Goal: Task Accomplishment & Management: Manage account settings

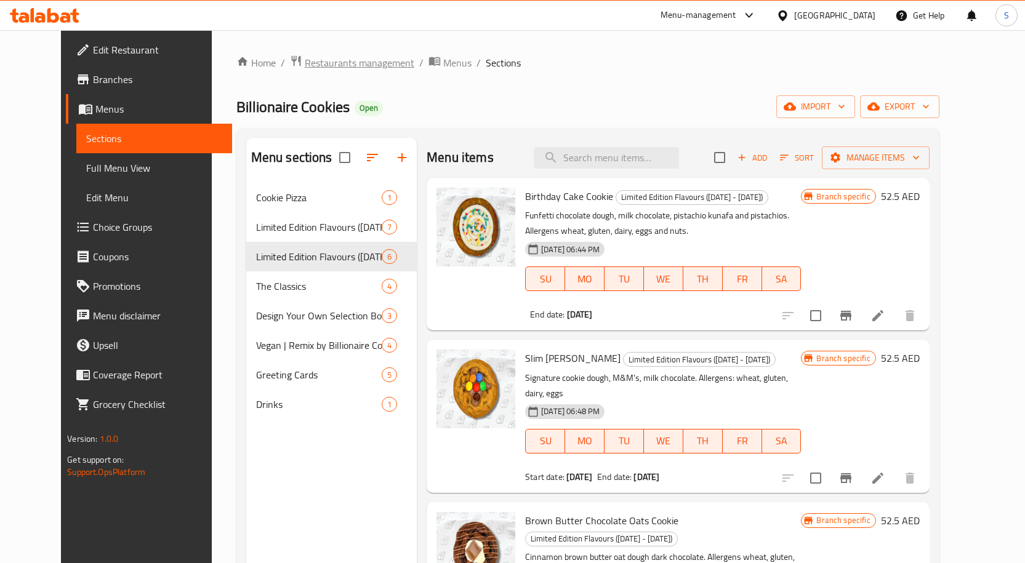
scroll to position [395, 0]
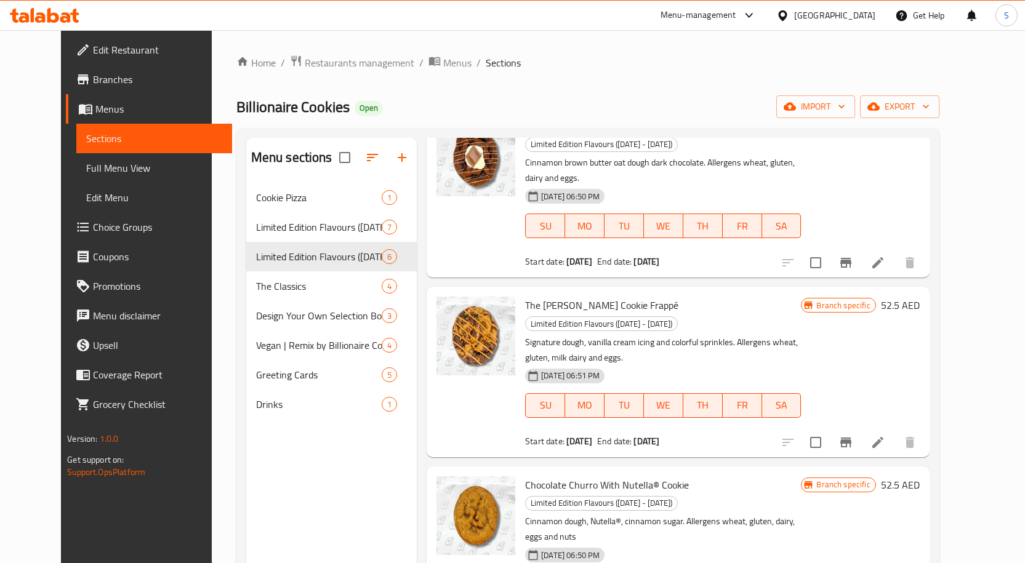
click at [792, 14] on div at bounding box center [785, 16] width 18 height 14
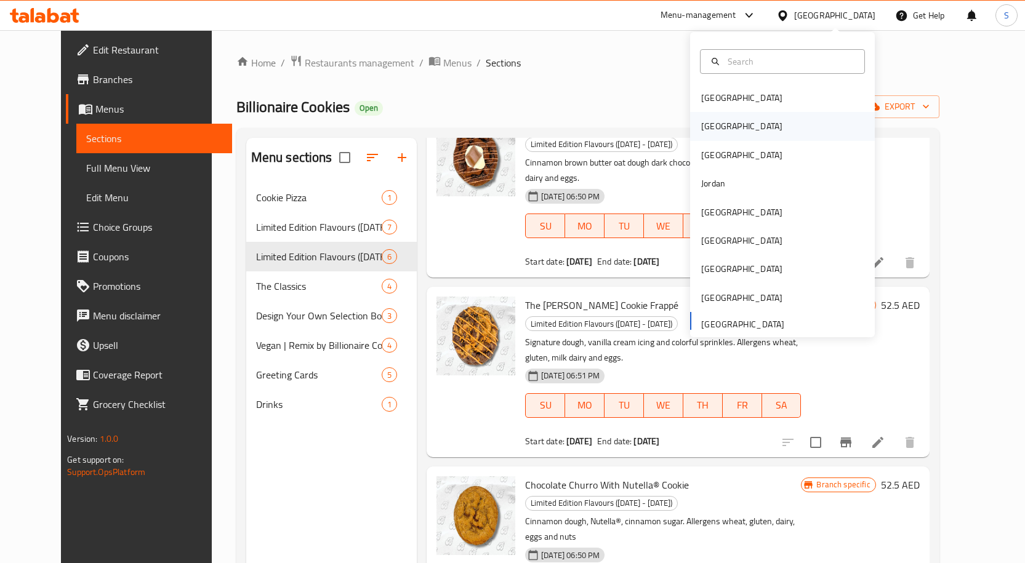
click at [716, 134] on div "[GEOGRAPHIC_DATA]" at bounding box center [741, 126] width 101 height 28
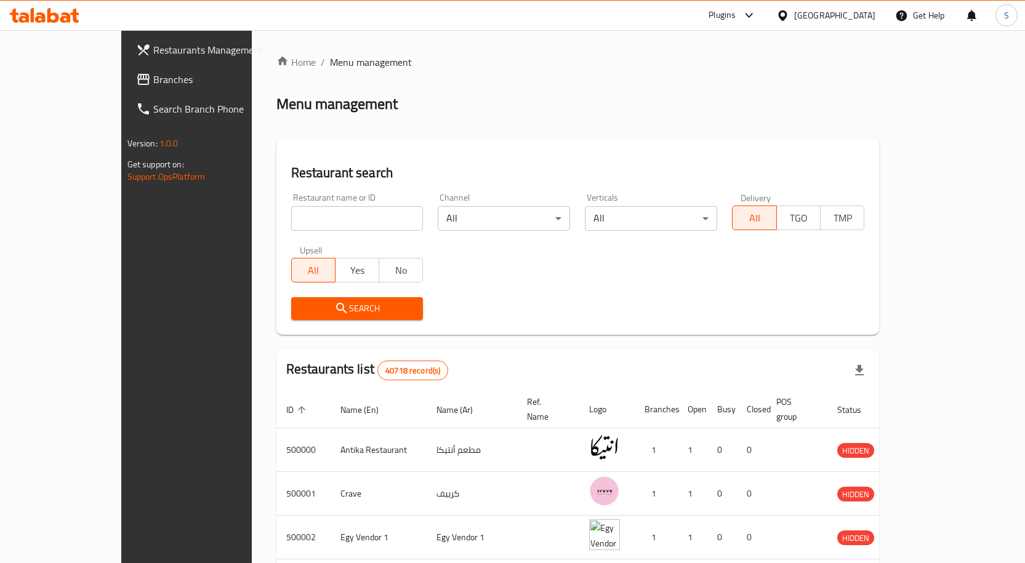
click at [291, 216] on input "search" at bounding box center [357, 218] width 132 height 25
paste input "683476"
type input "683476"
click at [291, 297] on button "Search" at bounding box center [357, 308] width 132 height 23
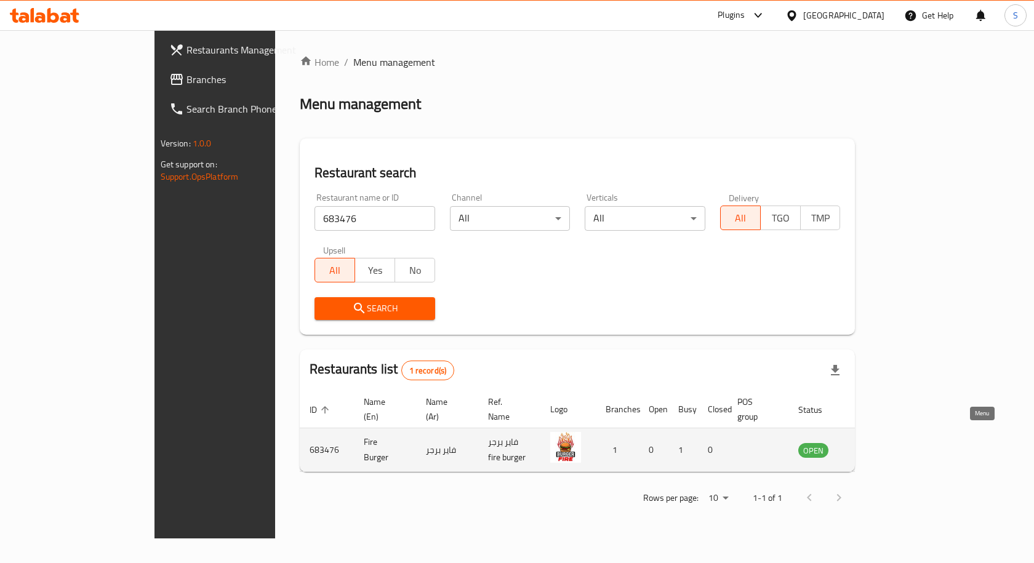
click at [886, 443] on link "enhanced table" at bounding box center [874, 450] width 23 height 15
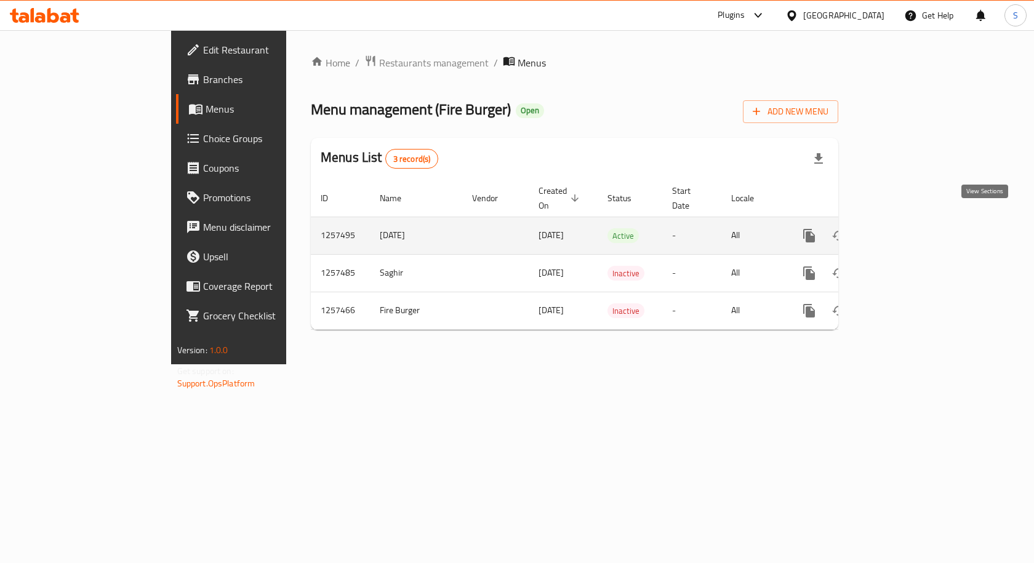
click at [905, 228] on icon "enhanced table" at bounding box center [898, 235] width 15 height 15
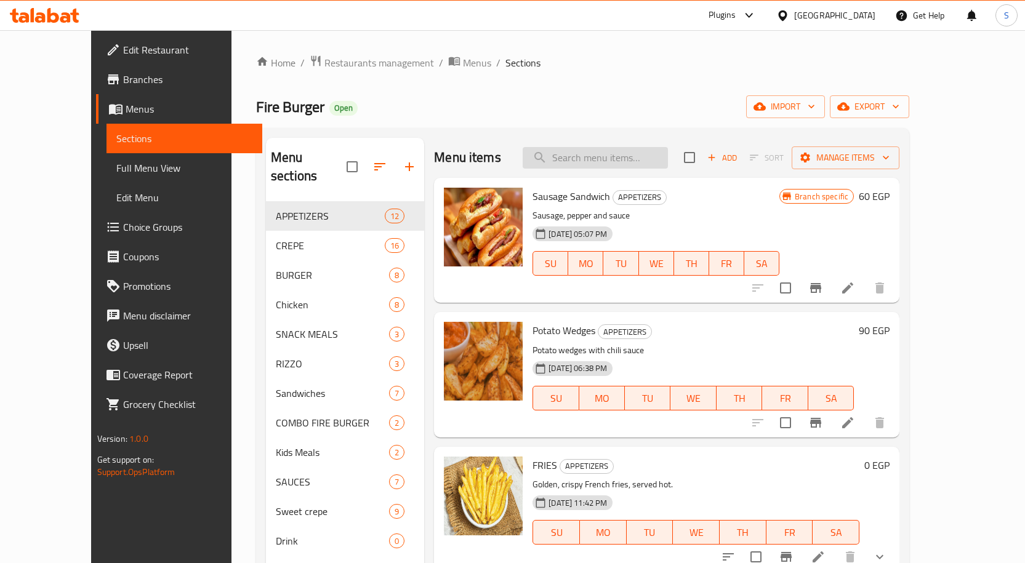
click at [654, 163] on input "search" at bounding box center [595, 158] width 145 height 22
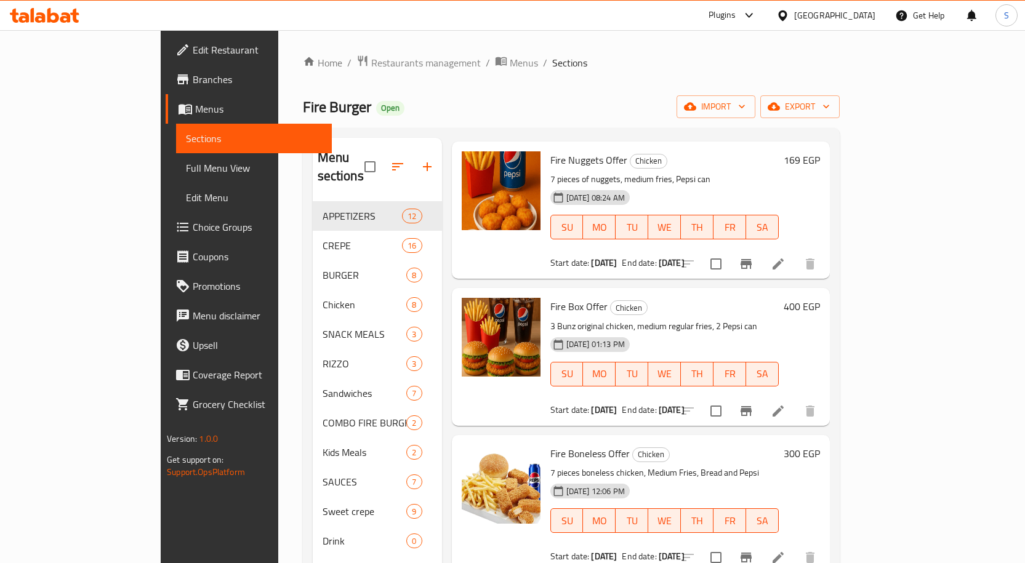
type input "off"
click at [193, 75] on span "Branches" at bounding box center [257, 79] width 129 height 15
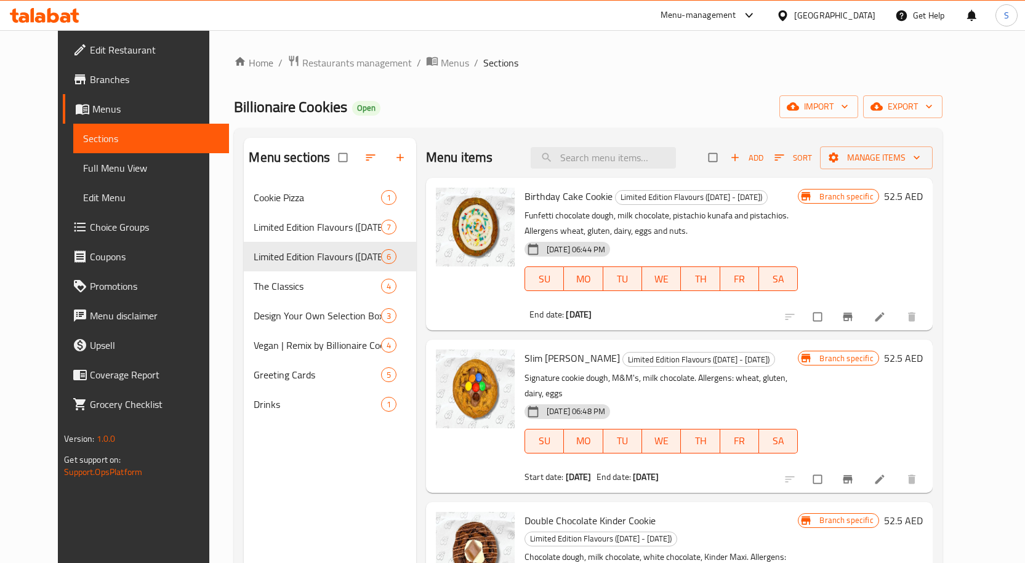
click at [800, 18] on div "United Arab Emirates" at bounding box center [834, 16] width 81 height 14
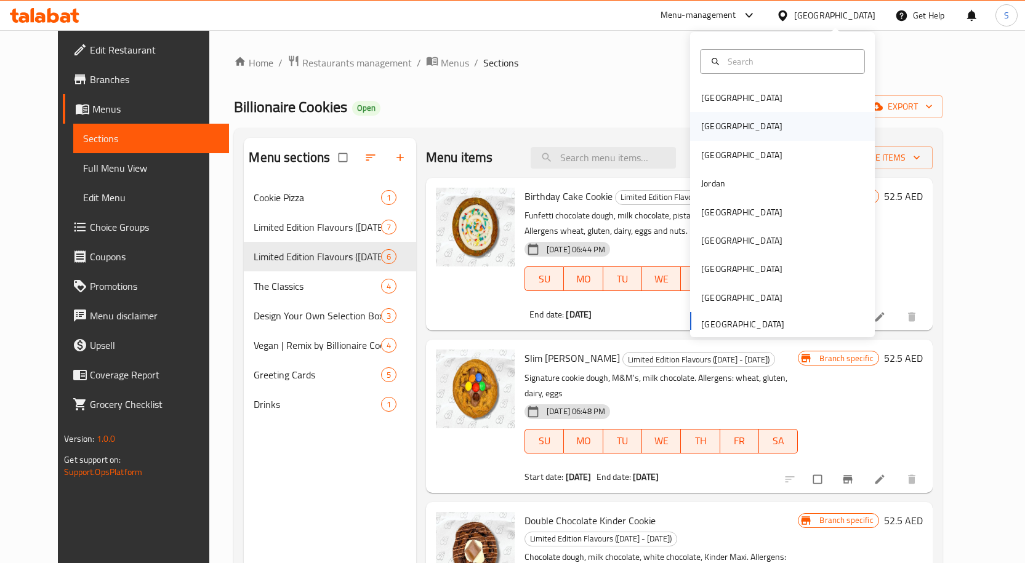
click at [712, 139] on div "[GEOGRAPHIC_DATA]" at bounding box center [741, 126] width 101 height 28
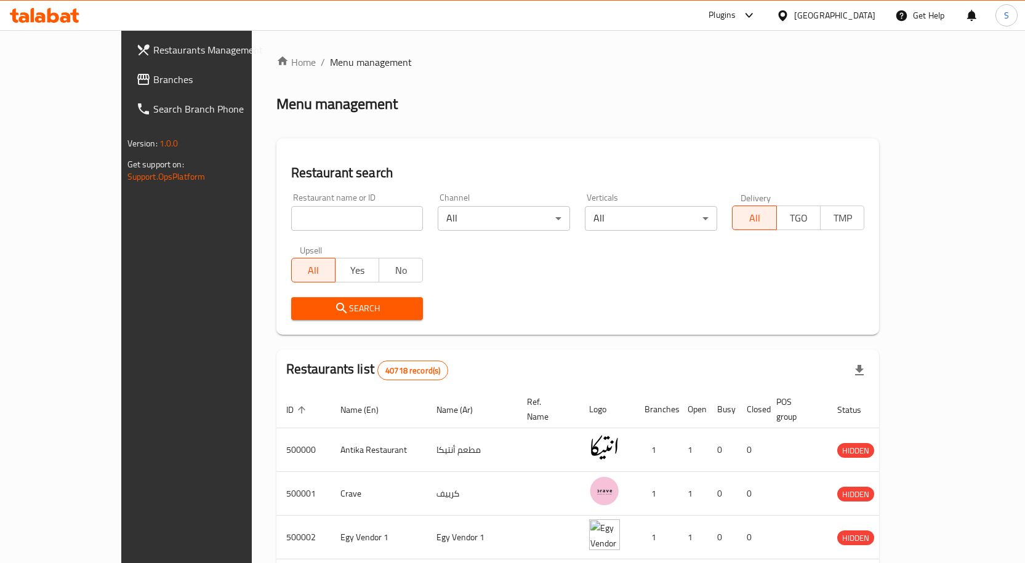
click at [853, 17] on div "[GEOGRAPHIC_DATA]" at bounding box center [834, 16] width 81 height 14
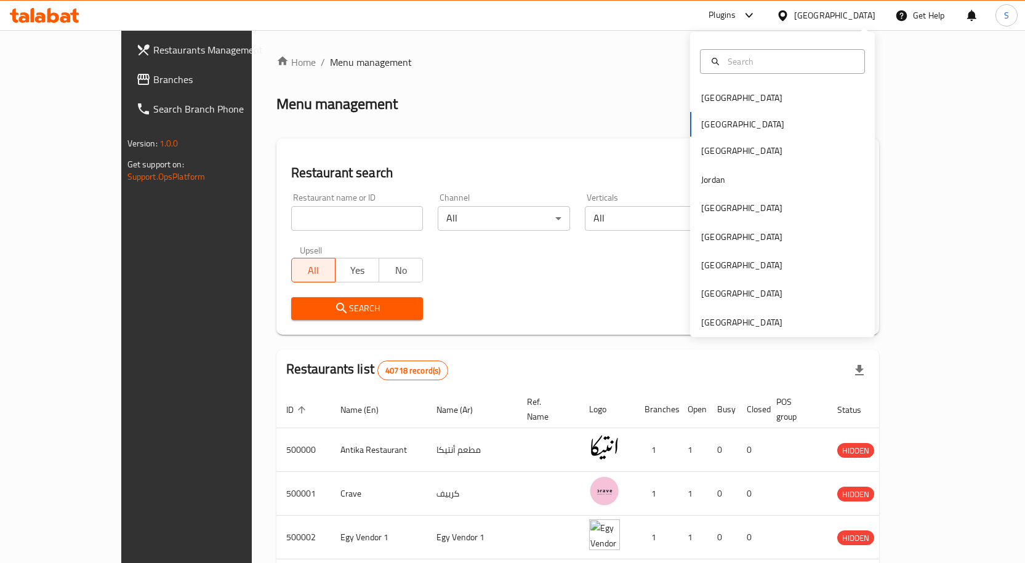
click at [736, 22] on div "Plugins" at bounding box center [721, 15] width 27 height 15
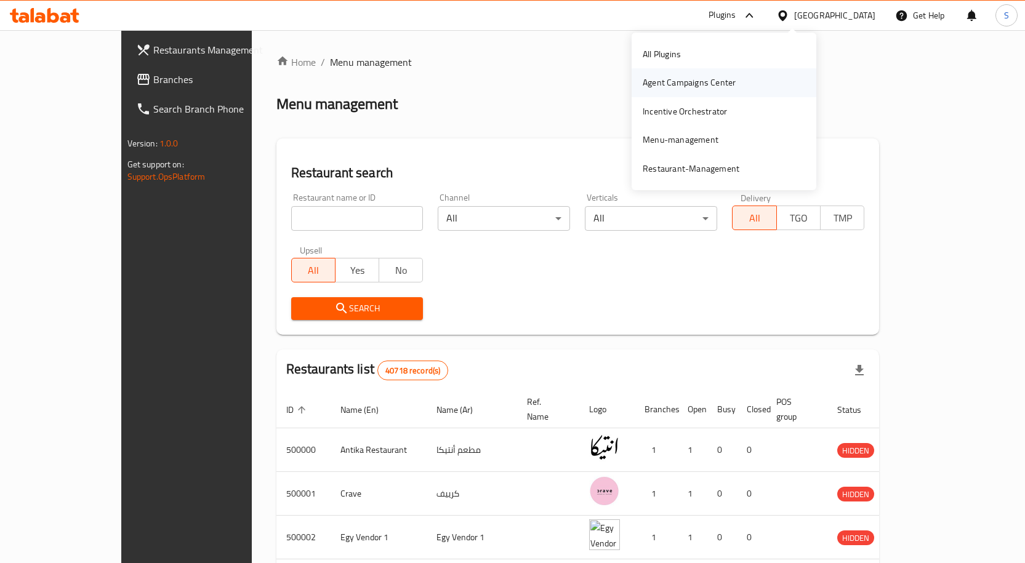
click at [707, 84] on div "Agent Campaigns Center" at bounding box center [689, 83] width 93 height 14
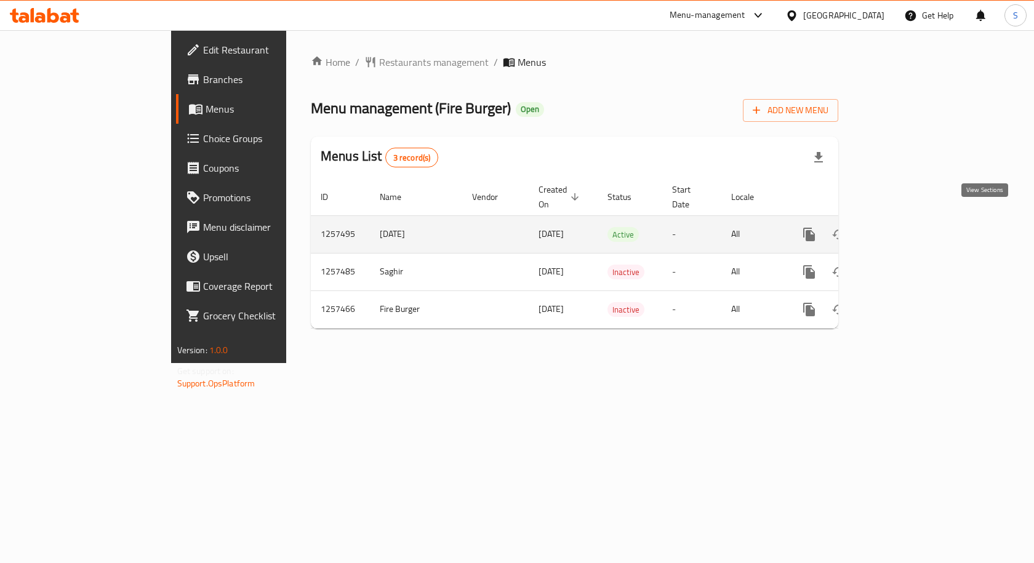
click at [905, 227] on icon "enhanced table" at bounding box center [898, 234] width 15 height 15
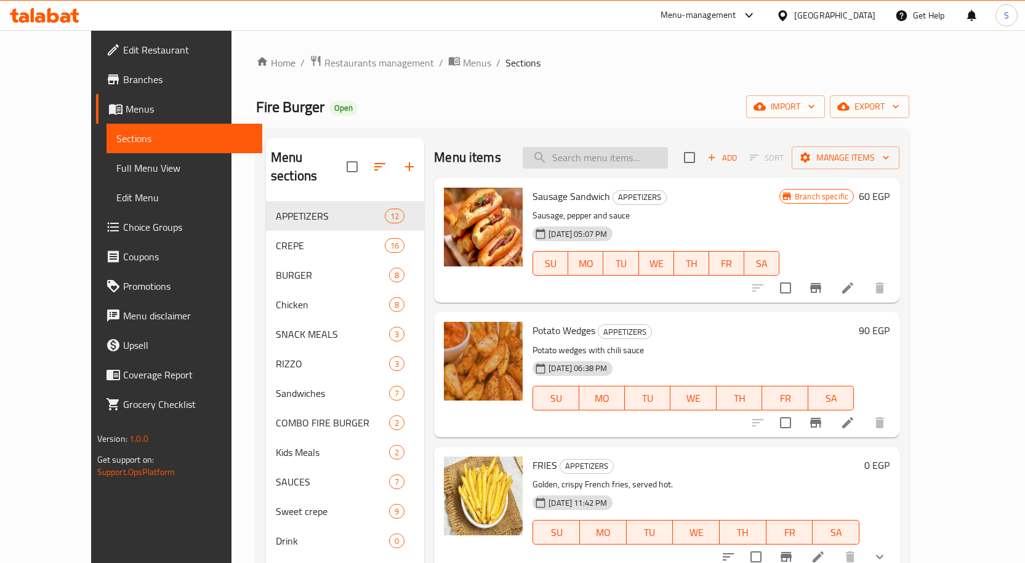
click at [627, 155] on input "search" at bounding box center [595, 158] width 145 height 22
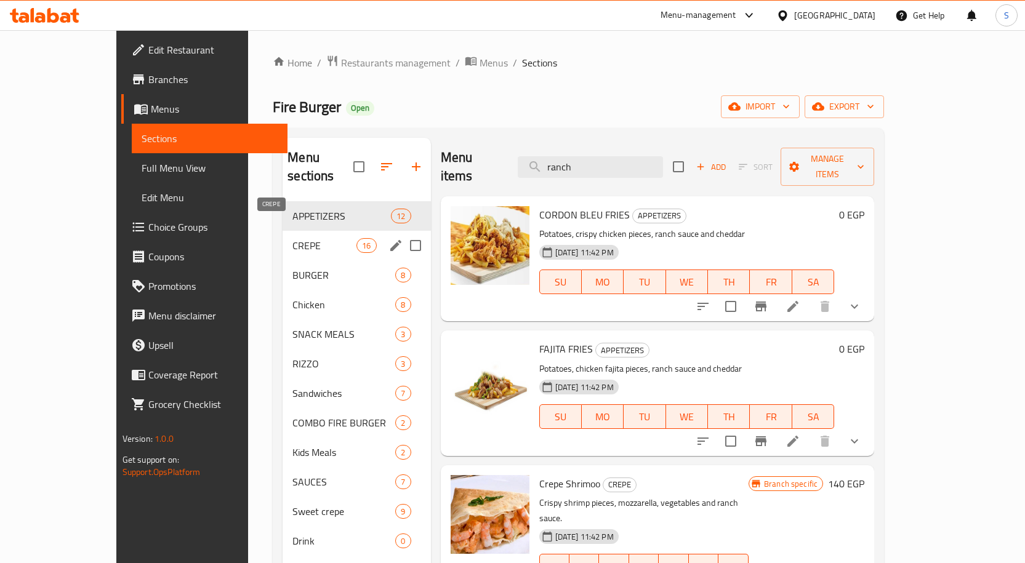
click at [292, 238] on span "CREPE" at bounding box center [324, 245] width 64 height 15
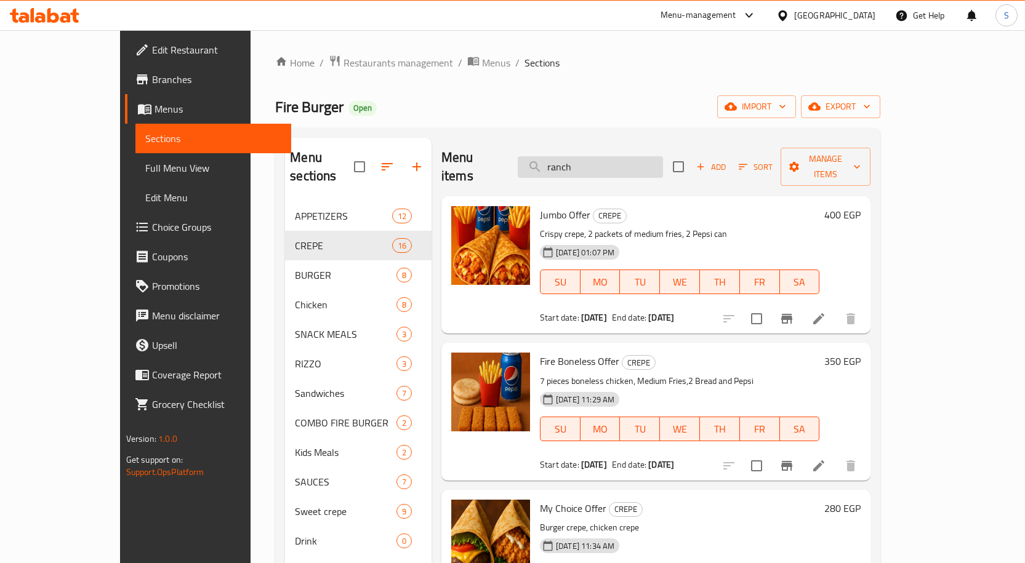
click at [663, 166] on input "ranch" at bounding box center [590, 167] width 145 height 22
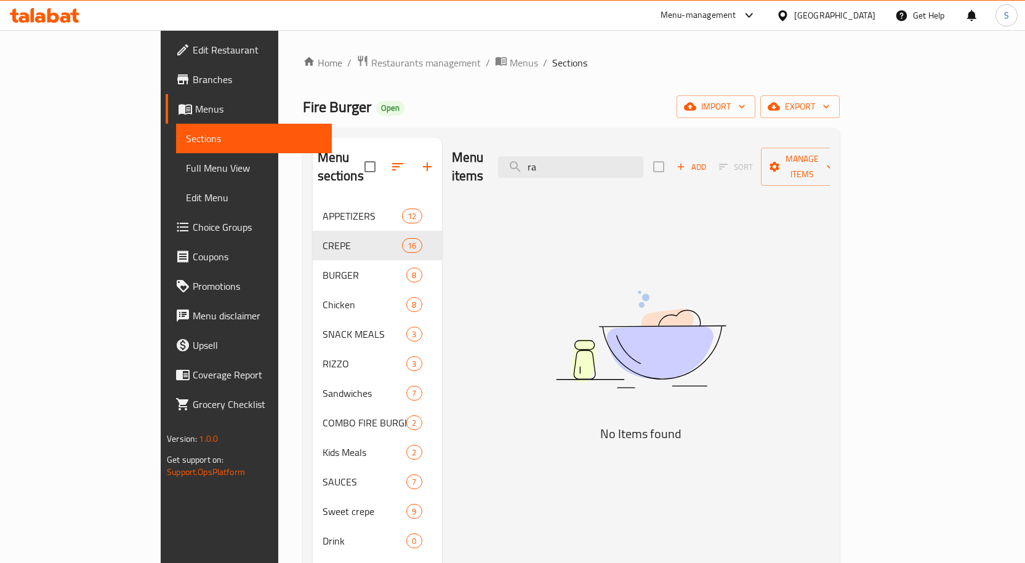
type input "r"
click at [708, 160] on span "Add" at bounding box center [691, 167] width 33 height 14
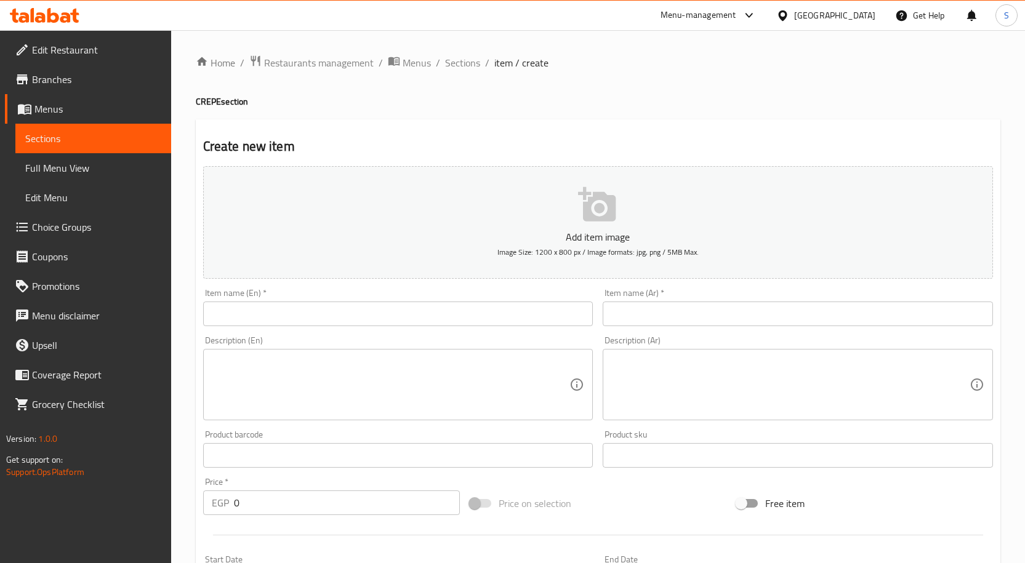
click at [435, 308] on input "text" at bounding box center [398, 314] width 390 height 25
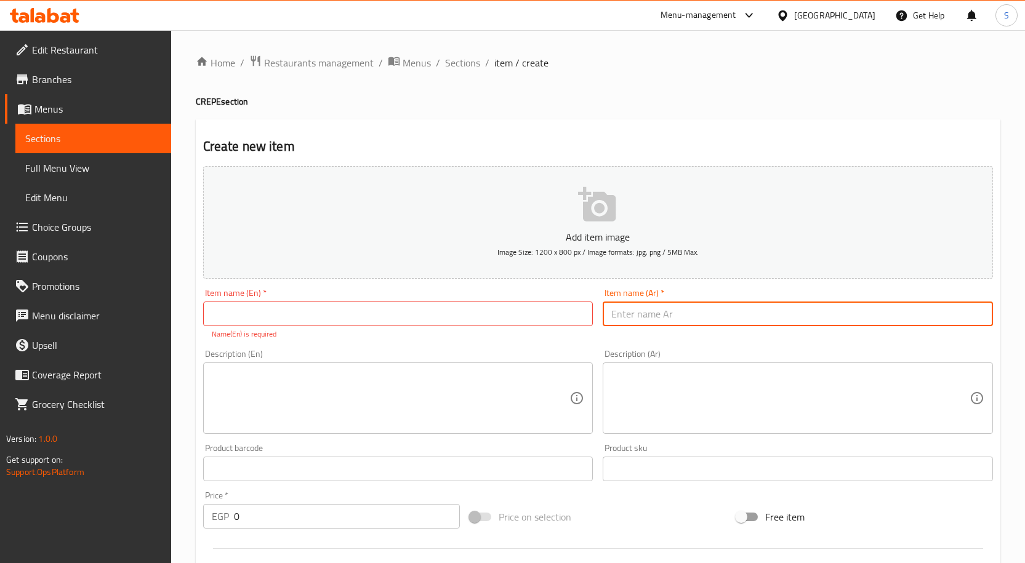
click at [698, 324] on input "text" at bounding box center [798, 314] width 390 height 25
paste input "عرض رانش فانز"
type input "عرض رانش فانز"
click at [488, 311] on input "text" at bounding box center [398, 314] width 390 height 25
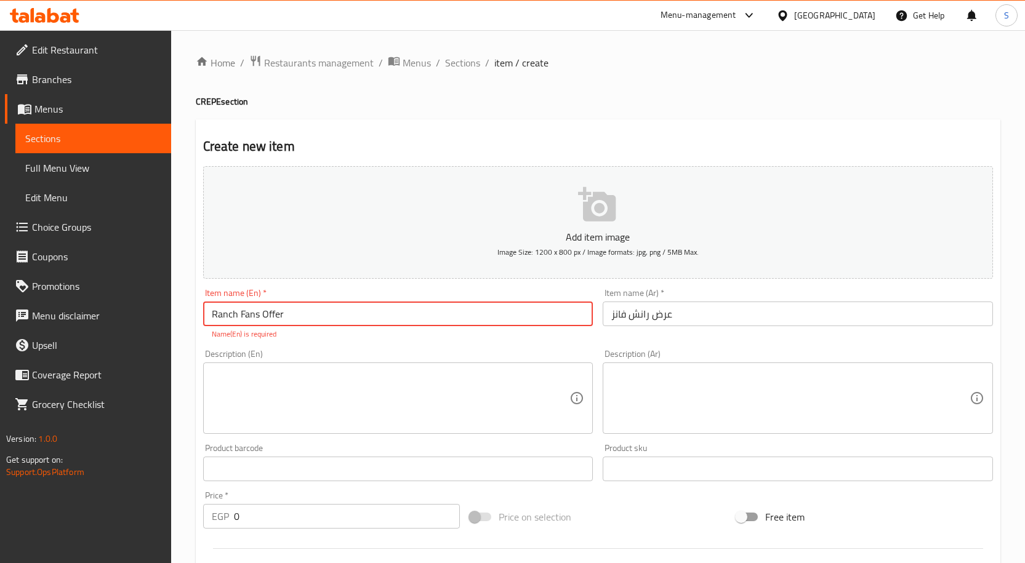
type input "Ranch Fans Offer"
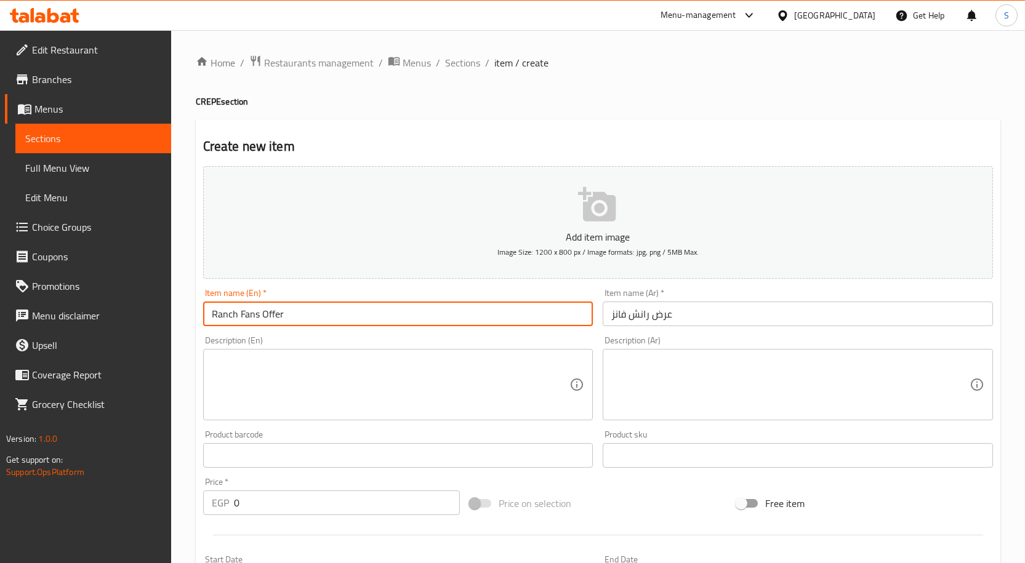
click at [715, 367] on textarea at bounding box center [790, 385] width 358 height 58
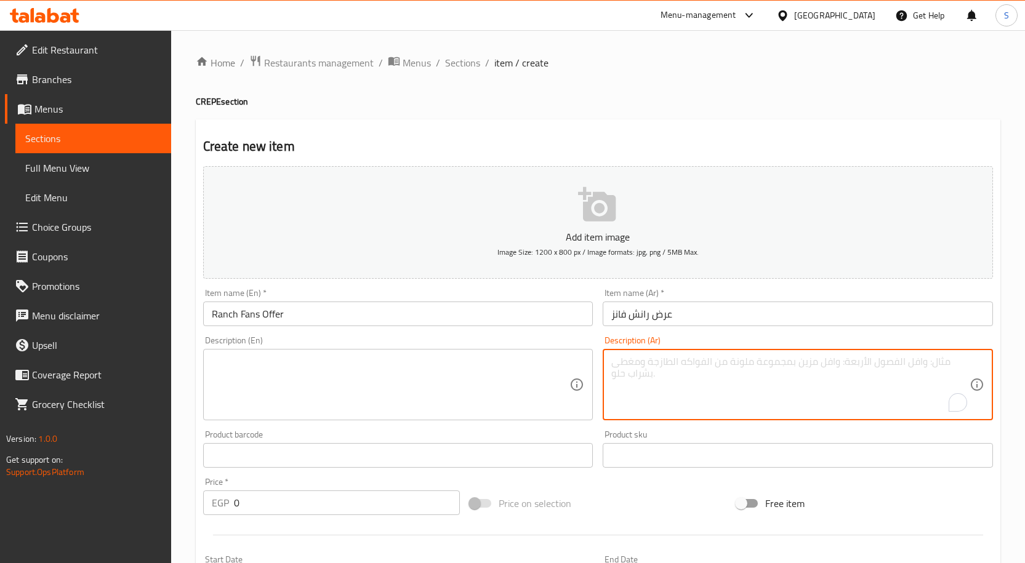
paste textarea "كريب اتشيكن رانش +باكت فرايز + في كولا + صوص من اختيارك"
click at [776, 364] on textarea "كريب اتشيكن رانش +باكت فرايز + في كولا + صوص من اختيارك" at bounding box center [790, 385] width 358 height 58
type textarea "كريب اتشيكن رانش، باكت فرايز وسط، في [GEOGRAPHIC_DATA]، صوص من اختيارك"
click at [813, 353] on div "كريب اتشيكن رانش، باكت فرايز وسط، في كولا، صوص من اختيارك كريب اتشيكن رانش، باك…" at bounding box center [798, 384] width 390 height 71
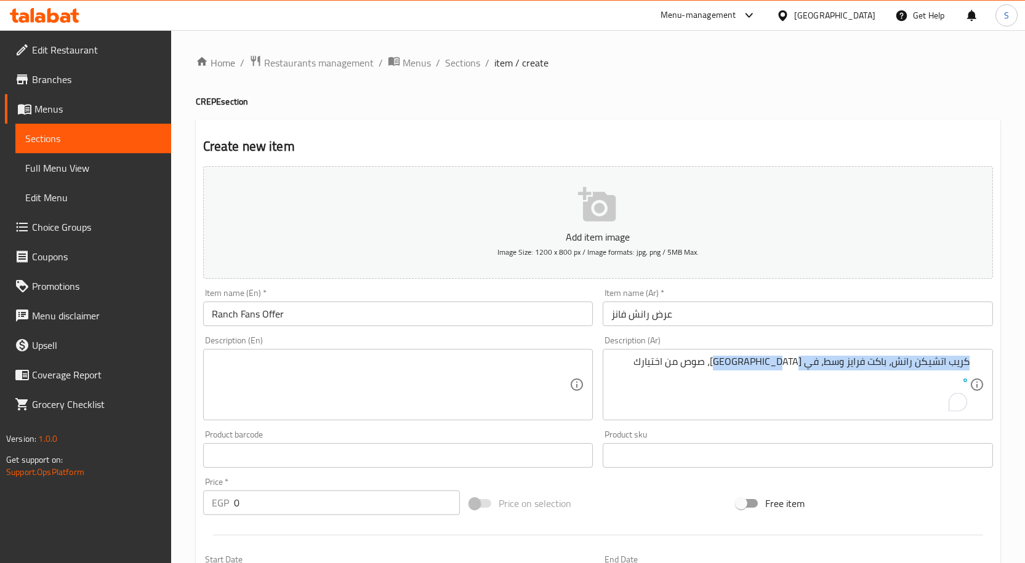
click at [813, 353] on div "كريب اتشيكن رانش، باكت فرايز وسط، في كولا، صوص من اختيارك كريب اتشيكن رانش، باك…" at bounding box center [798, 384] width 390 height 71
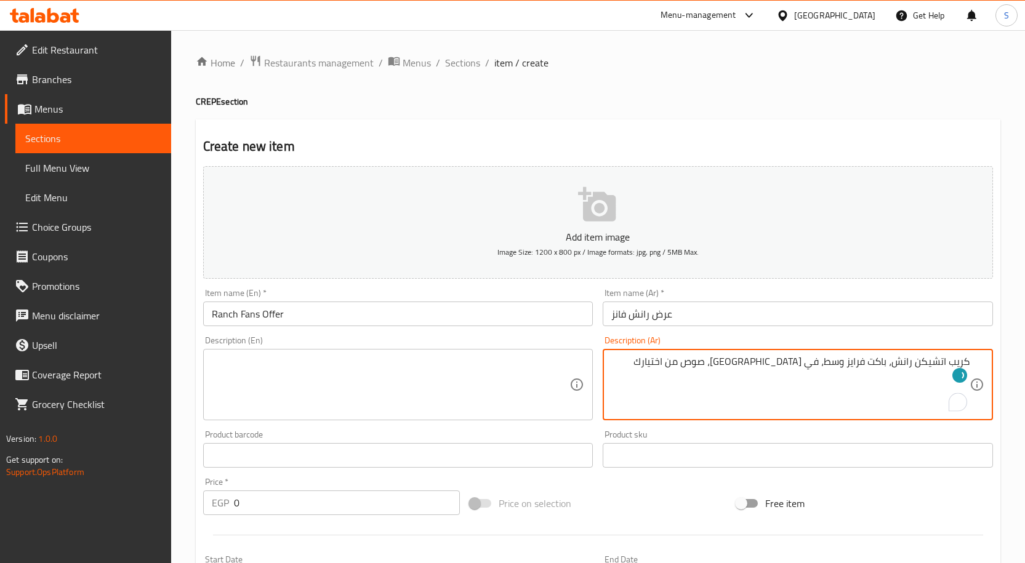
click at [816, 366] on textarea "كريب اتشيكن رانش، باكت فرايز وسط، في [GEOGRAPHIC_DATA]، صوص من اختيارك" at bounding box center [790, 385] width 358 height 58
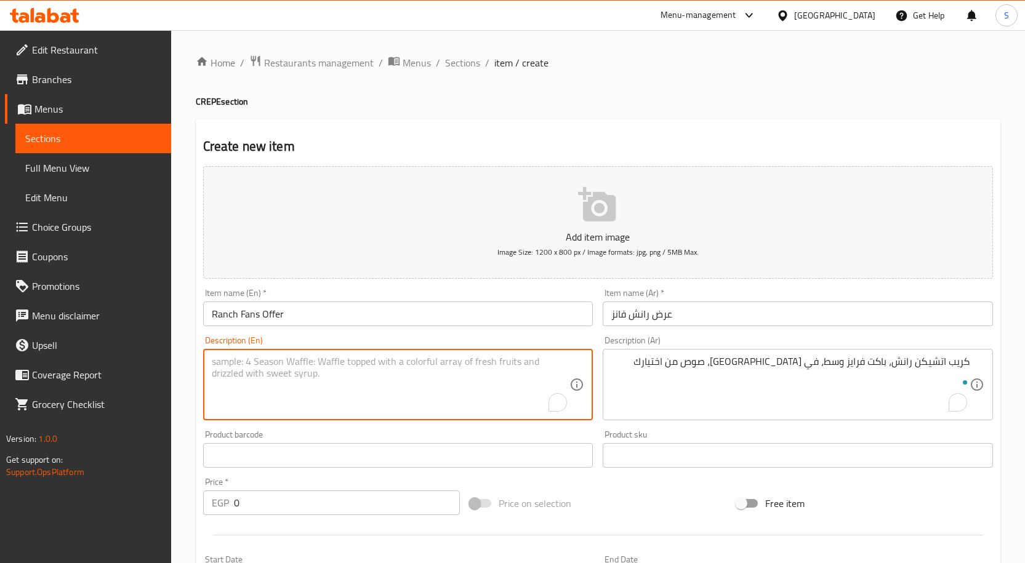
click at [456, 361] on textarea "To enrich screen reader interactions, please activate Accessibility in Grammarl…" at bounding box center [391, 385] width 358 height 58
paste textarea "Chicken Ranch Crepe, Medium Fries, Cola, Sauce of your choice"
click at [362, 362] on textarea "Chicken Ranch Crepe, Medium Fries, Cola, Sauce of your choice" at bounding box center [391, 385] width 358 height 58
type textarea "Chicken Ranch Crepe, Medium Fries, V Cola, Sauce of your choice"
click at [512, 121] on div "Create new item Add item image Image Size: 1200 x 800 px / Image formats: jpg, …" at bounding box center [598, 477] width 805 height 716
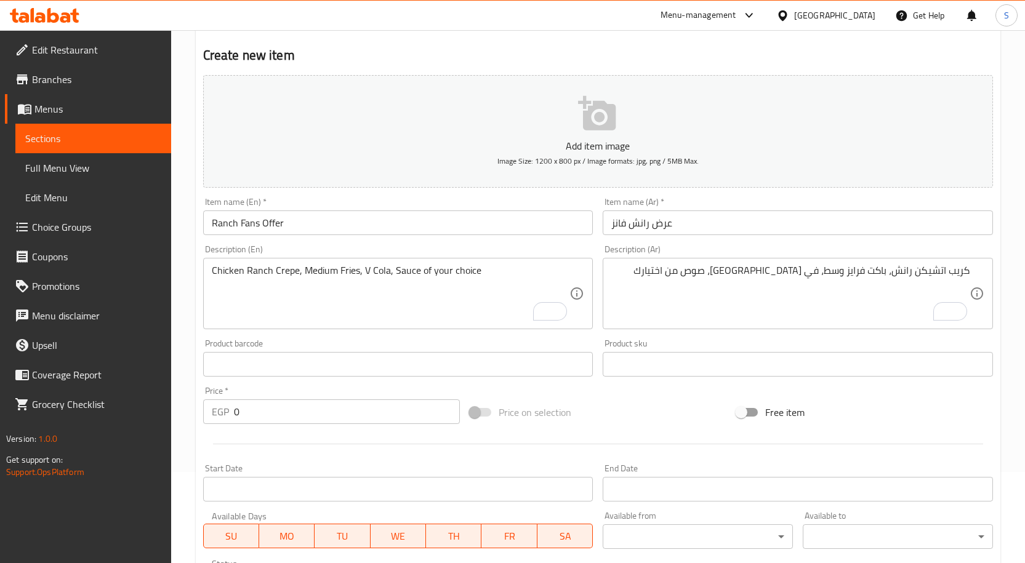
scroll to position [246, 0]
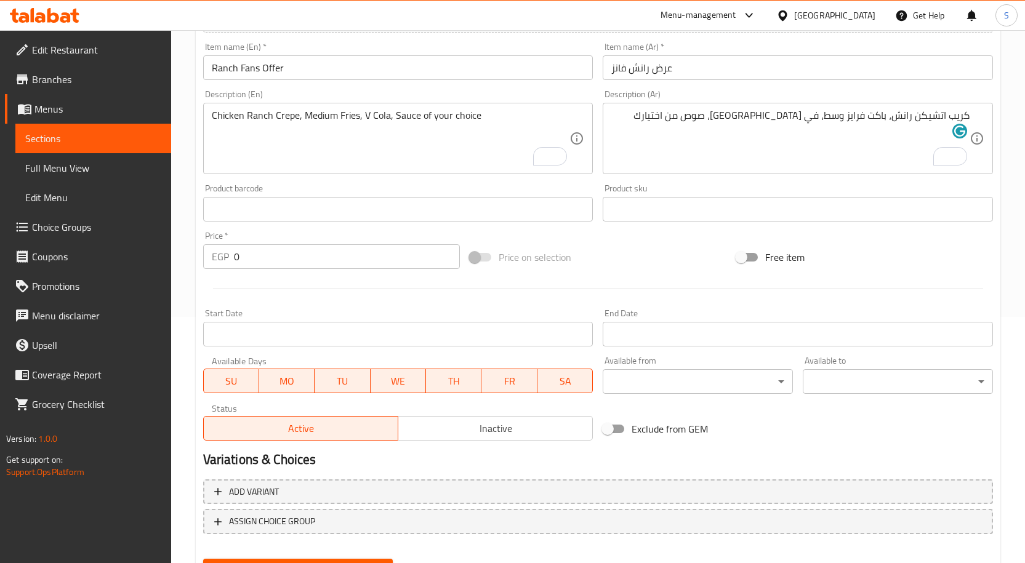
click at [451, 425] on span "Inactive" at bounding box center [495, 429] width 185 height 18
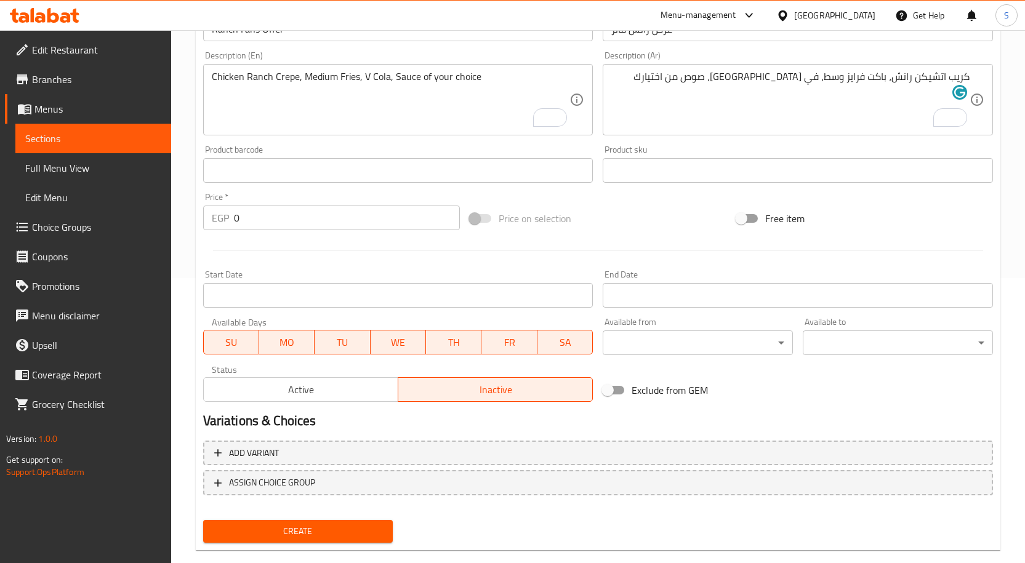
scroll to position [307, 0]
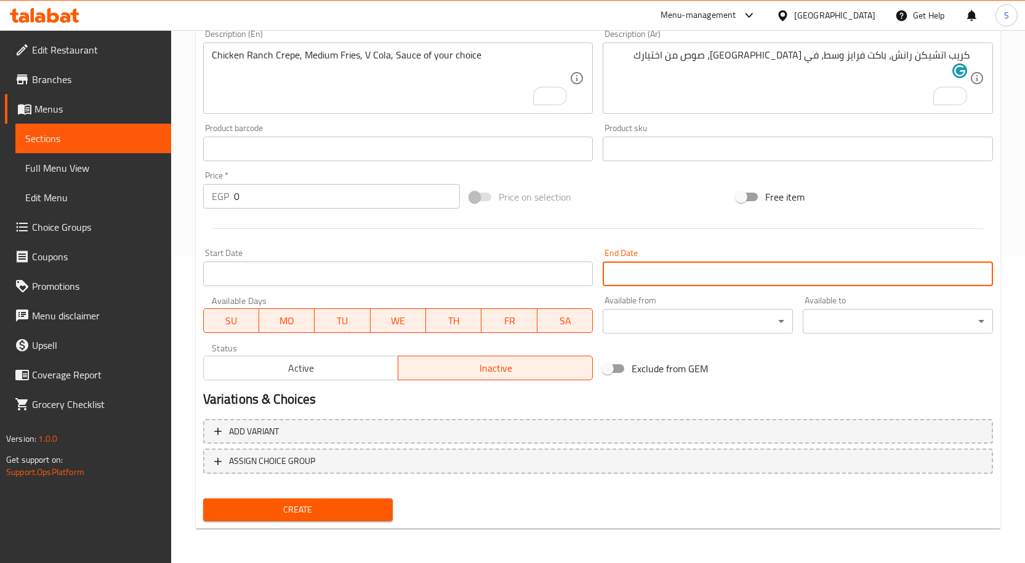
click at [649, 265] on input "Start Date" at bounding box center [798, 274] width 390 height 25
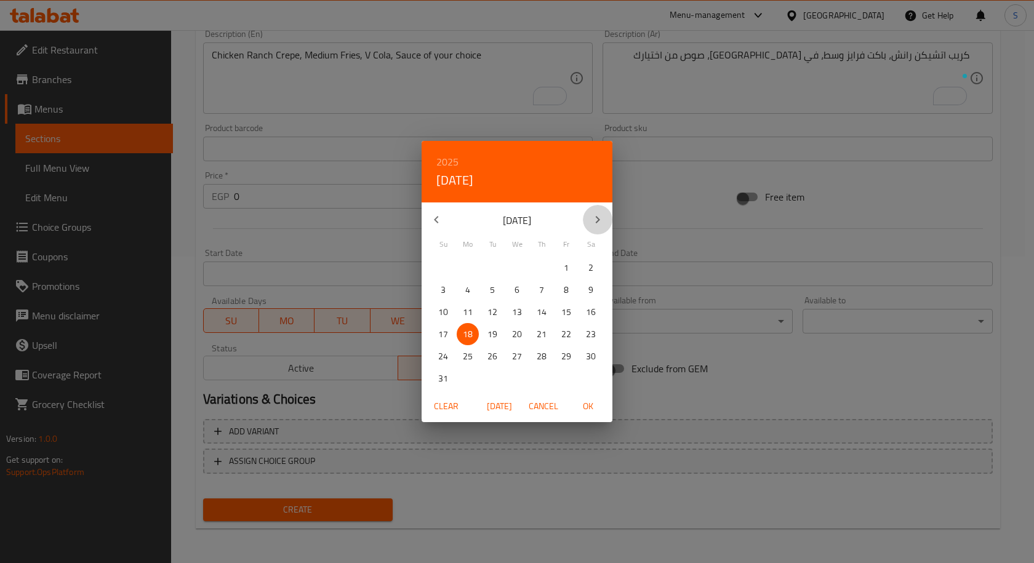
click at [594, 221] on icon "button" at bounding box center [597, 219] width 15 height 15
click at [524, 351] on span "31" at bounding box center [517, 356] width 22 height 15
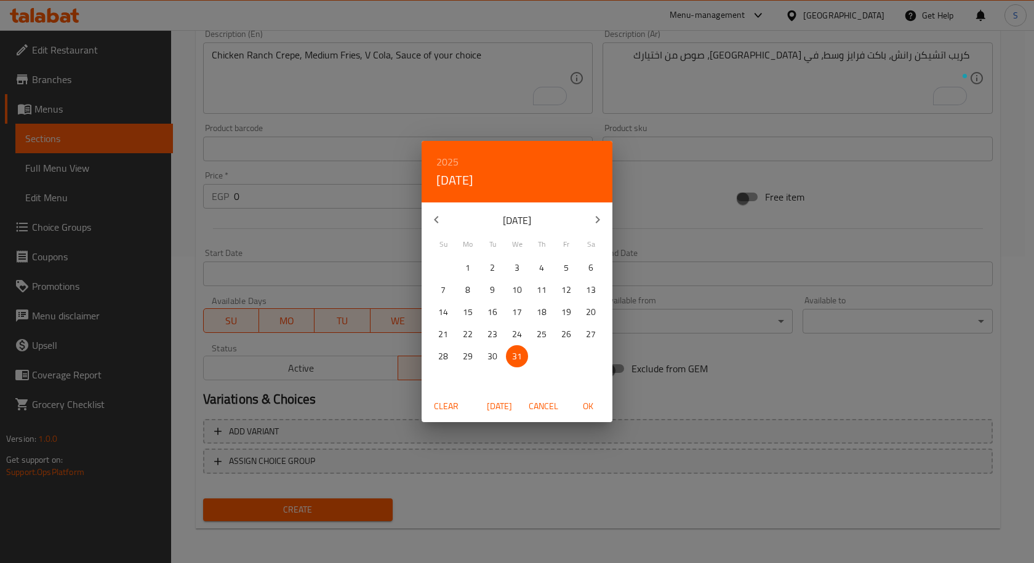
click at [597, 415] on button "OK" at bounding box center [587, 406] width 39 height 23
type input "[DATE]"
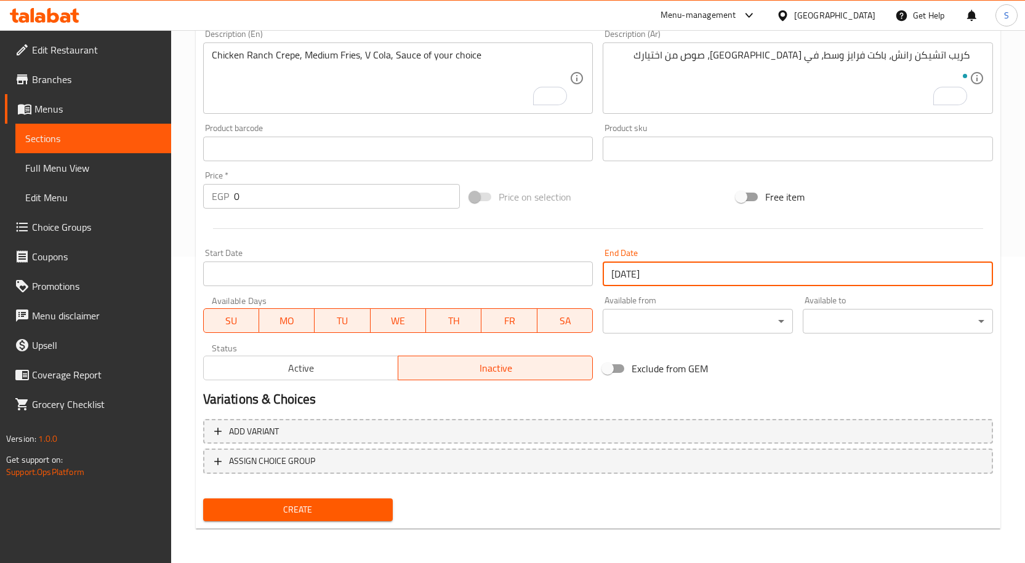
click at [428, 276] on input "Start Date" at bounding box center [398, 274] width 390 height 25
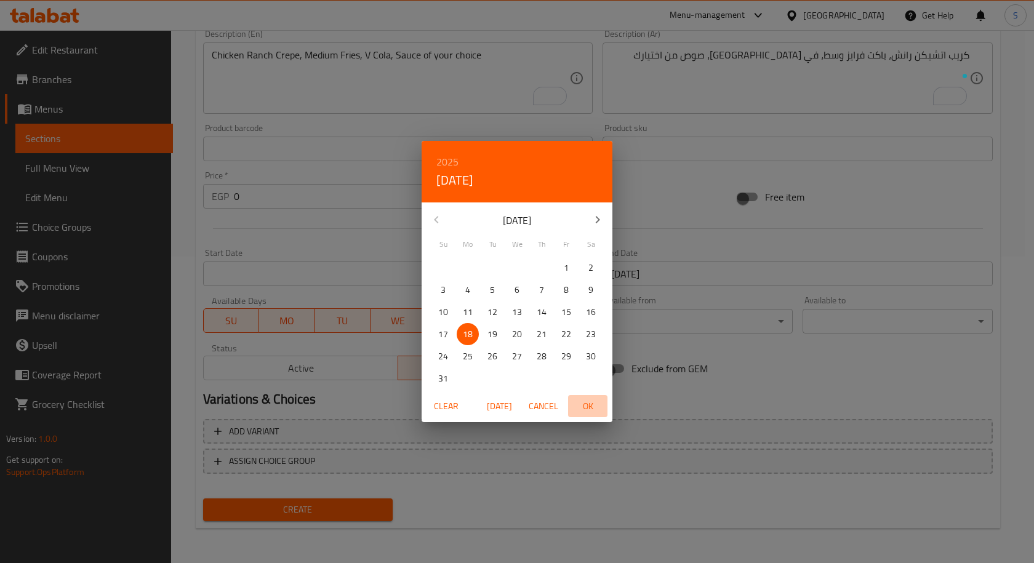
click at [580, 411] on span "OK" at bounding box center [588, 406] width 30 height 15
type input "[DATE]"
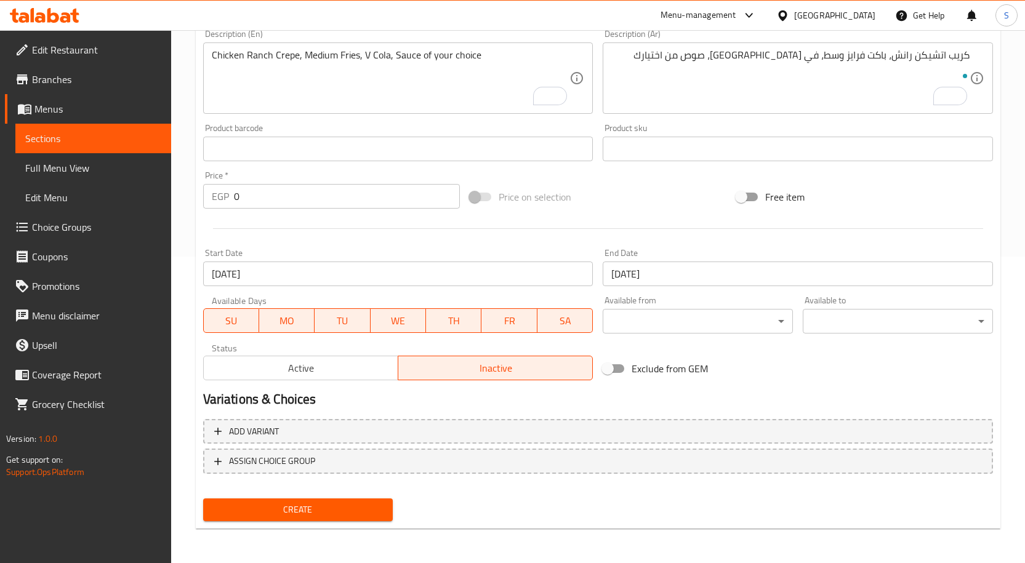
click at [780, 355] on div "Exclude from GEM" at bounding box center [731, 368] width 267 height 33
click at [334, 510] on span "Create" at bounding box center [298, 509] width 171 height 15
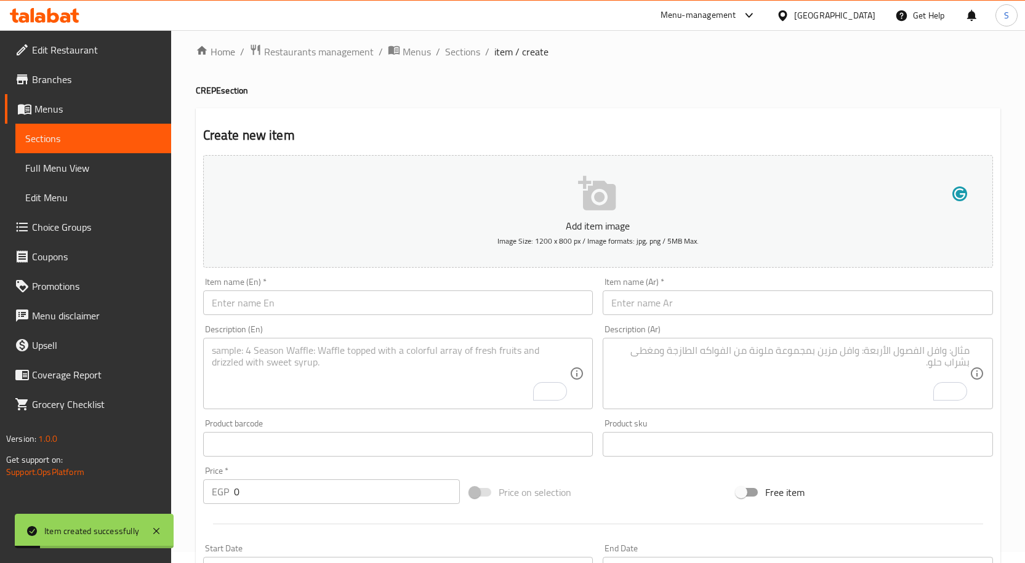
scroll to position [0, 0]
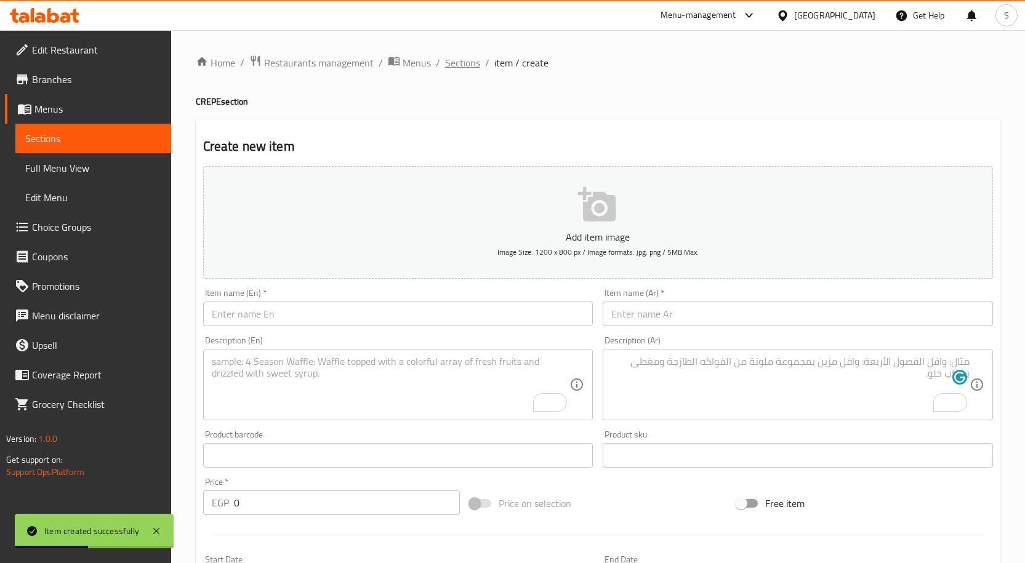
click at [457, 62] on span "Sections" at bounding box center [462, 62] width 35 height 15
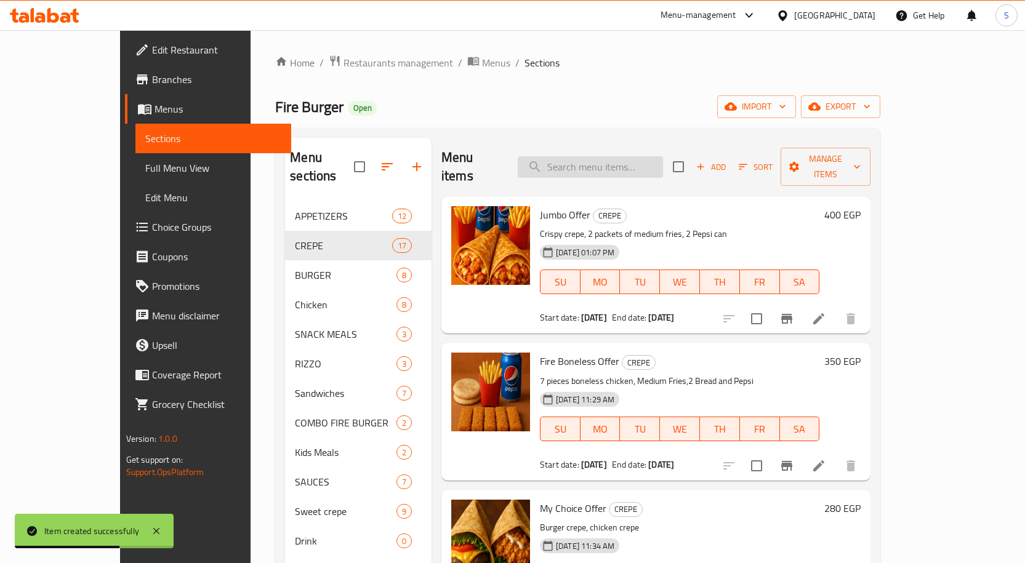
click at [625, 156] on input "search" at bounding box center [590, 167] width 145 height 22
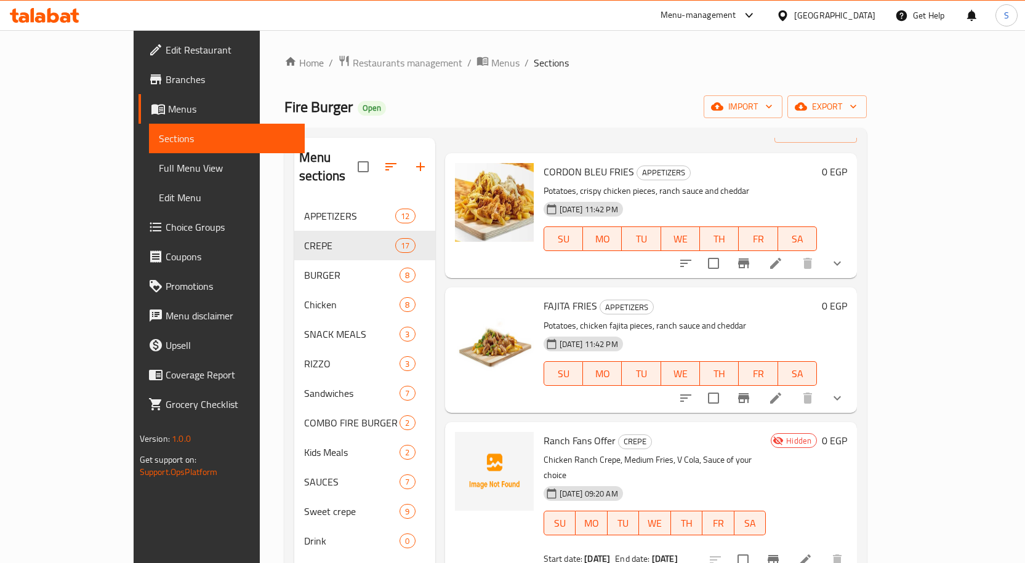
scroll to position [123, 0]
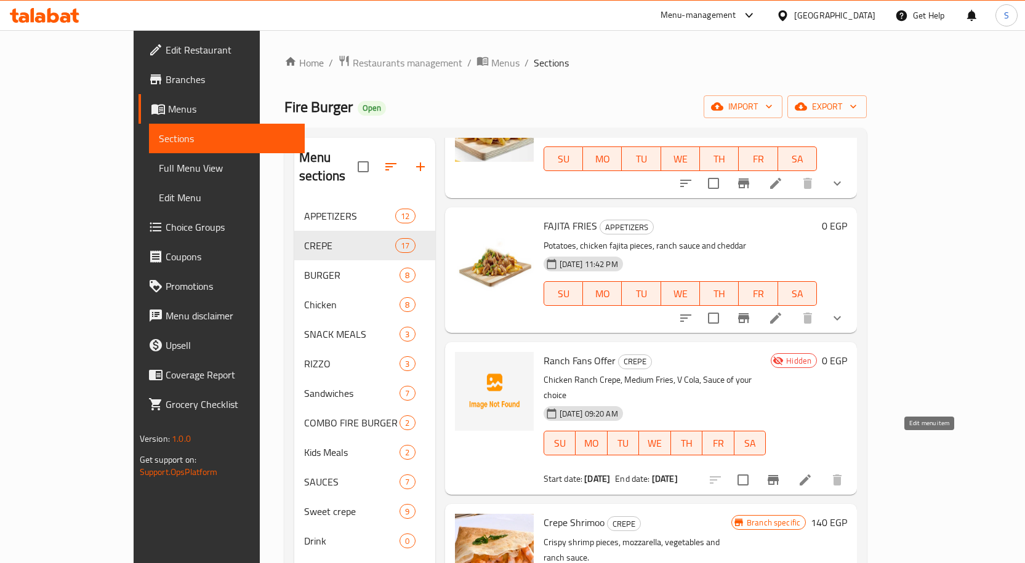
type input "ran"
click at [813, 473] on icon at bounding box center [805, 480] width 15 height 15
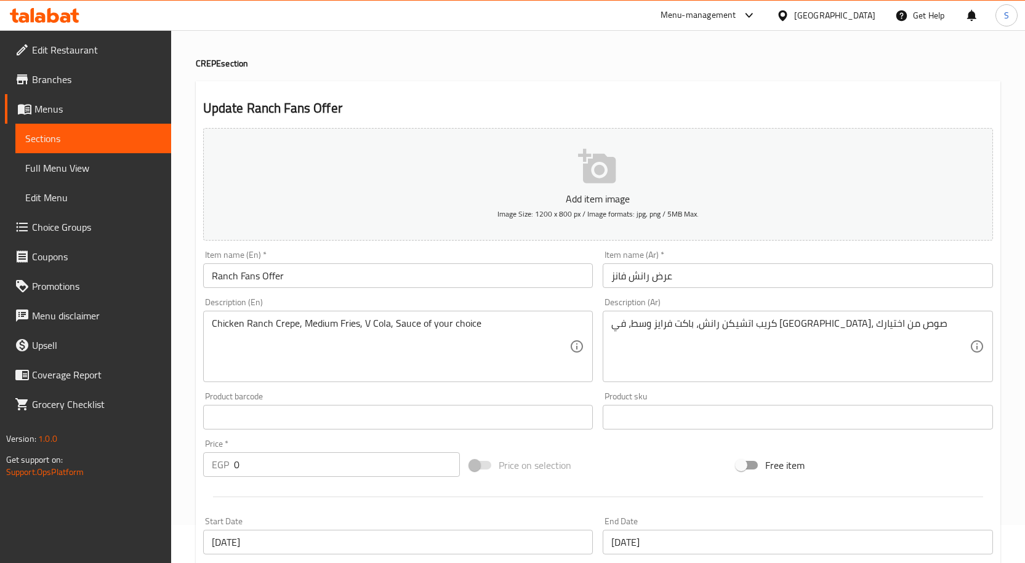
scroll to position [307, 0]
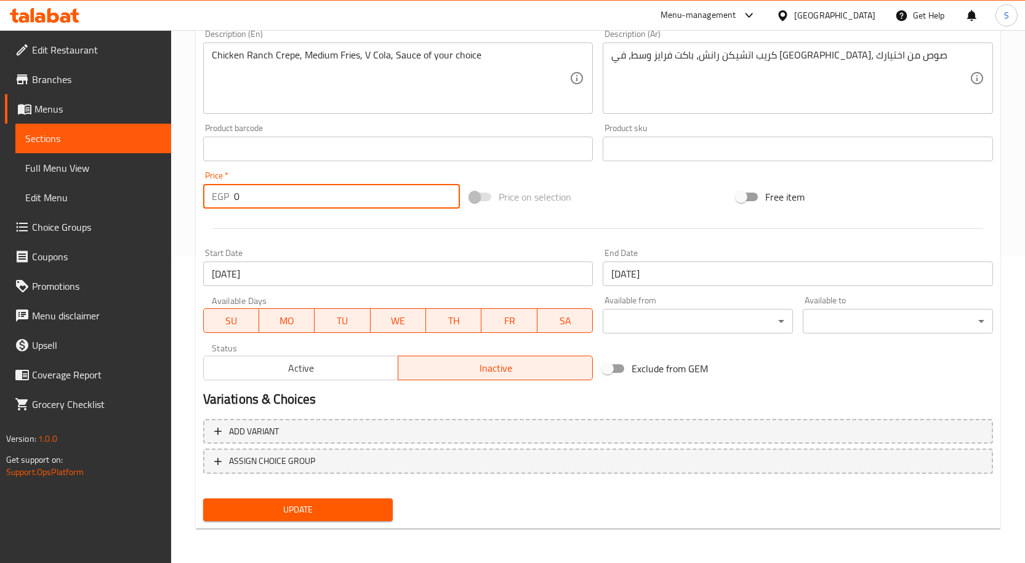
drag, startPoint x: 261, startPoint y: 193, endPoint x: 209, endPoint y: 191, distance: 51.7
click at [209, 191] on div "EGP 0 Price *" at bounding box center [331, 196] width 257 height 25
type input "260"
click at [638, 182] on div "Price on selection" at bounding box center [598, 196] width 267 height 33
click at [263, 513] on span "Update" at bounding box center [298, 509] width 171 height 15
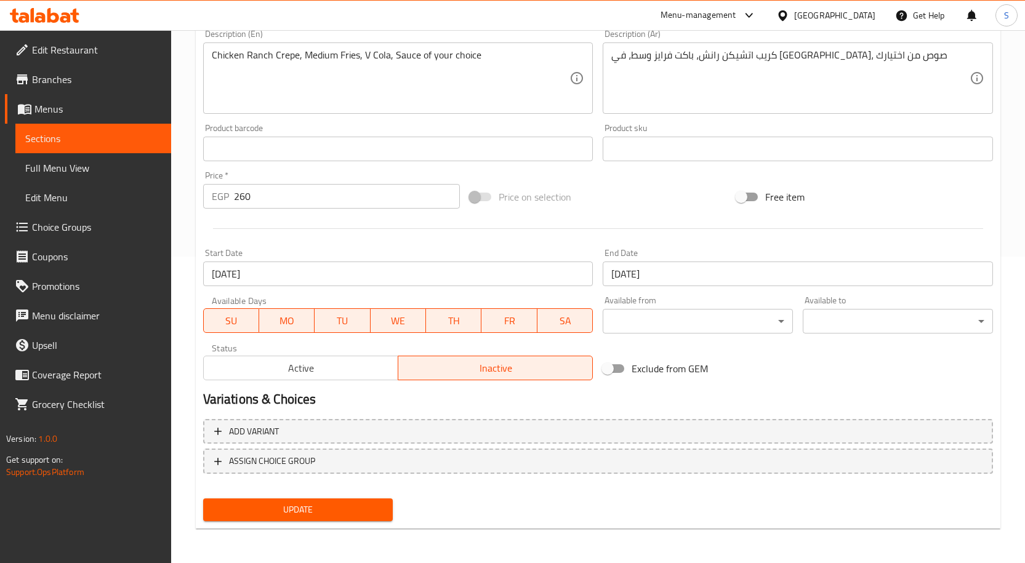
click at [312, 507] on span "Update" at bounding box center [298, 509] width 171 height 15
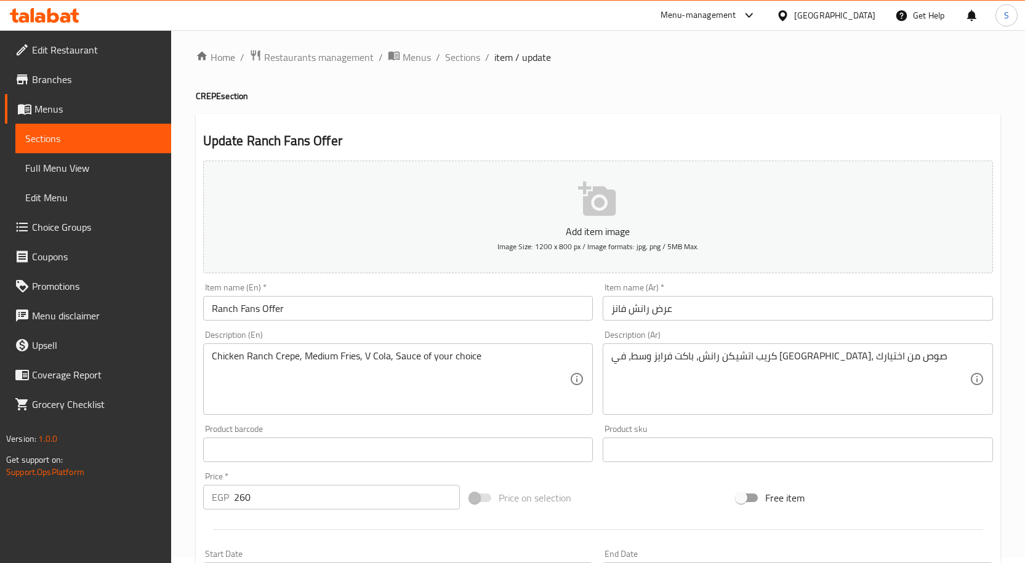
scroll to position [0, 0]
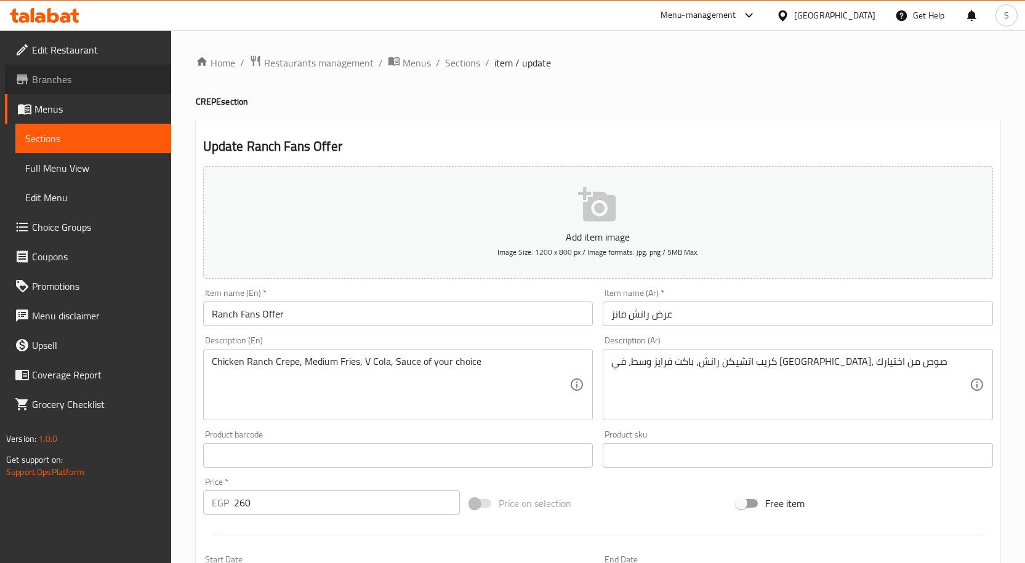
click at [71, 79] on span "Branches" at bounding box center [96, 79] width 129 height 15
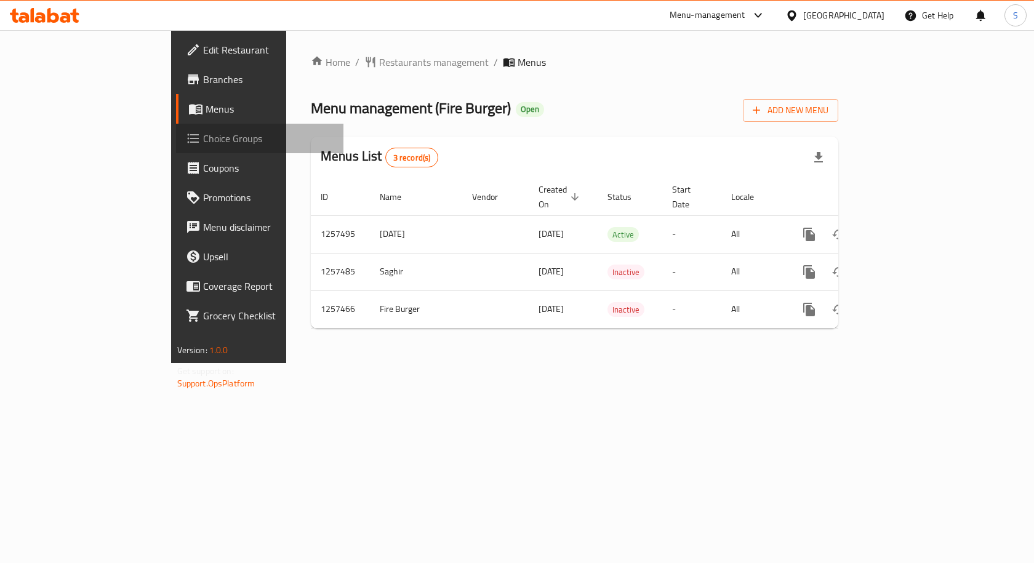
click at [203, 140] on span "Choice Groups" at bounding box center [268, 138] width 131 height 15
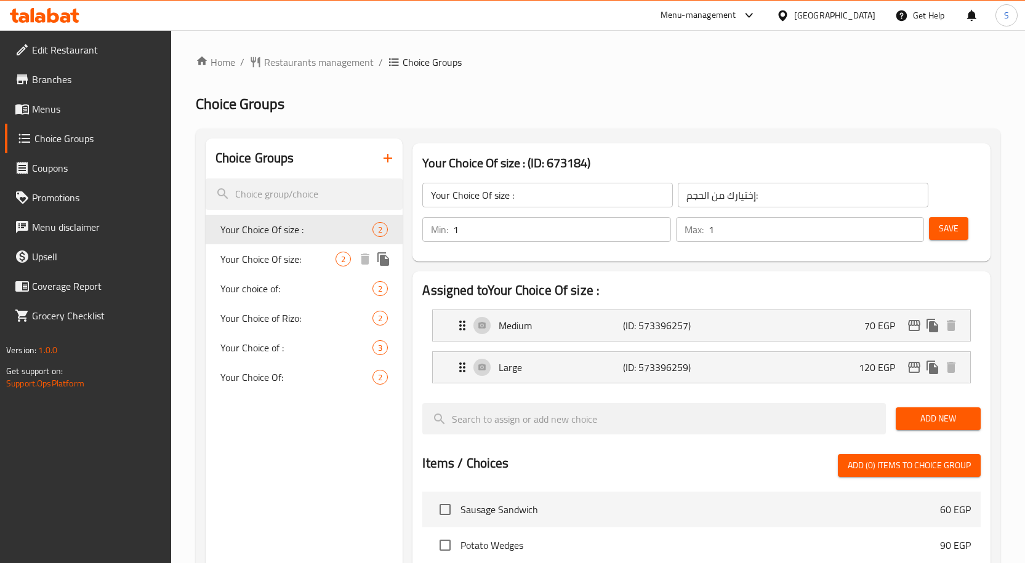
click at [284, 249] on div "Your Choice Of size: 2" at bounding box center [305, 259] width 198 height 30
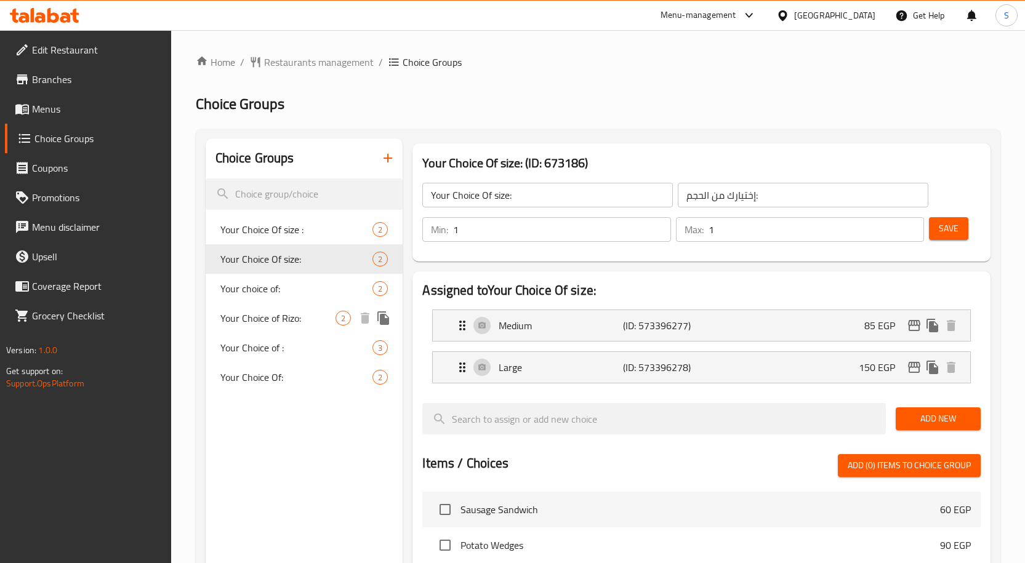
click at [289, 318] on span "Your Choice of Rizo:" at bounding box center [278, 318] width 116 height 15
type input "Your Choice of Rizo:"
type input "إختيارك من الريزو:"
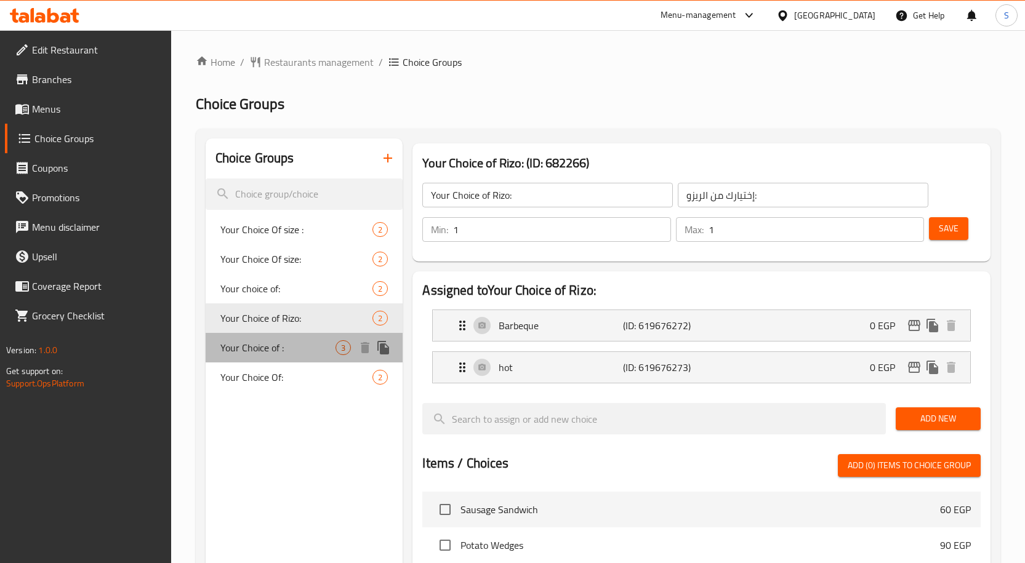
click at [283, 339] on div "Your Choice of : 3" at bounding box center [305, 348] width 198 height 30
type input "Your Choice of :"
type input "اختيارك من :"
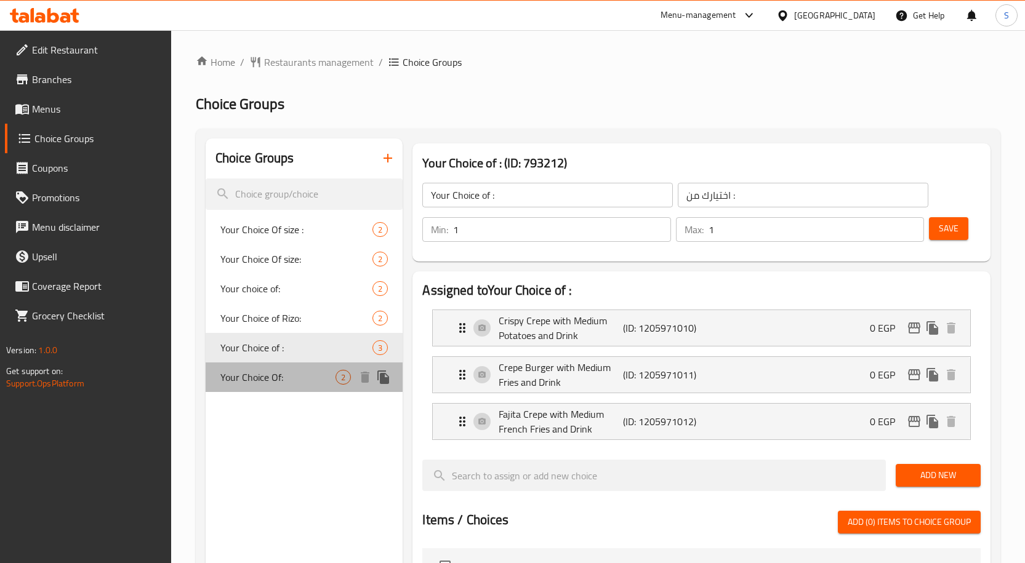
click at [287, 375] on span "Your Choice Of:" at bounding box center [278, 377] width 116 height 15
type input "Your Choice Of:"
type input "إختيارك من:"
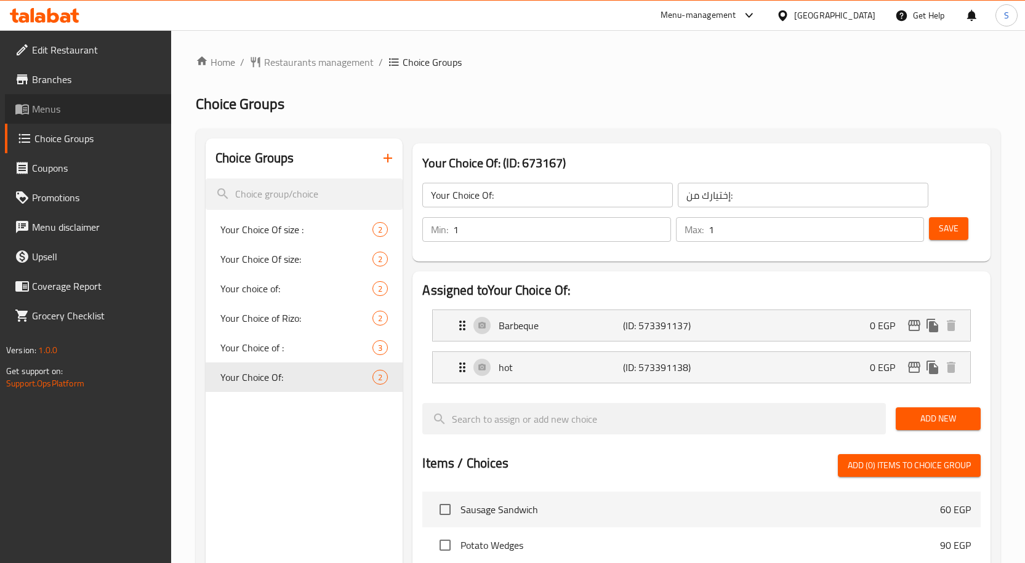
click at [97, 118] on link "Menus" at bounding box center [88, 109] width 166 height 30
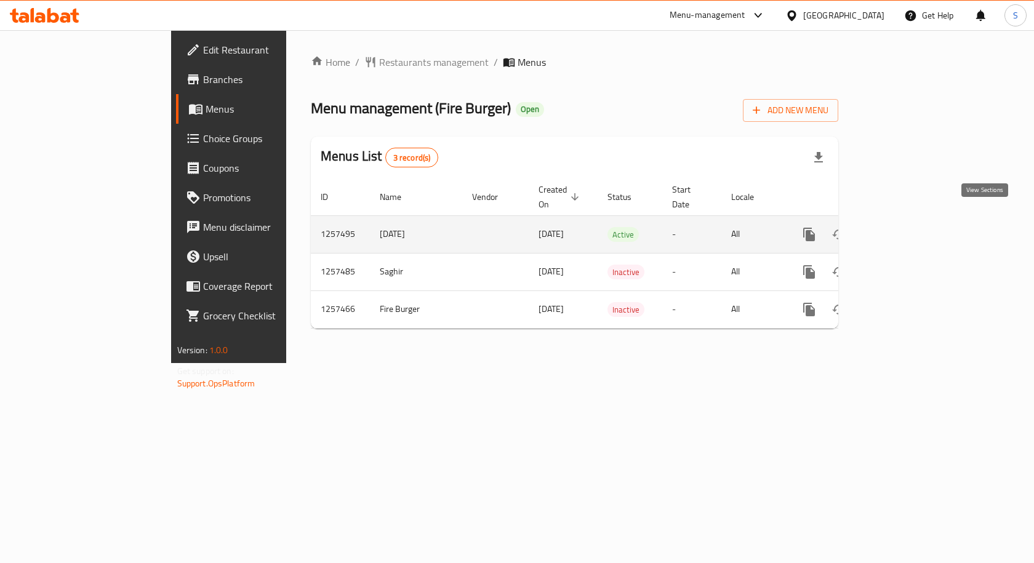
click at [905, 227] on icon "enhanced table" at bounding box center [898, 234] width 15 height 15
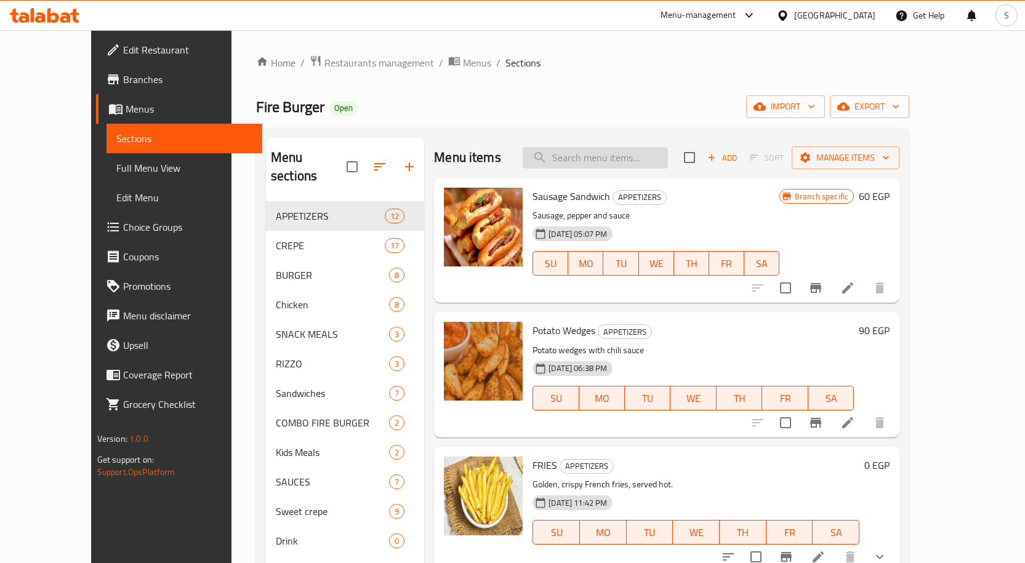
click at [616, 155] on input "search" at bounding box center [595, 158] width 145 height 22
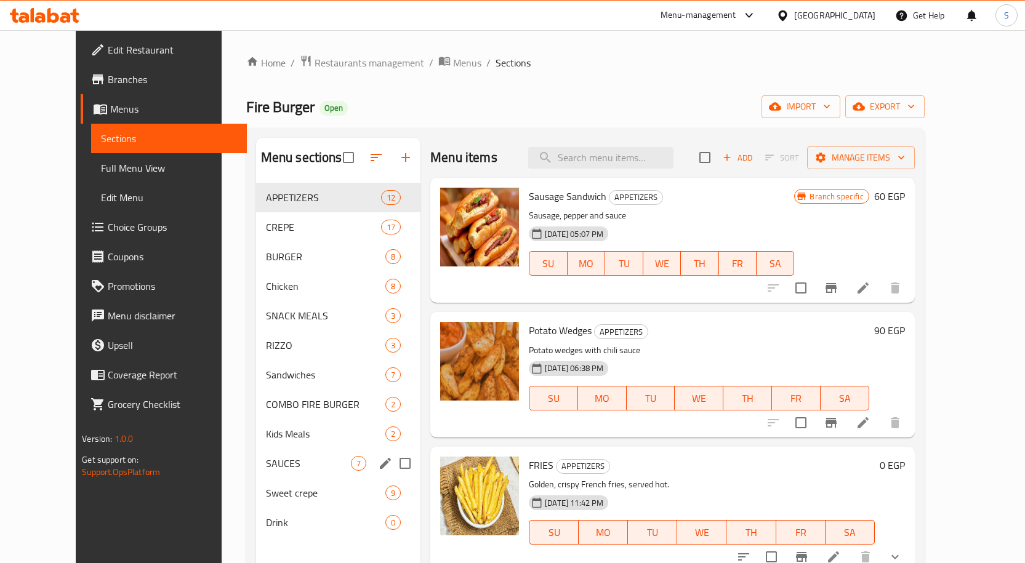
click at [266, 467] on span "SAUCES" at bounding box center [308, 463] width 85 height 15
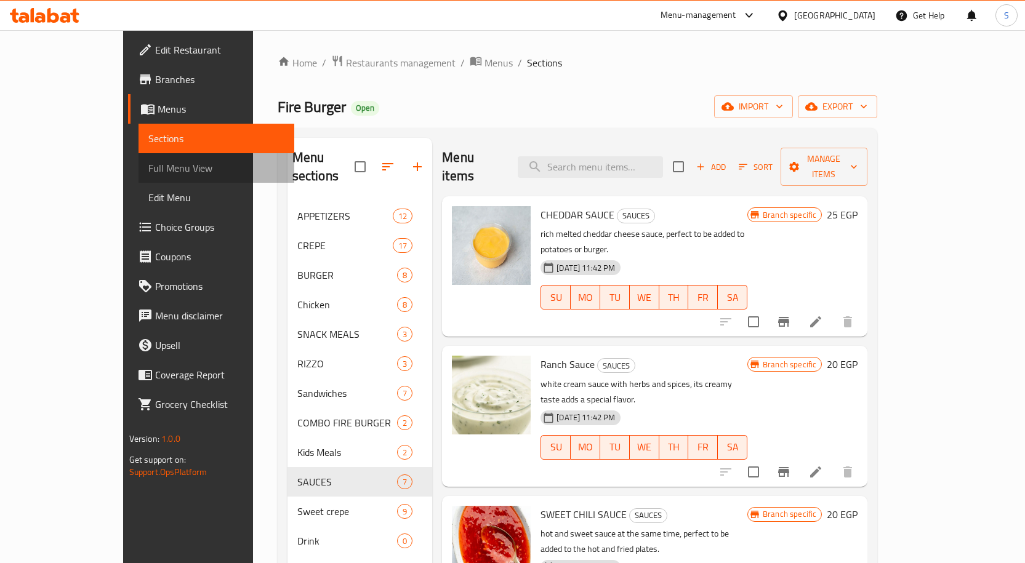
click at [148, 169] on span "Full Menu View" at bounding box center [216, 168] width 136 height 15
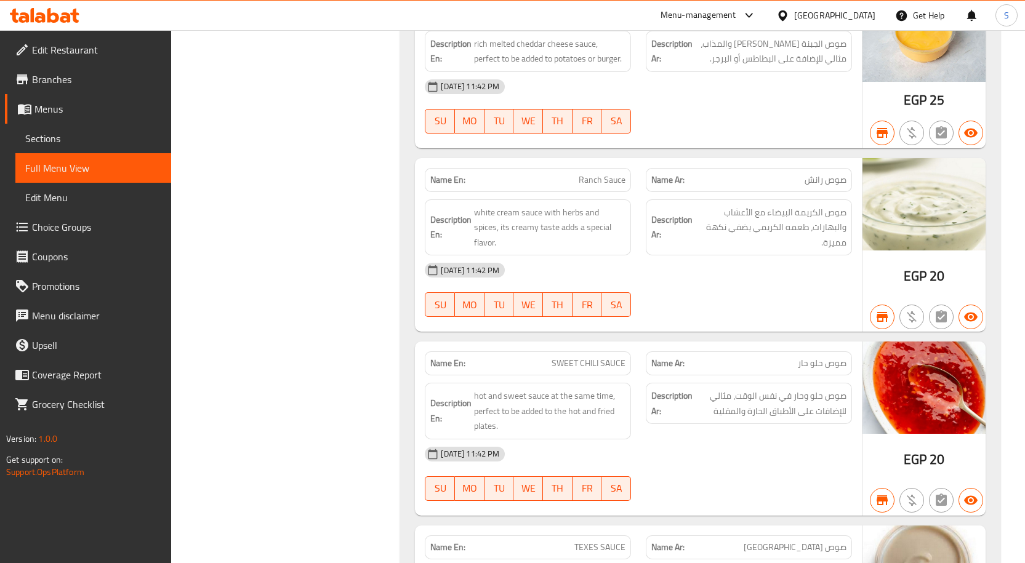
scroll to position [12742, 0]
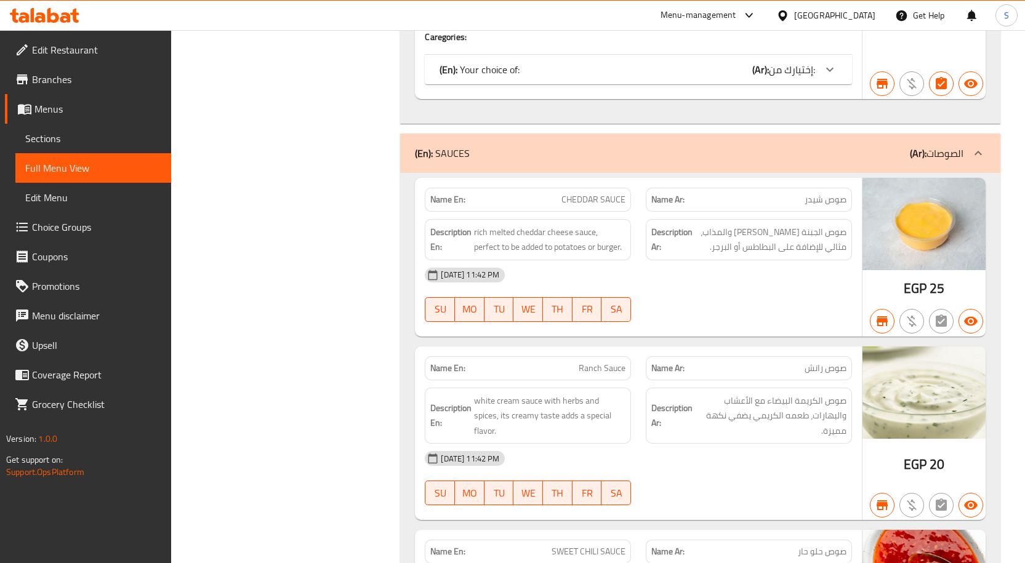
drag, startPoint x: 801, startPoint y: 166, endPoint x: 859, endPoint y: 165, distance: 57.9
copy span "صوص شيدر"
drag, startPoint x: 562, startPoint y: 169, endPoint x: 633, endPoint y: 167, distance: 71.4
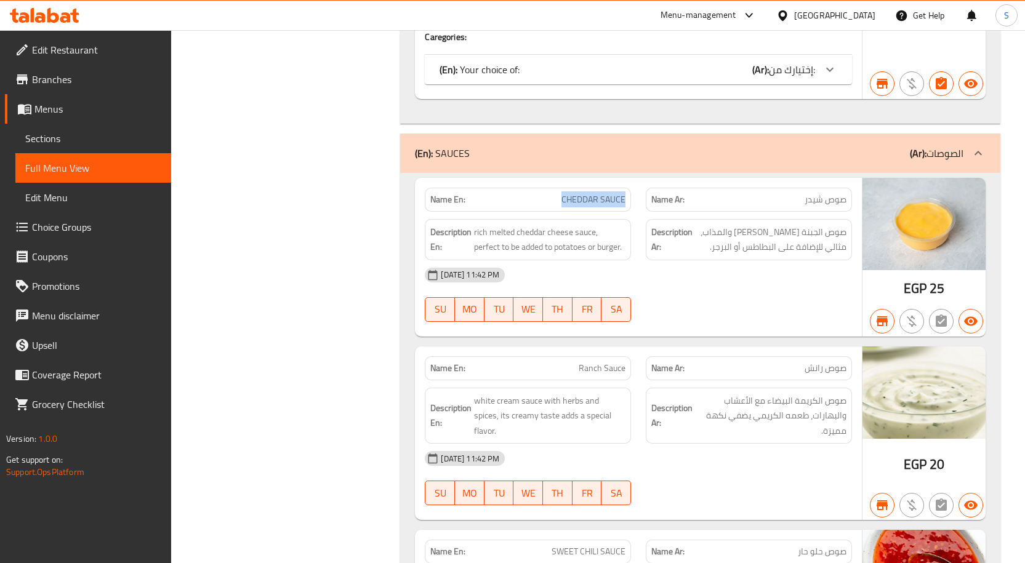
copy span "CHEDDAR SAUCE"
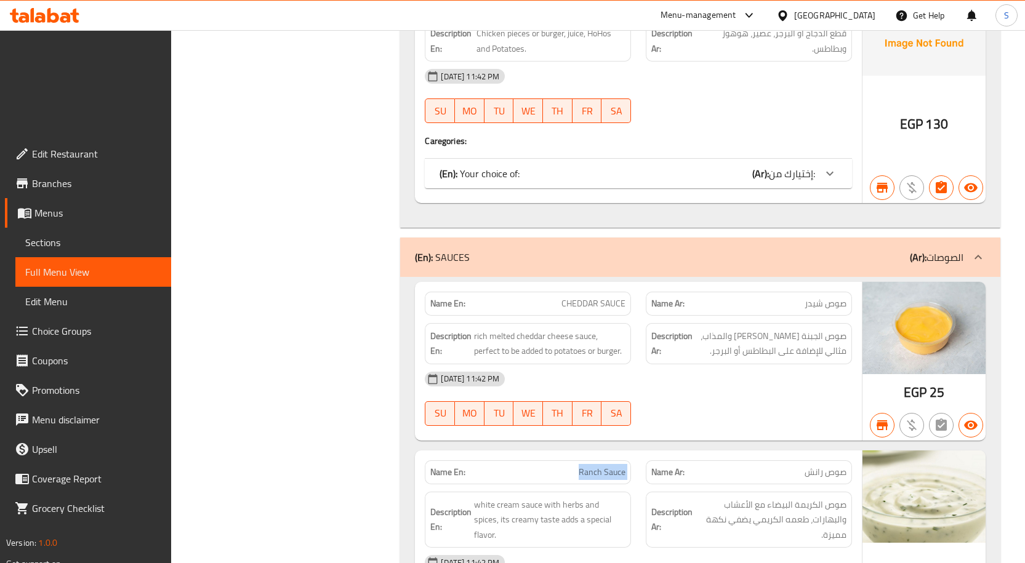
copy span "Ranch Sauce"
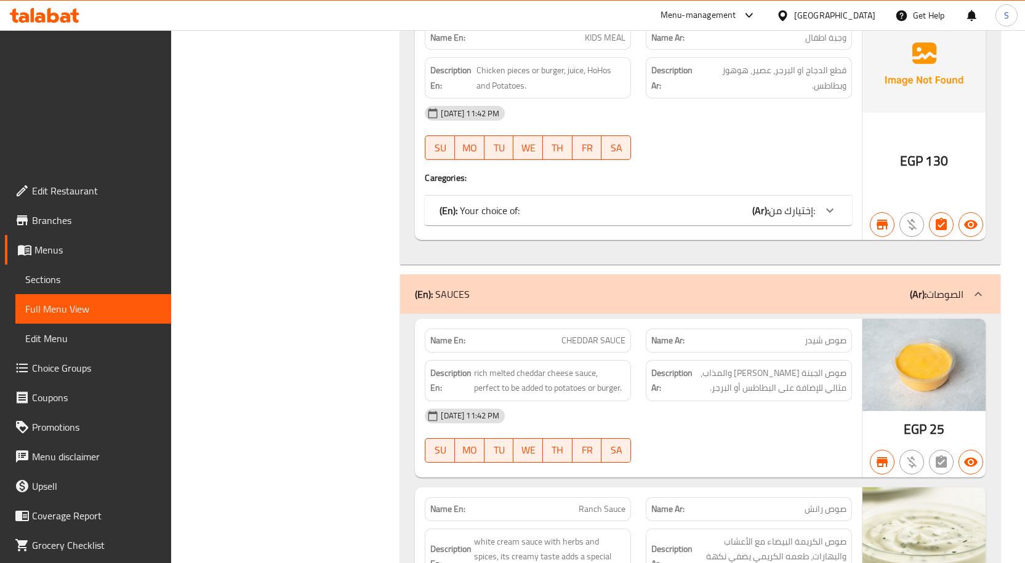
copy span "صوص رانش"
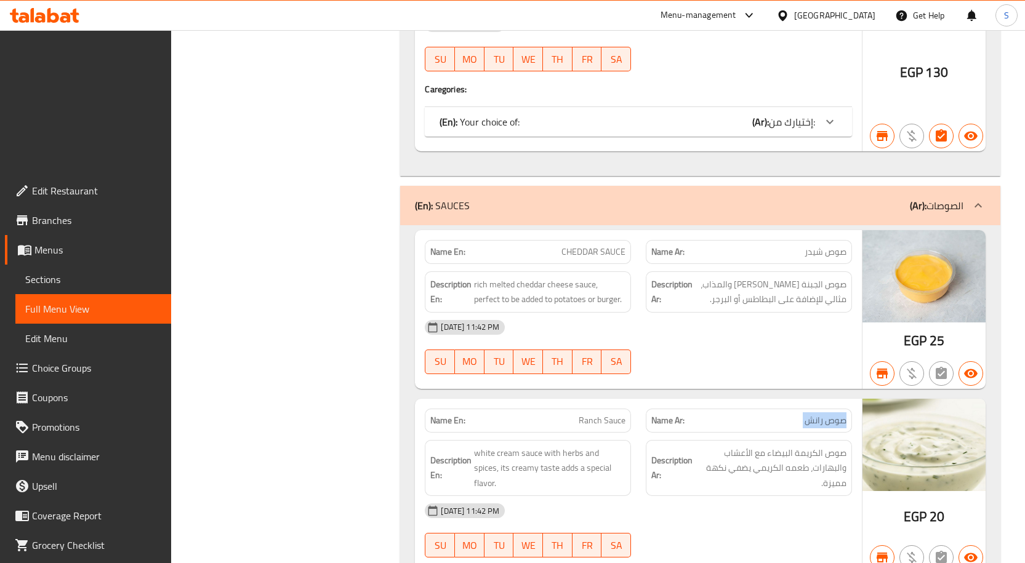
scroll to position [12926, 0]
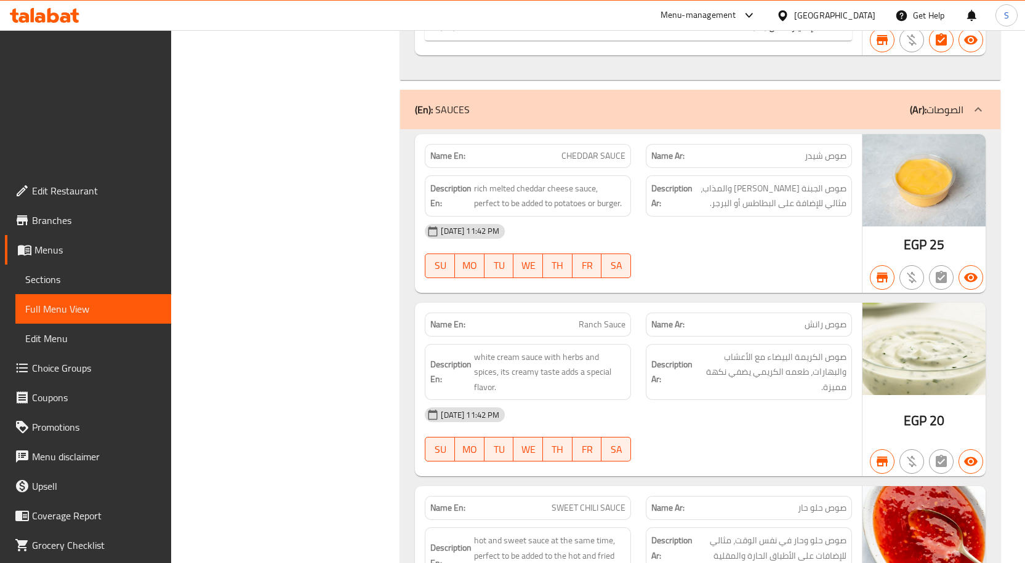
copy span "SWEET CHILI SAUCE"
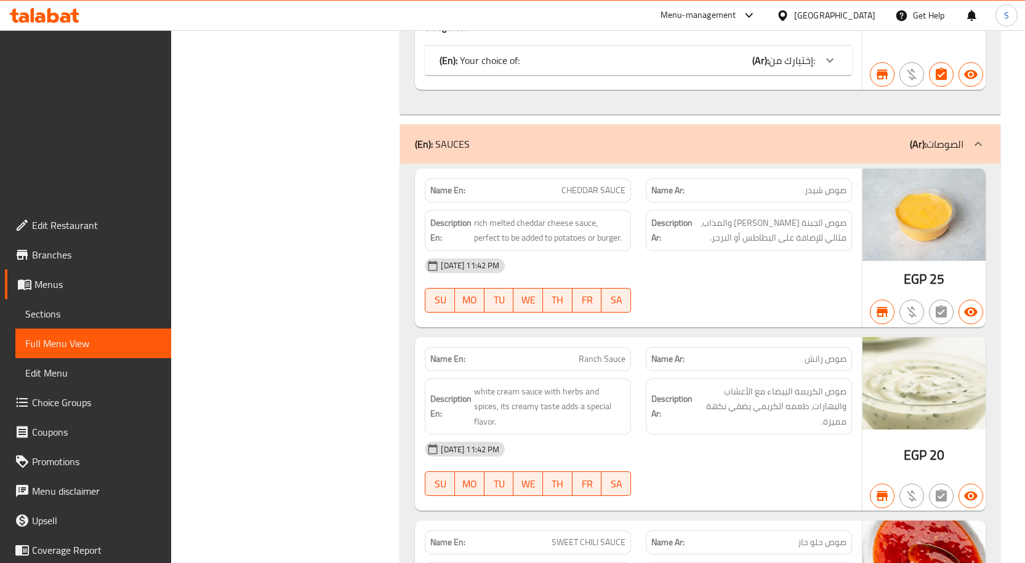
copy span "صوص حلو حار"
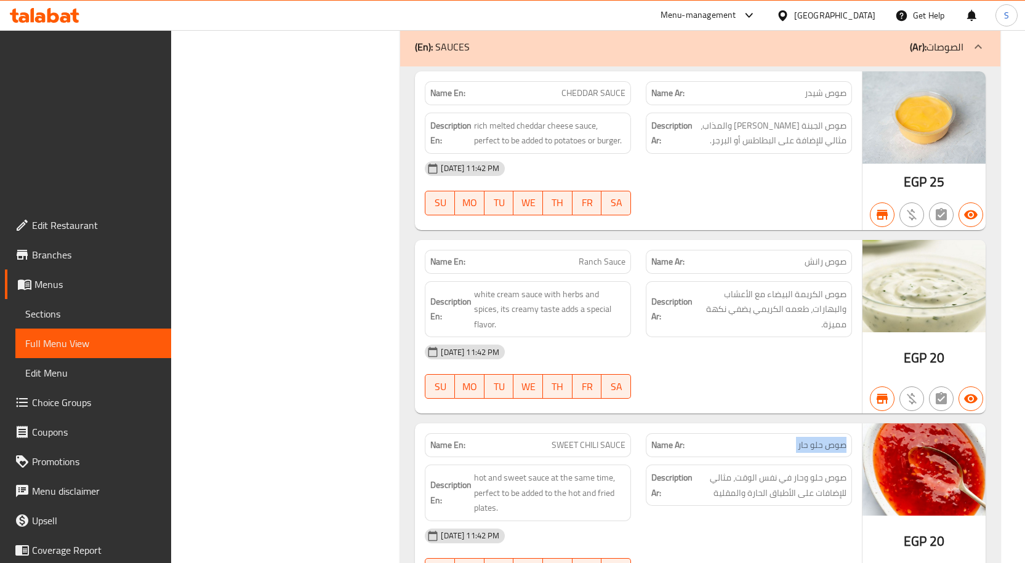
scroll to position [13049, 0]
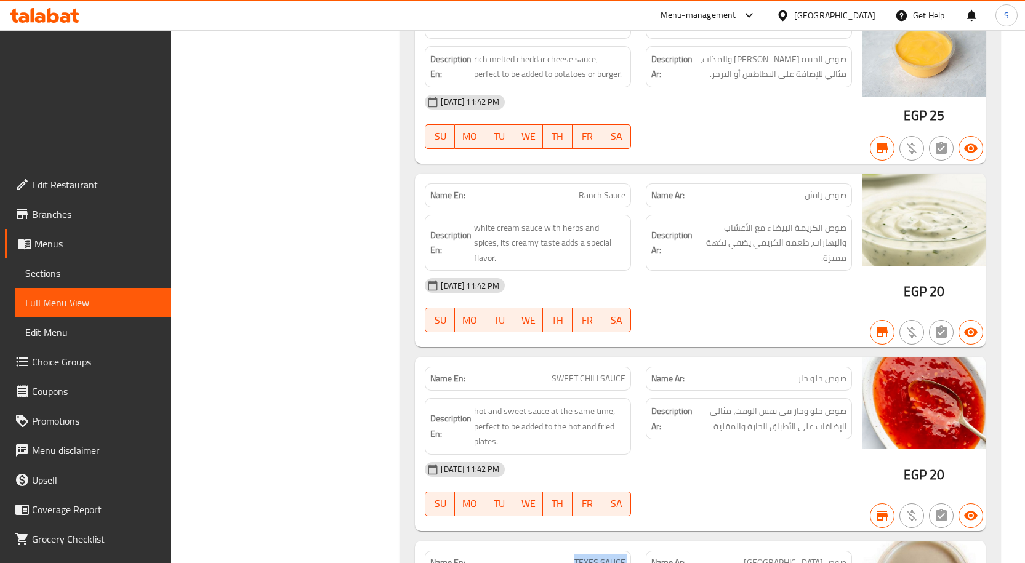
copy span "TEXES SAUCE"
copy span "صوص [GEOGRAPHIC_DATA]"
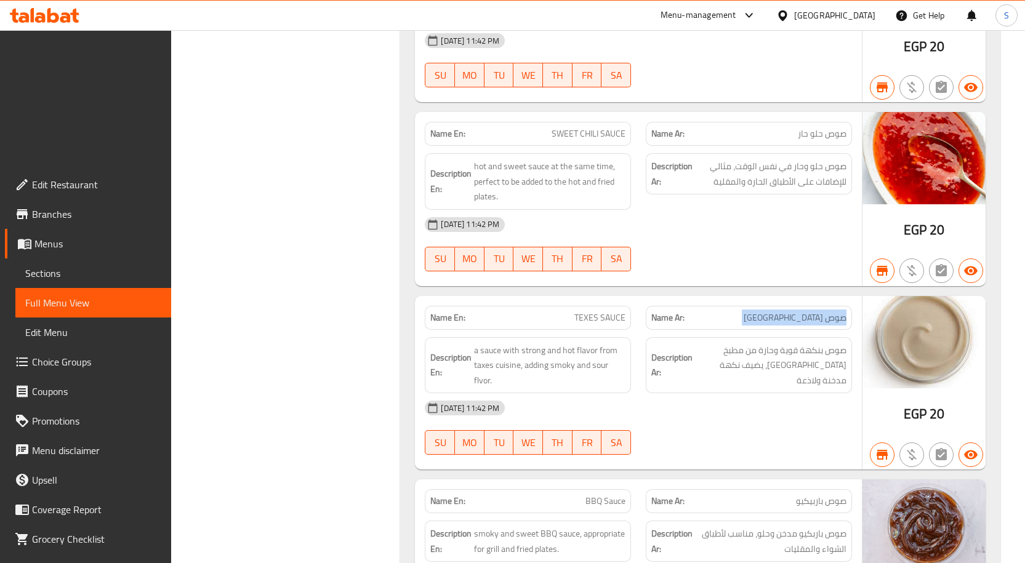
scroll to position [13296, 0]
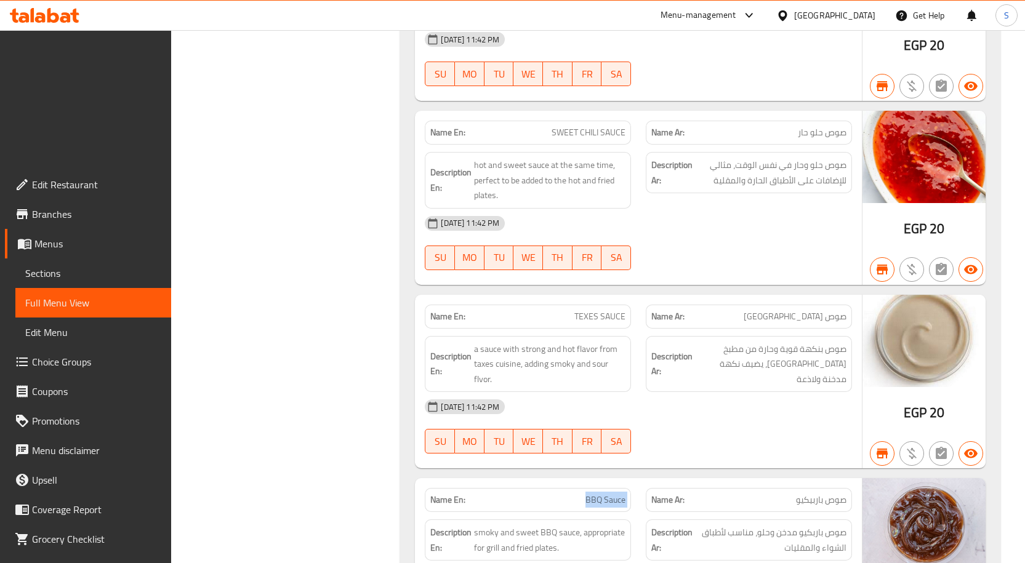
copy span "BBQ Sauce"
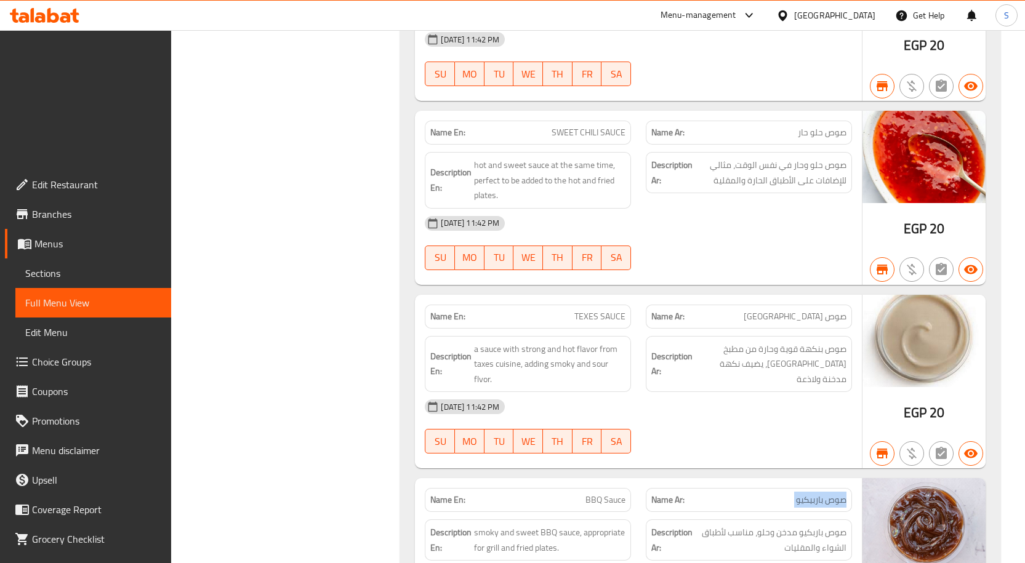
copy span "صوص باربيكيو"
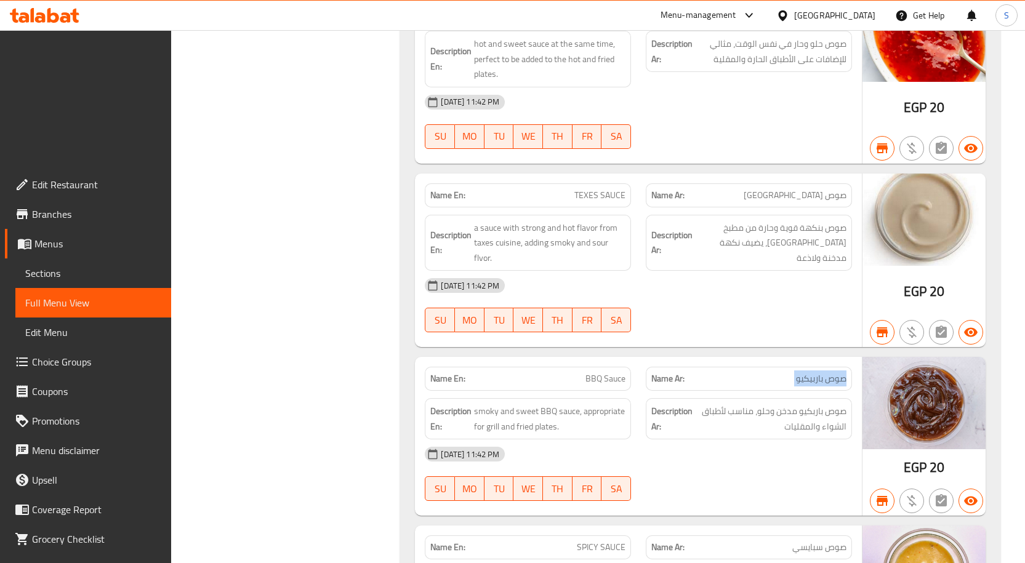
scroll to position [13419, 0]
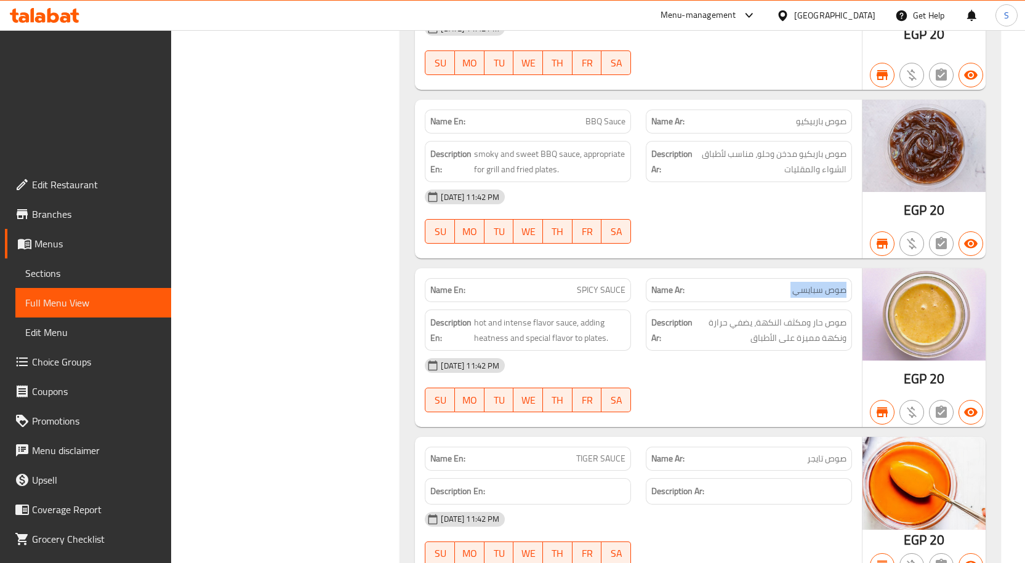
scroll to position [13726, 0]
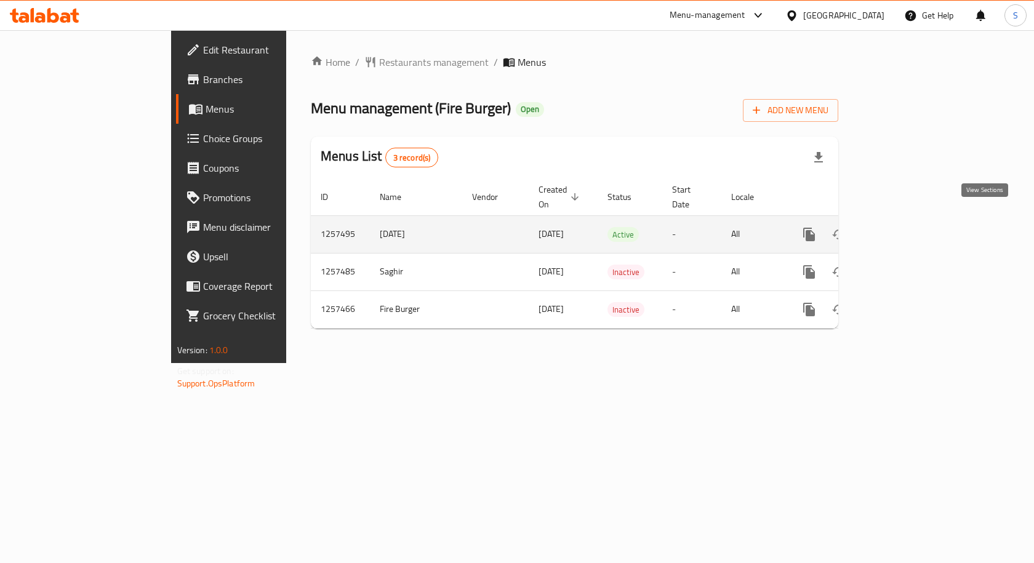
click at [913, 220] on link "enhanced table" at bounding box center [898, 235] width 30 height 30
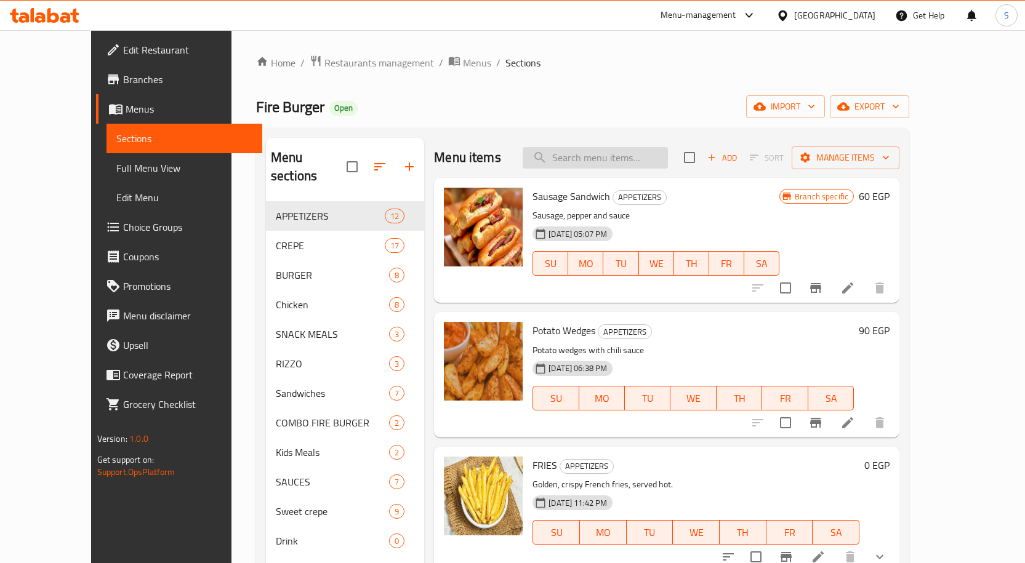
click at [609, 160] on input "search" at bounding box center [595, 158] width 145 height 22
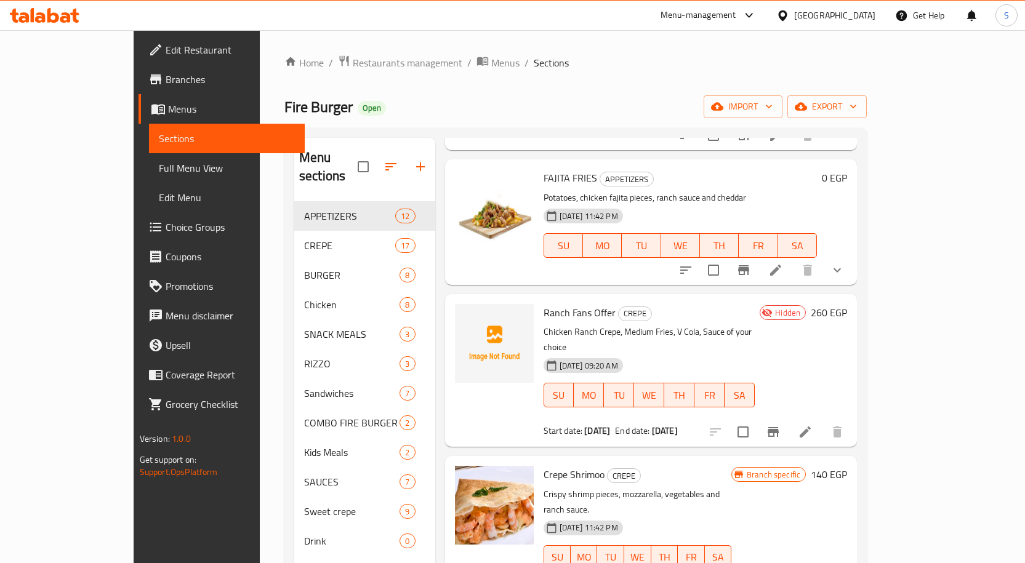
scroll to position [185, 0]
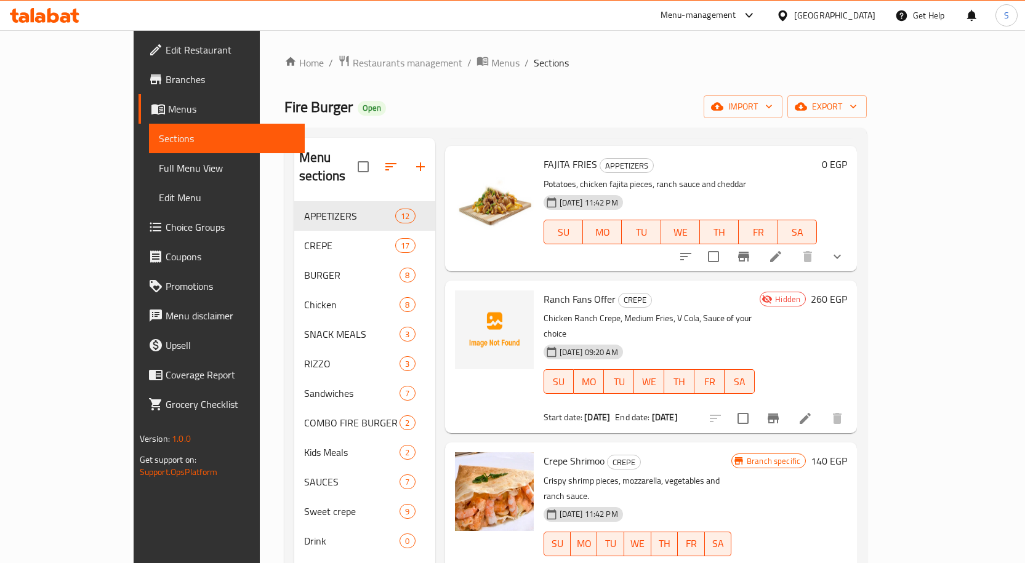
type input "ranch"
click at [166, 222] on span "Choice Groups" at bounding box center [230, 227] width 129 height 15
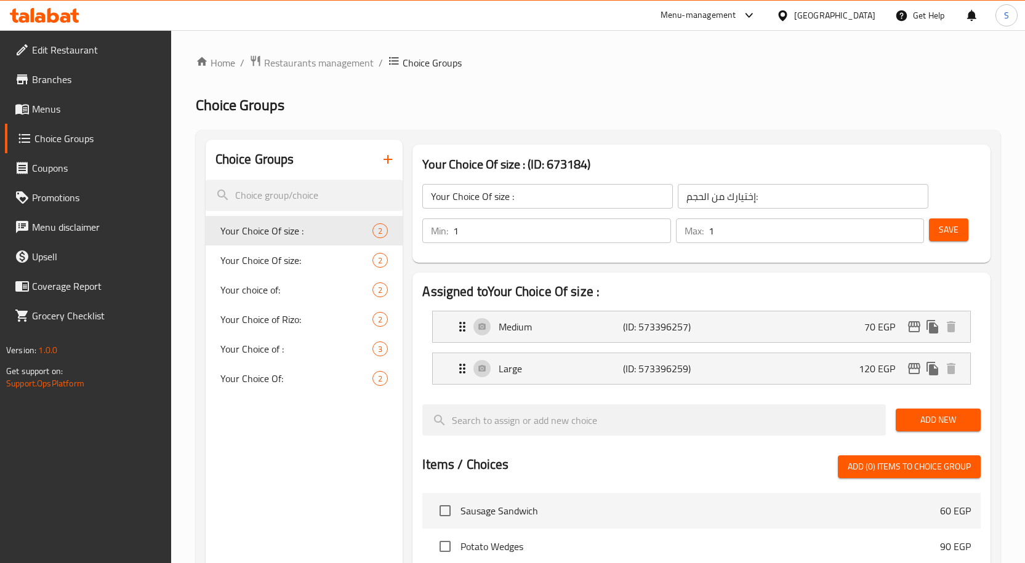
click at [382, 160] on icon "button" at bounding box center [387, 159] width 15 height 15
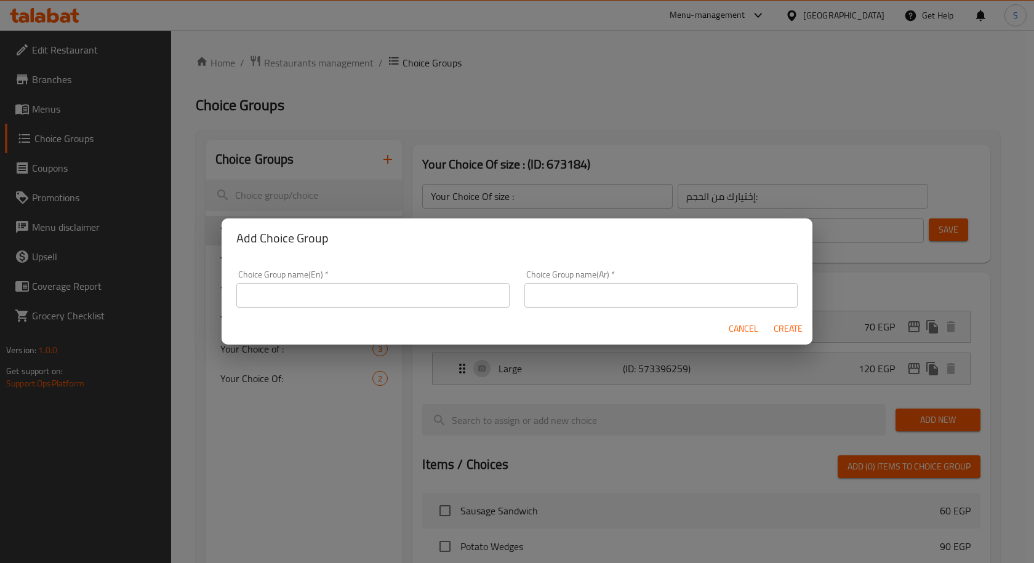
click at [426, 291] on input "text" at bounding box center [372, 295] width 273 height 25
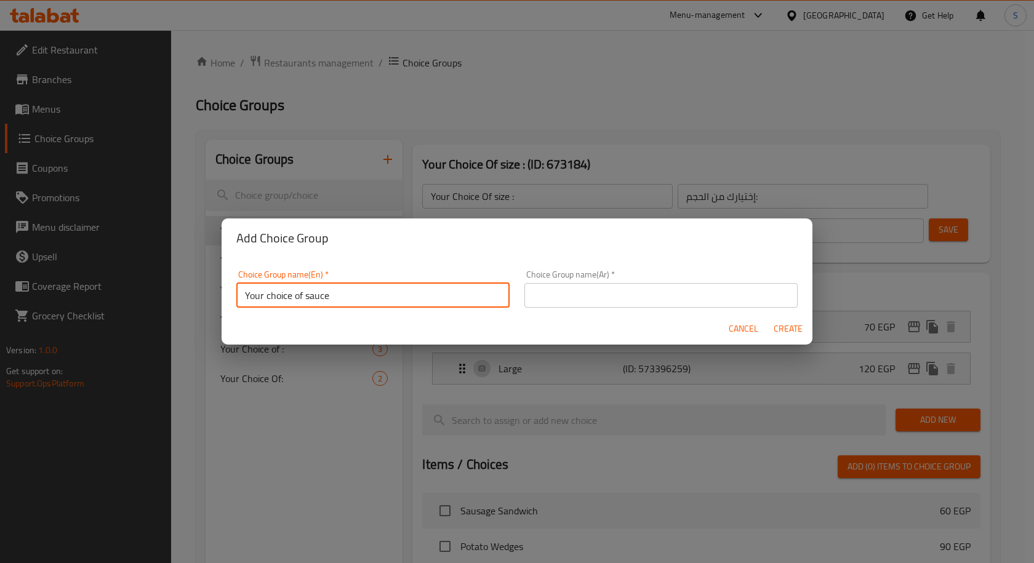
type input "Your choice of sauce"
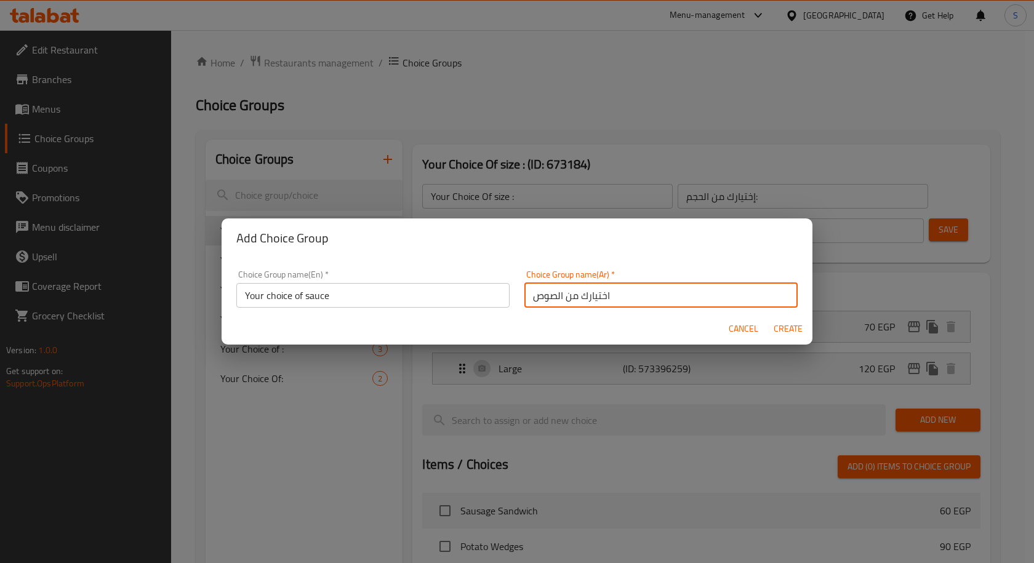
type input "اختيارك من الصوص"
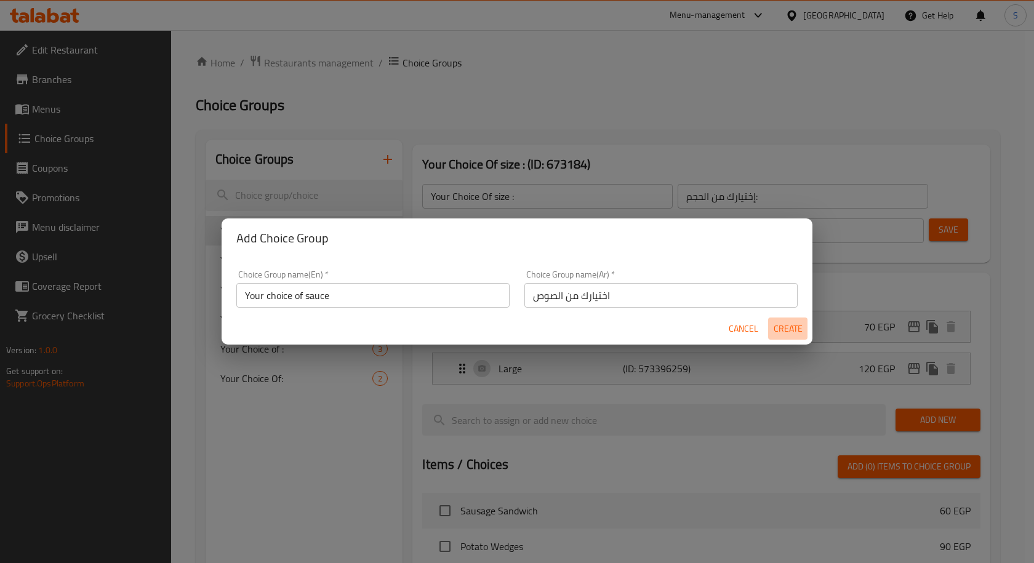
click at [797, 323] on span "Create" at bounding box center [788, 328] width 30 height 15
type input "Your choice of sauce"
type input "اختيارك من الصوص"
type input "0"
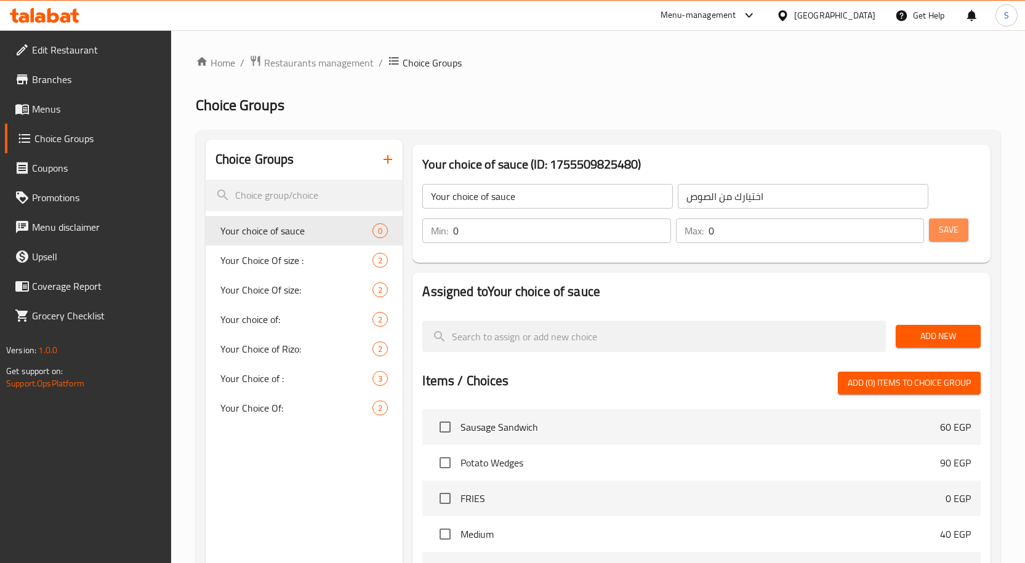
click at [965, 230] on button "Save" at bounding box center [948, 230] width 39 height 23
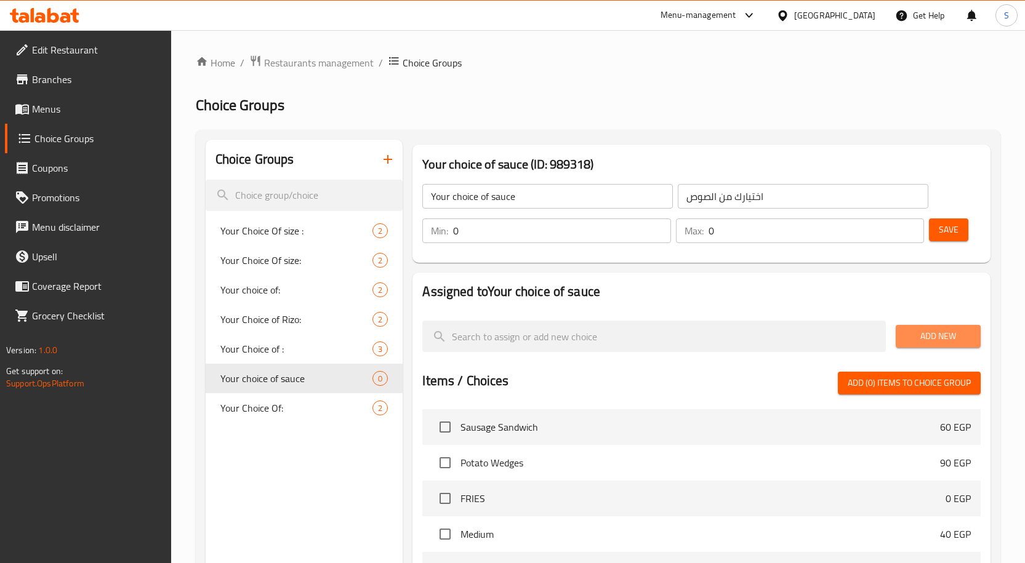
click at [934, 331] on span "Add New" at bounding box center [937, 336] width 65 height 15
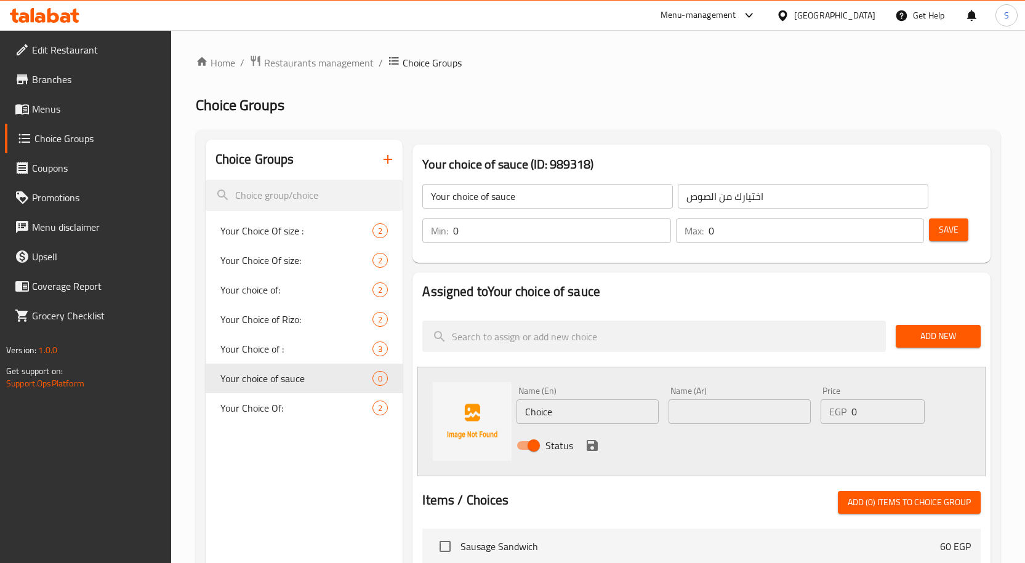
click at [725, 409] on input "text" at bounding box center [739, 411] width 142 height 25
paste input "صوص شيدر"
type input "صوص شيدر"
click at [579, 411] on input "Choice" at bounding box center [587, 411] width 142 height 25
click at [573, 414] on input "Choice" at bounding box center [587, 411] width 142 height 25
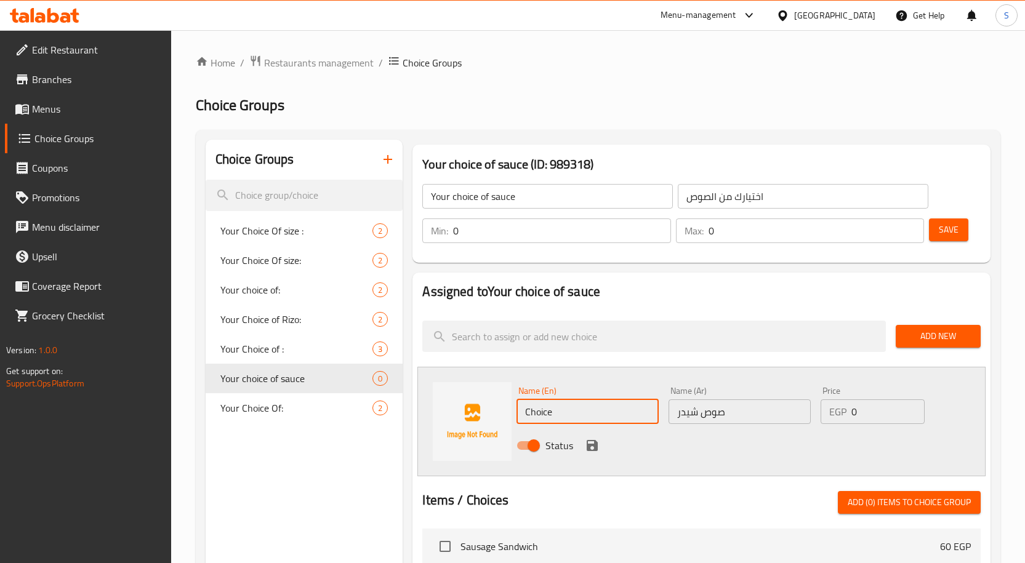
click at [573, 414] on input "Choice" at bounding box center [587, 411] width 142 height 25
paste input "HEDDAR SAUCE"
click at [608, 403] on input "CHEDDAR SAUCE" at bounding box center [587, 411] width 142 height 25
click at [611, 414] on input "CHEDDAR SAUCE" at bounding box center [587, 411] width 142 height 25
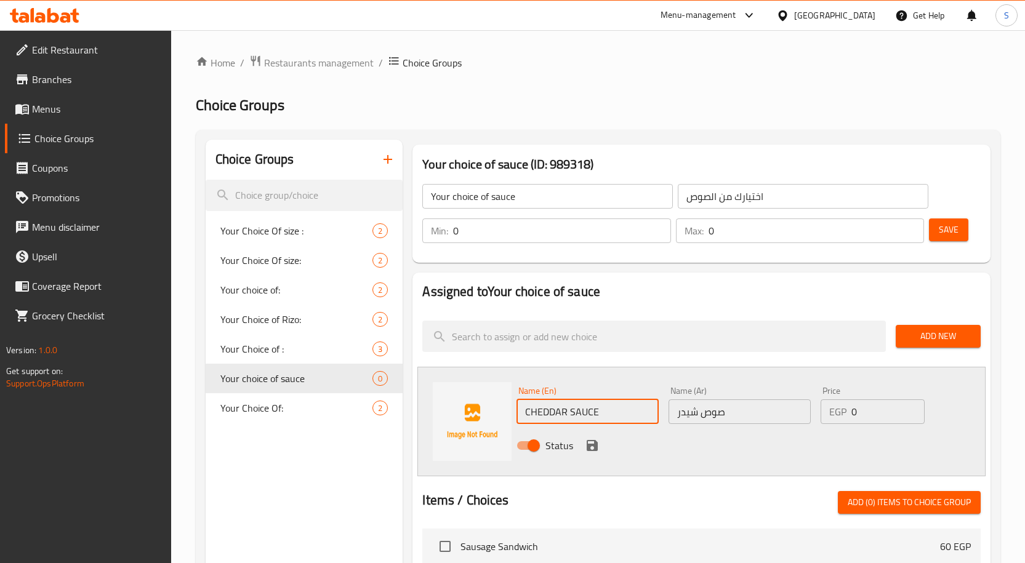
click at [611, 414] on input "CHEDDAR SAUCE" at bounding box center [587, 411] width 142 height 25
type input "Cheddar Sauce"
click at [593, 441] on icon "save" at bounding box center [592, 445] width 15 height 15
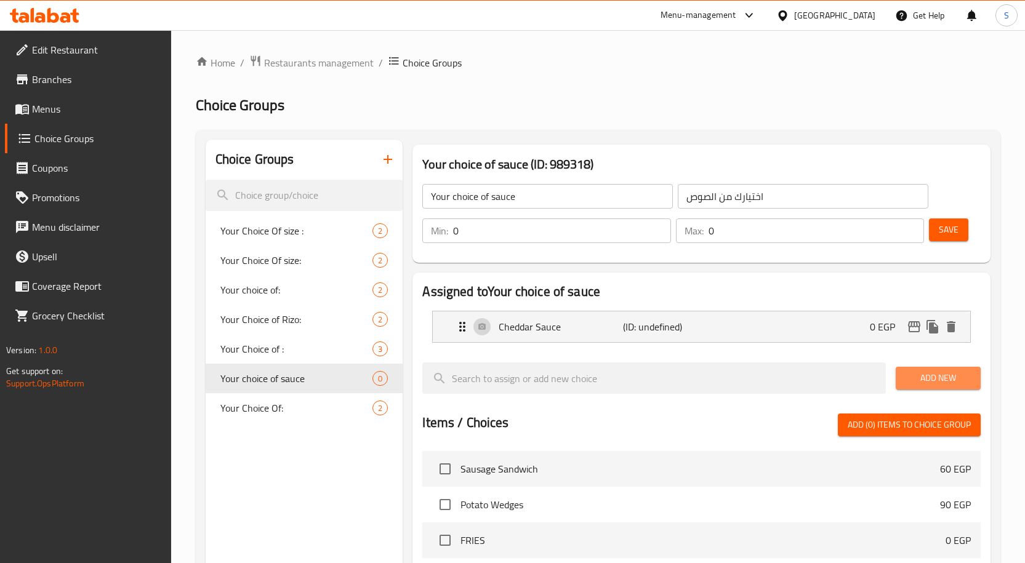
click at [924, 374] on span "Add New" at bounding box center [937, 378] width 65 height 15
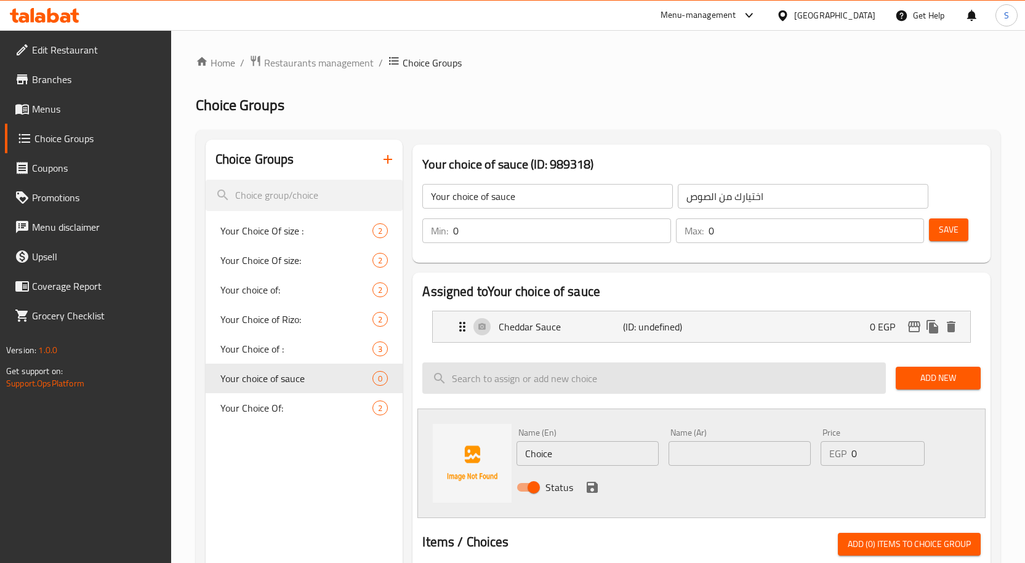
drag, startPoint x: 924, startPoint y: 374, endPoint x: 616, endPoint y: 380, distance: 307.8
click at [628, 363] on div "Add New" at bounding box center [701, 378] width 568 height 41
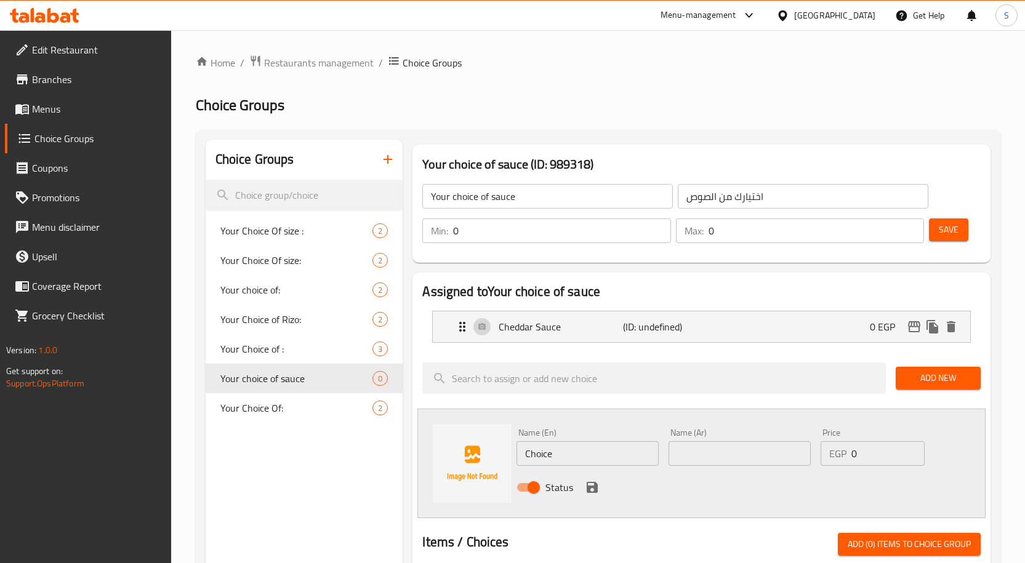
click at [604, 446] on input "Choice" at bounding box center [587, 453] width 142 height 25
click at [603, 446] on input "Choice" at bounding box center [587, 453] width 142 height 25
paste input "Ranch Sau"
type input "Ranch Sauce"
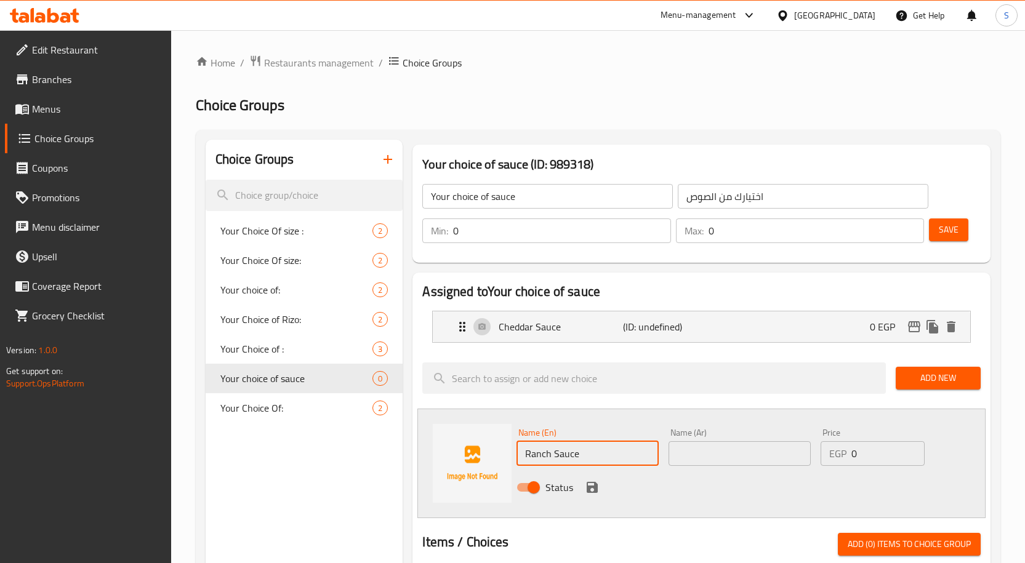
click at [746, 458] on input "text" at bounding box center [739, 453] width 142 height 25
paste input "صوص رانش"
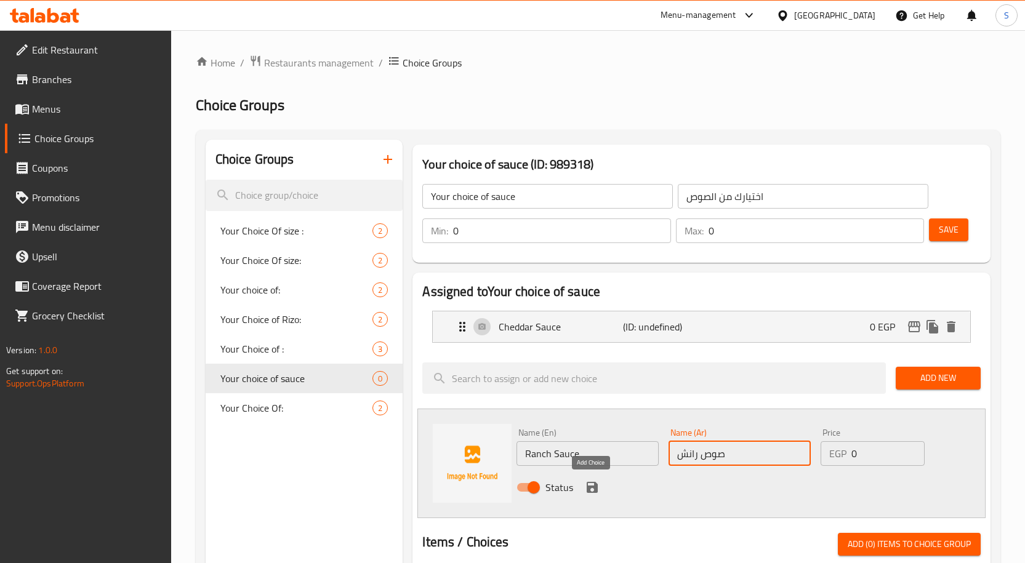
type input "صوص رانش"
click at [588, 488] on icon "save" at bounding box center [592, 487] width 11 height 11
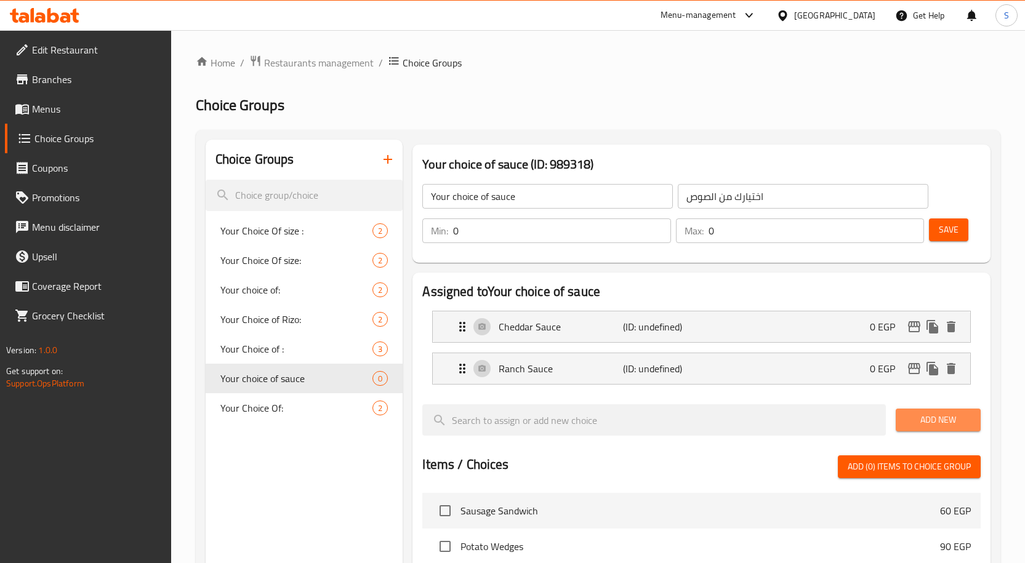
click at [907, 417] on span "Add New" at bounding box center [937, 419] width 65 height 15
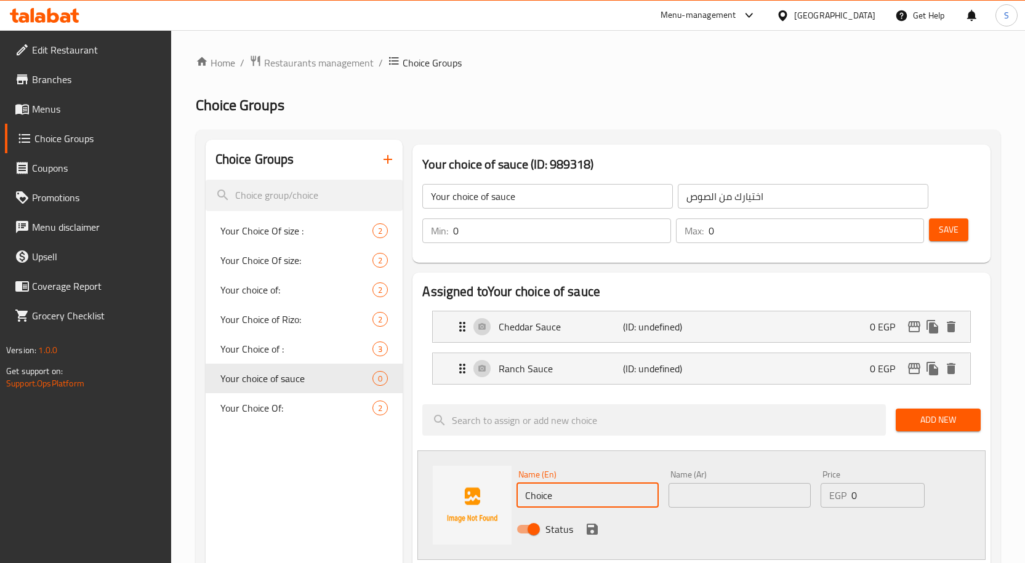
click at [574, 496] on input "Choice" at bounding box center [587, 495] width 142 height 25
paste input "SWEET CHILI SAUCE"
click at [574, 496] on input "SWEET CHILI SAUCE" at bounding box center [587, 495] width 142 height 25
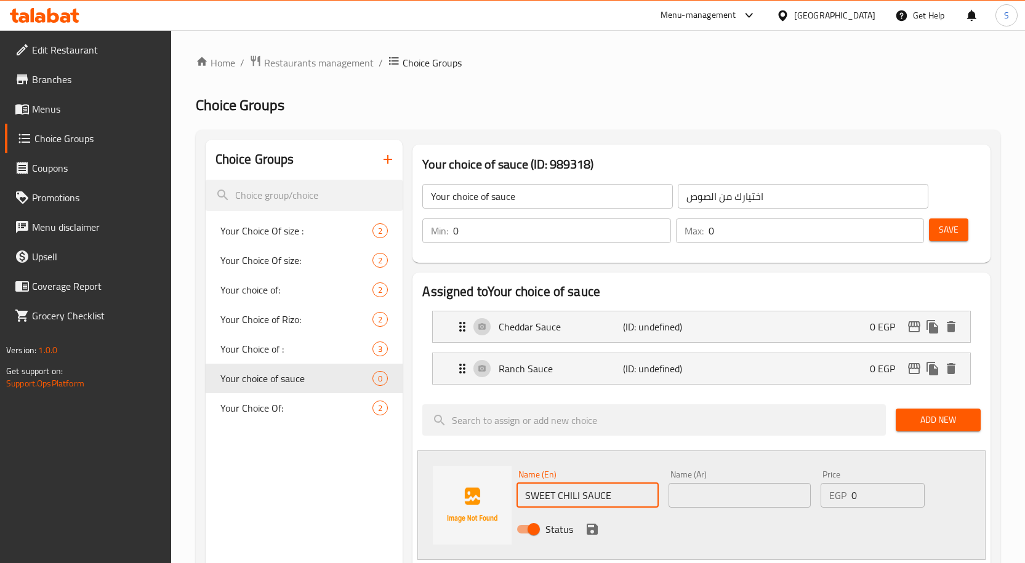
click at [574, 496] on input "SWEET CHILI SAUCE" at bounding box center [587, 495] width 142 height 25
type input "Sweet Chili Sauce"
click at [730, 498] on input "text" at bounding box center [739, 495] width 142 height 25
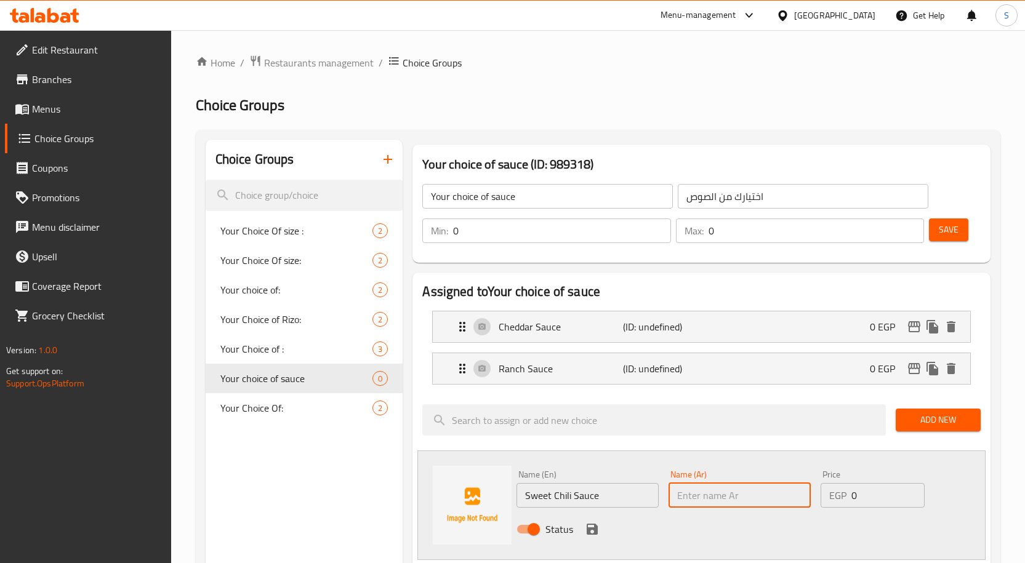
paste input "صوص حلو حار"
type input "صوص حلو حار"
click at [594, 527] on icon "save" at bounding box center [592, 529] width 11 height 11
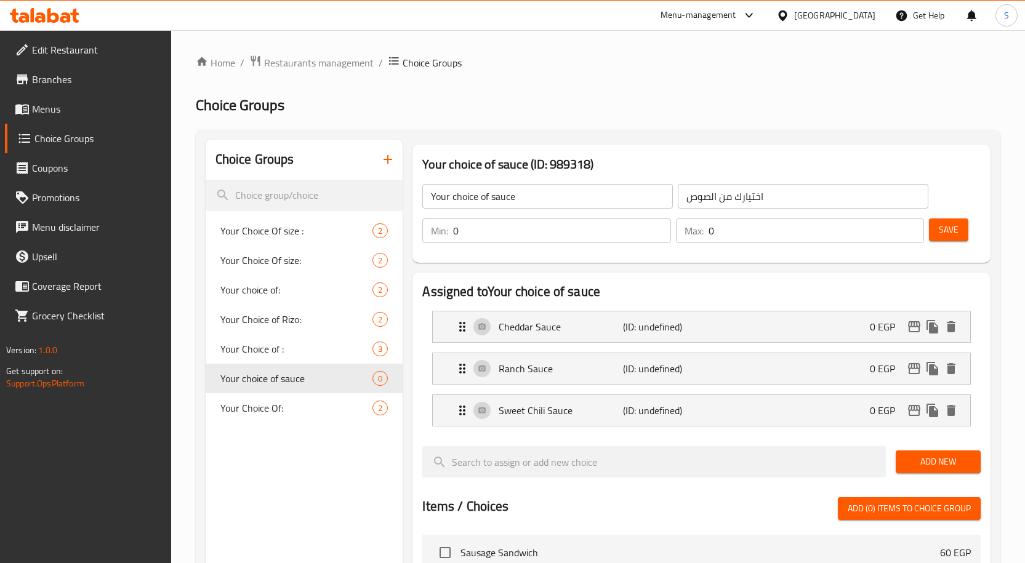
click at [933, 465] on span "Add New" at bounding box center [937, 461] width 65 height 15
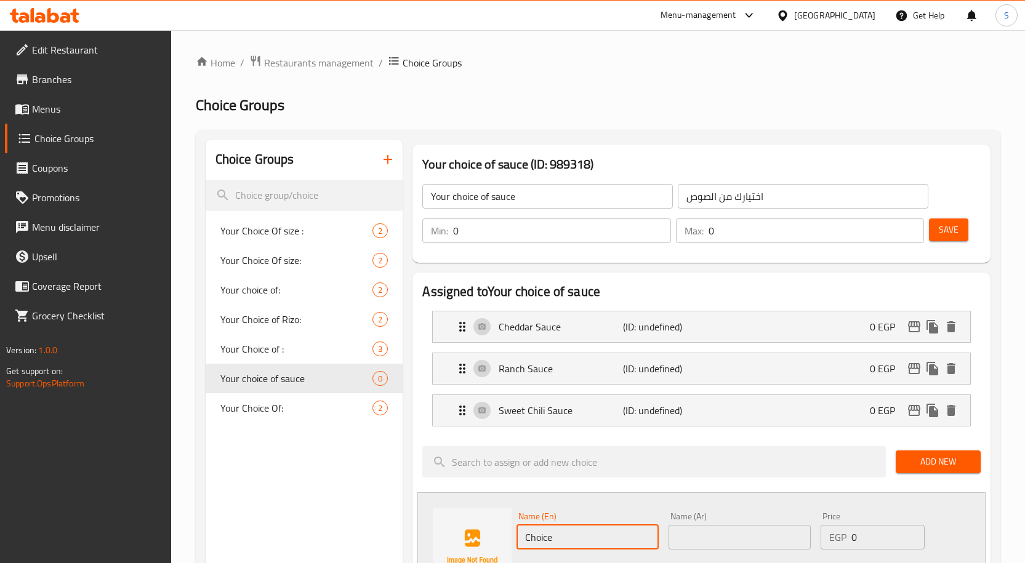
click at [585, 529] on input "Choice" at bounding box center [587, 537] width 142 height 25
paste input "TEXES SAUCE"
click at [585, 530] on input "TEXES SAUCE" at bounding box center [587, 537] width 142 height 25
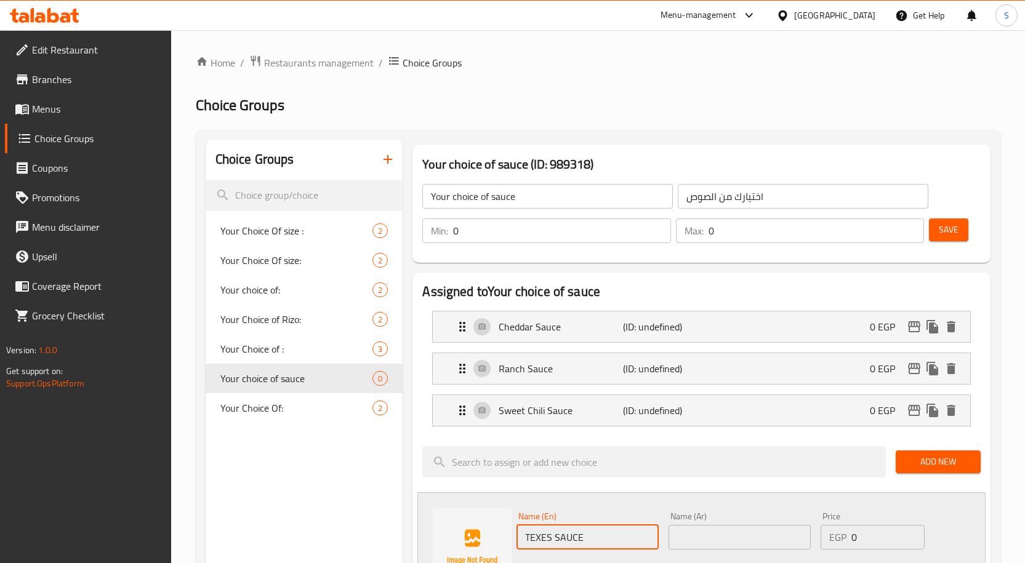
click at [584, 530] on input "TEXES SAUCE" at bounding box center [587, 537] width 142 height 25
click at [619, 534] on input "Texes Sauce" at bounding box center [587, 537] width 142 height 25
type input "Texes Sauce"
click at [750, 540] on input "text" at bounding box center [739, 537] width 142 height 25
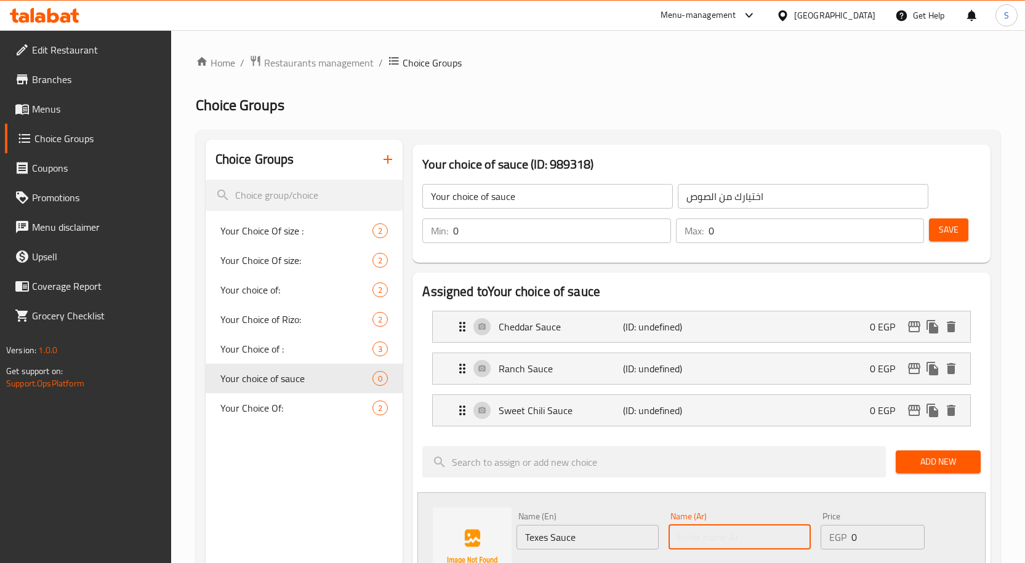
paste input "صوص [GEOGRAPHIC_DATA]"
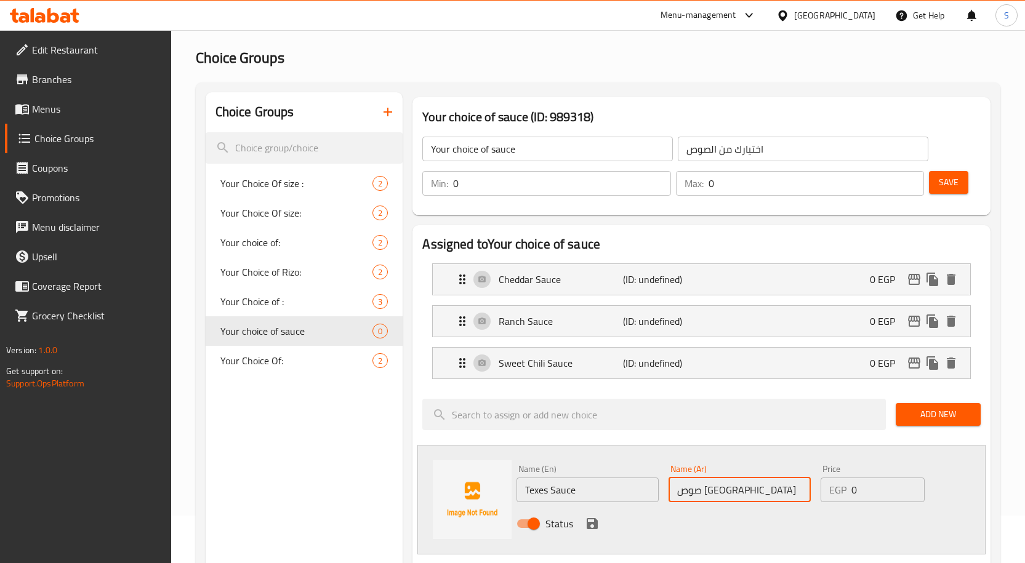
scroll to position [123, 0]
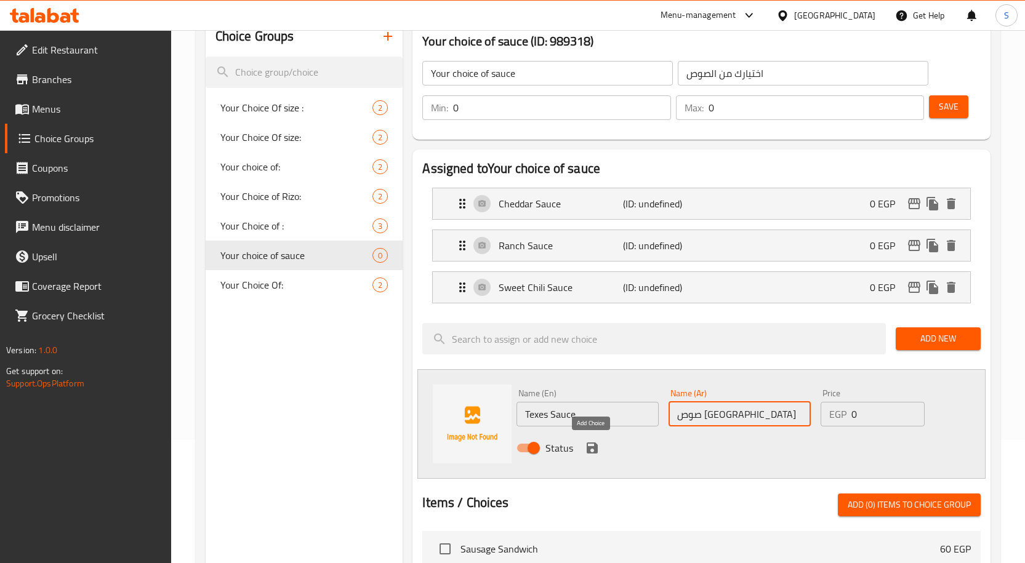
type input "صوص [GEOGRAPHIC_DATA]"
click at [593, 448] on icon "save" at bounding box center [592, 448] width 11 height 11
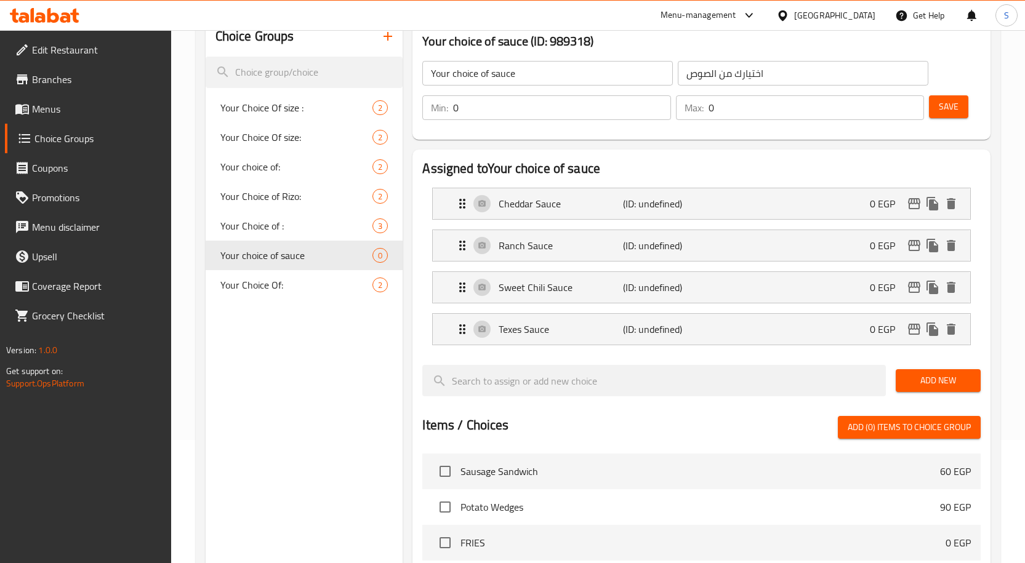
click at [895, 374] on div "Add New" at bounding box center [938, 380] width 95 height 41
click at [915, 377] on span "Add New" at bounding box center [937, 380] width 65 height 15
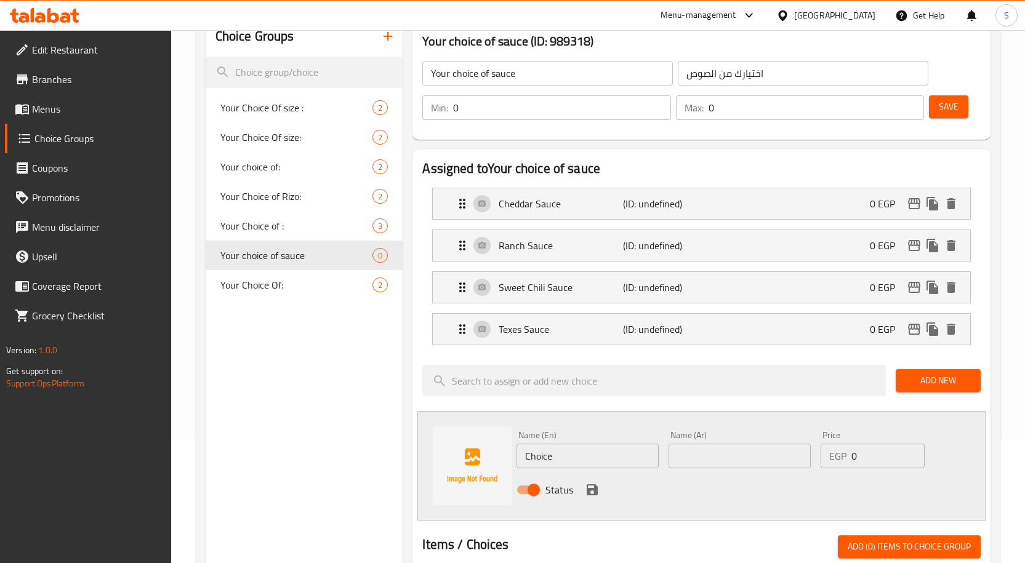
click at [590, 457] on input "Choice" at bounding box center [587, 456] width 142 height 25
paste input "BBQ Sau"
type input "BBQ Sauce"
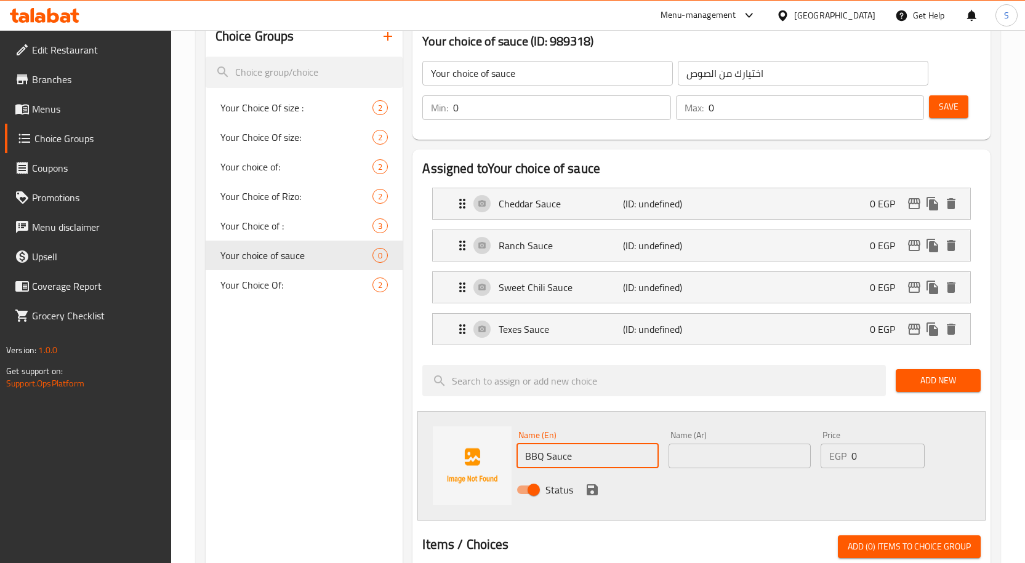
click at [719, 447] on input "text" at bounding box center [739, 456] width 142 height 25
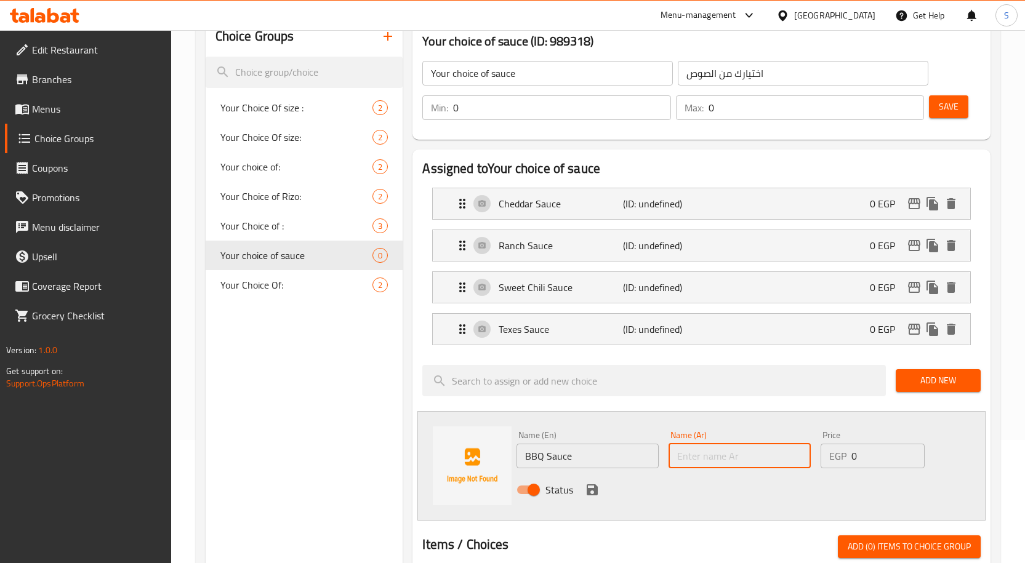
paste input "صوص باربيكيو"
type input "صوص باربيكيو"
click at [589, 495] on icon "save" at bounding box center [592, 489] width 11 height 11
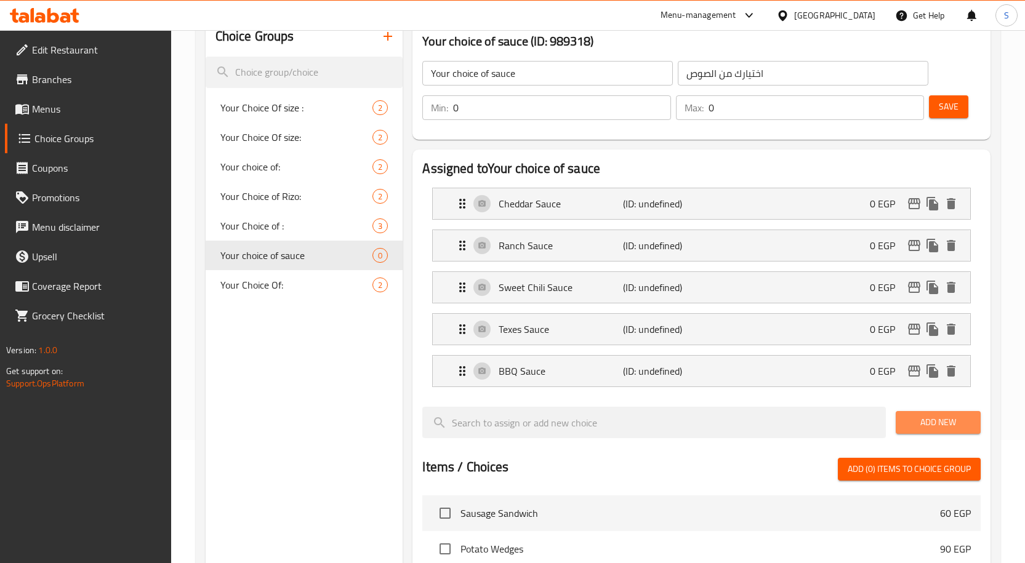
click at [905, 428] on button "Add New" at bounding box center [938, 422] width 85 height 23
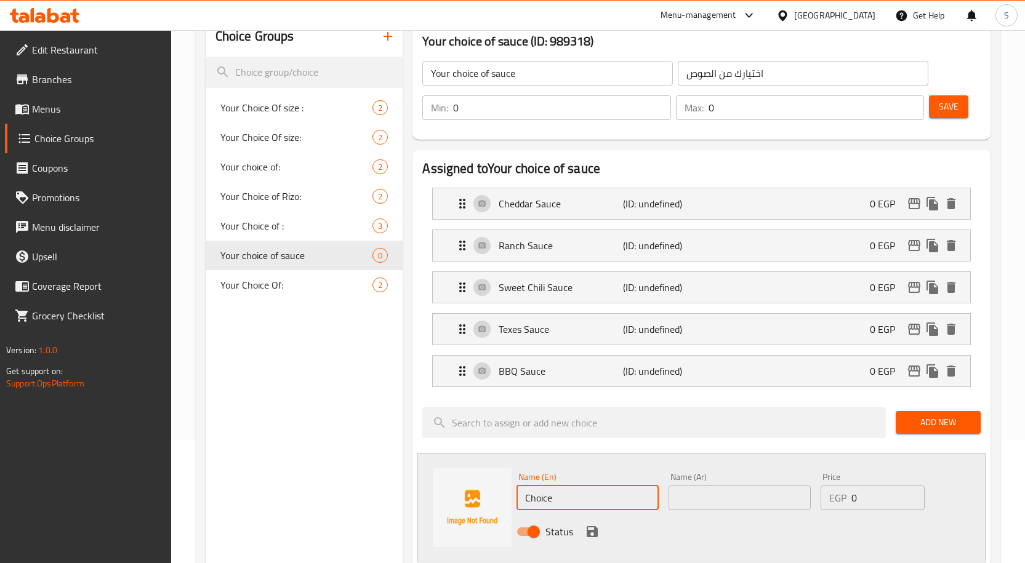
click at [584, 489] on input "Choice" at bounding box center [587, 498] width 142 height 25
paste input "SPICY SAUCE"
click at [598, 502] on input "SPICY SAUCE" at bounding box center [587, 498] width 142 height 25
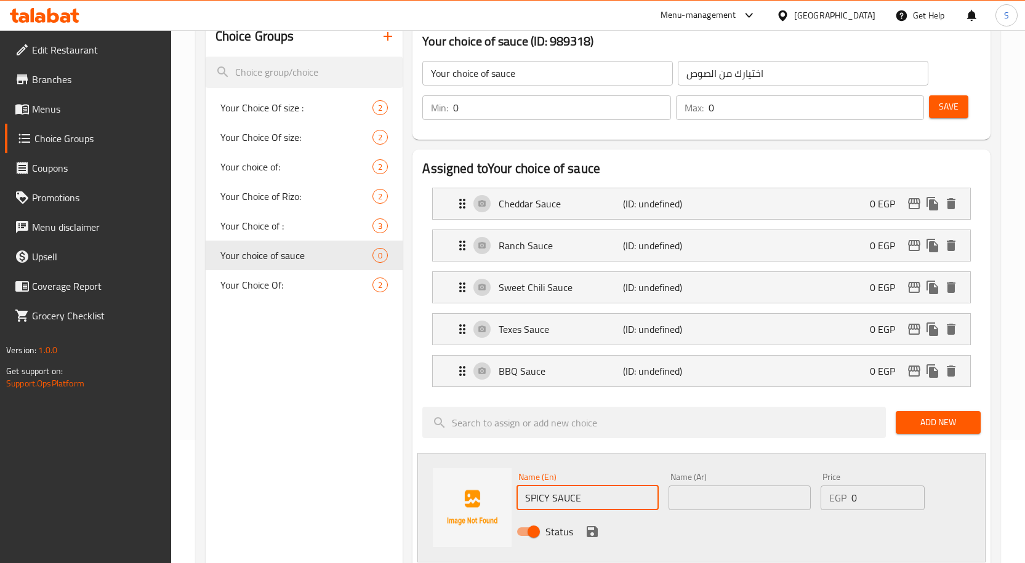
click at [598, 502] on input "SPICY SAUCE" at bounding box center [587, 498] width 142 height 25
type input "Spicy Sauce"
click at [734, 515] on div "Status" at bounding box center [740, 531] width 456 height 33
click at [732, 482] on div "Name (Ar) Name (Ar)" at bounding box center [739, 492] width 142 height 38
click at [726, 496] on input "text" at bounding box center [739, 498] width 142 height 25
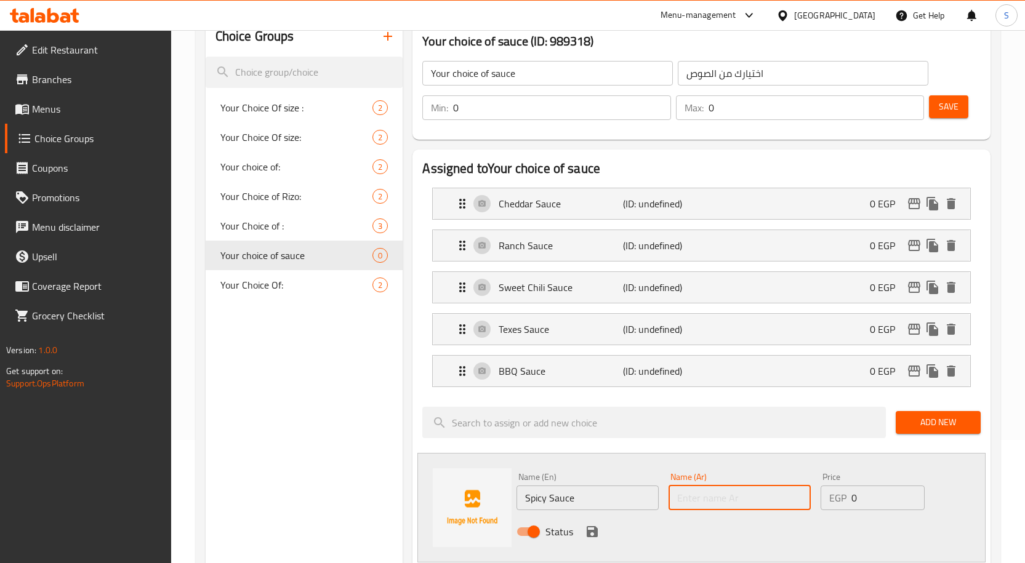
paste input "صوص سبايسي"
type input "صوص سبايسي"
click at [594, 531] on icon "save" at bounding box center [592, 531] width 11 height 11
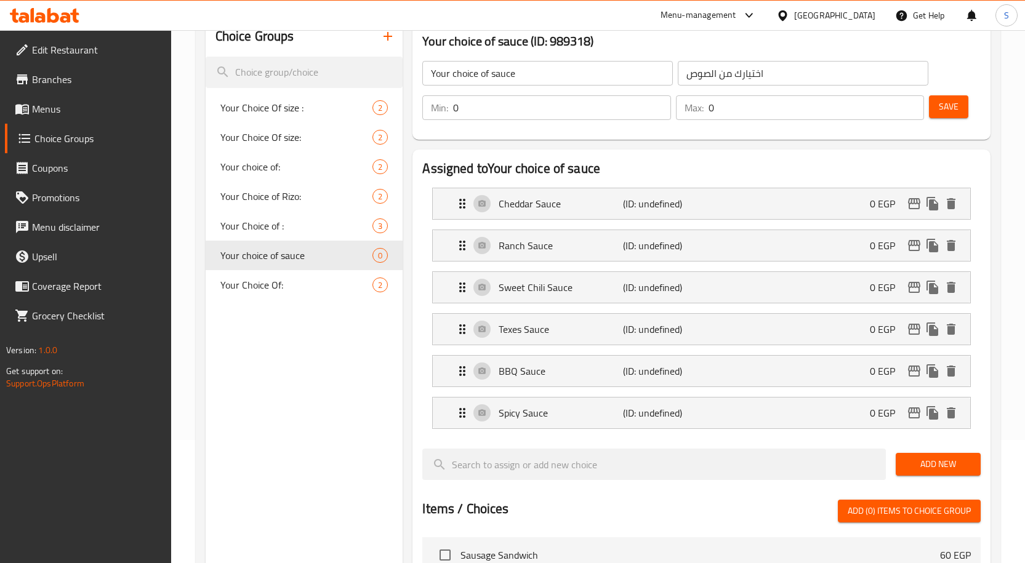
click at [917, 466] on span "Add New" at bounding box center [937, 464] width 65 height 15
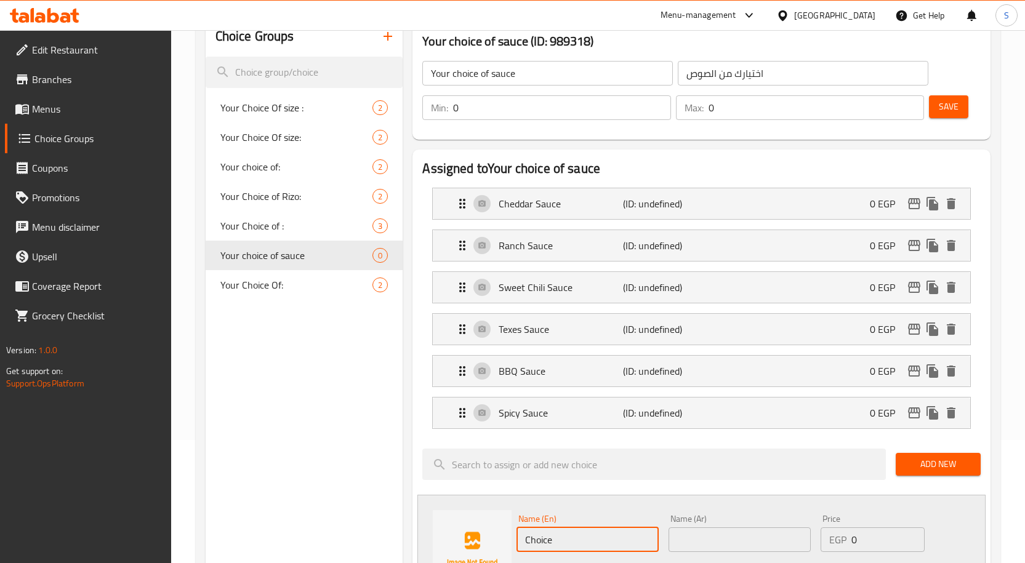
click at [589, 528] on input "Choice" at bounding box center [587, 540] width 142 height 25
click at [592, 532] on input "Choice" at bounding box center [587, 540] width 142 height 25
paste input "TIGER SAUCE"
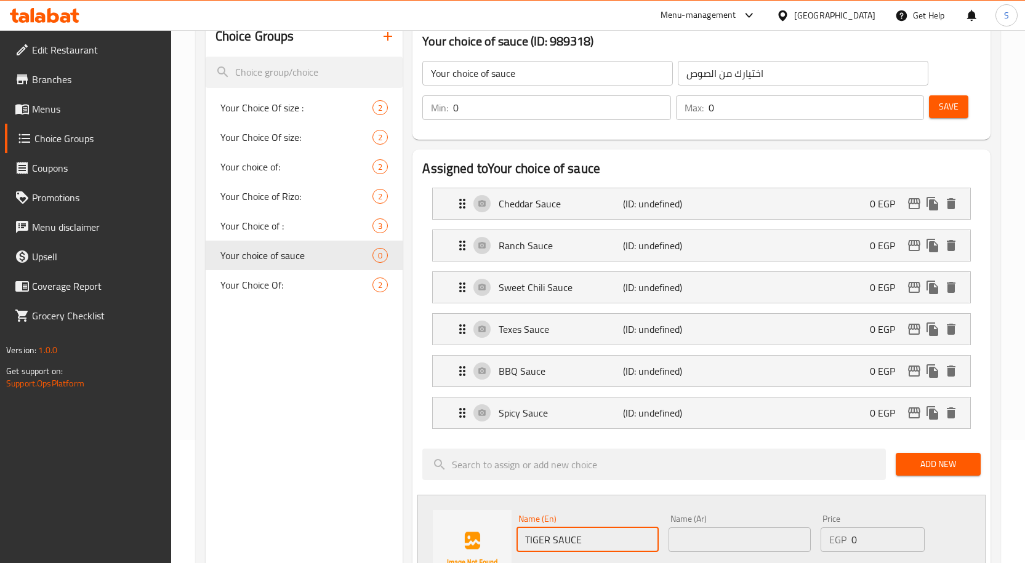
click at [592, 532] on input "TIGER SAUCE" at bounding box center [587, 540] width 142 height 25
click at [593, 532] on input "TIGER SAUCE" at bounding box center [587, 540] width 142 height 25
type input "Tiger Sauce"
click at [742, 544] on input "text" at bounding box center [739, 540] width 142 height 25
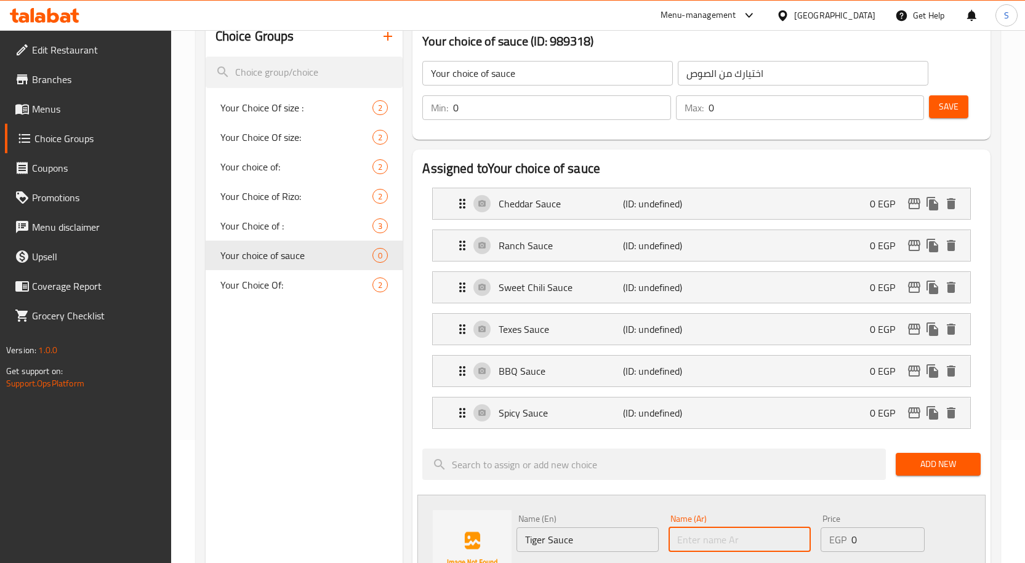
paste input "صوص تايجر"
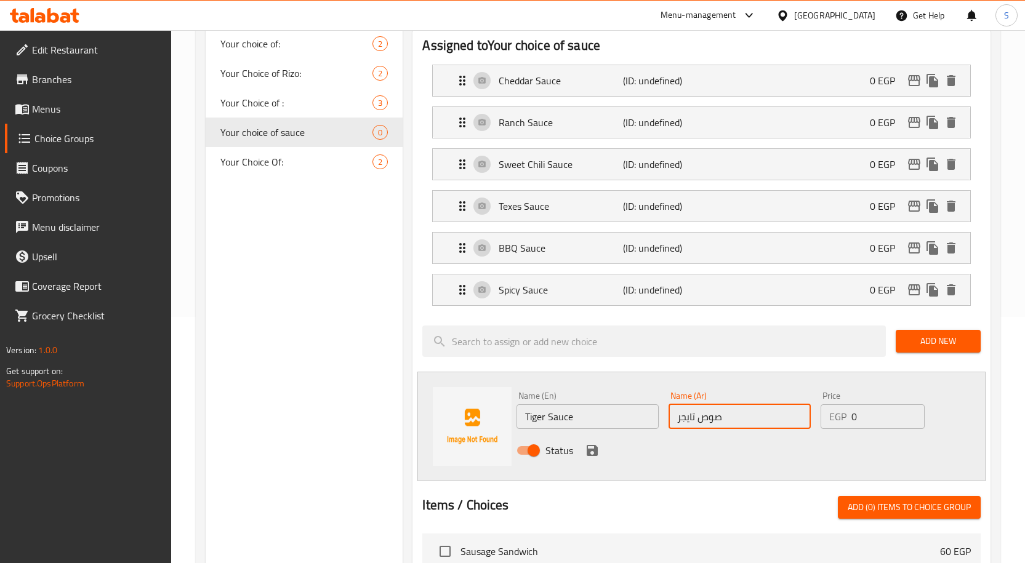
type input "صوص تايجر"
click at [587, 447] on icon "save" at bounding box center [592, 450] width 11 height 11
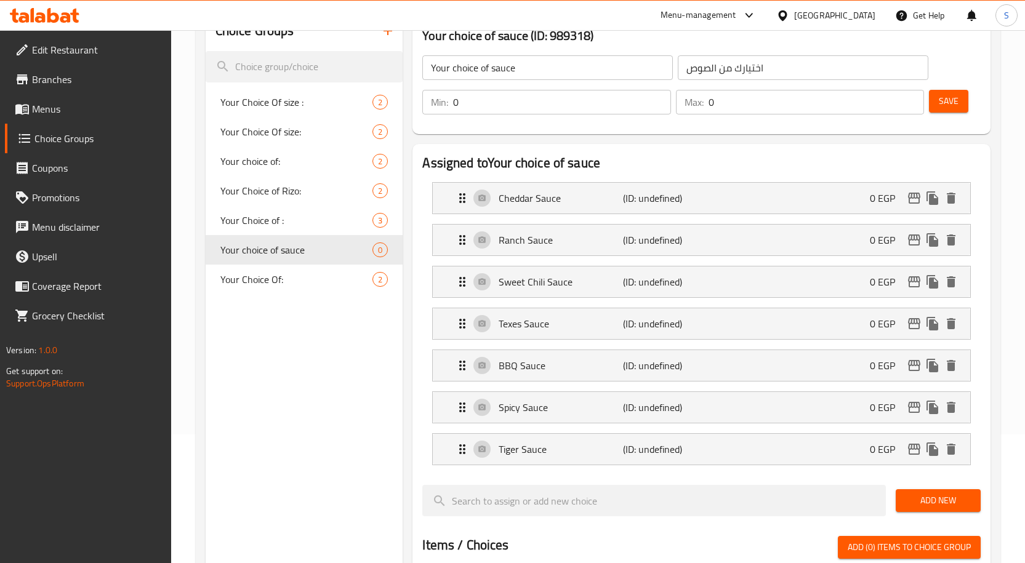
scroll to position [0, 0]
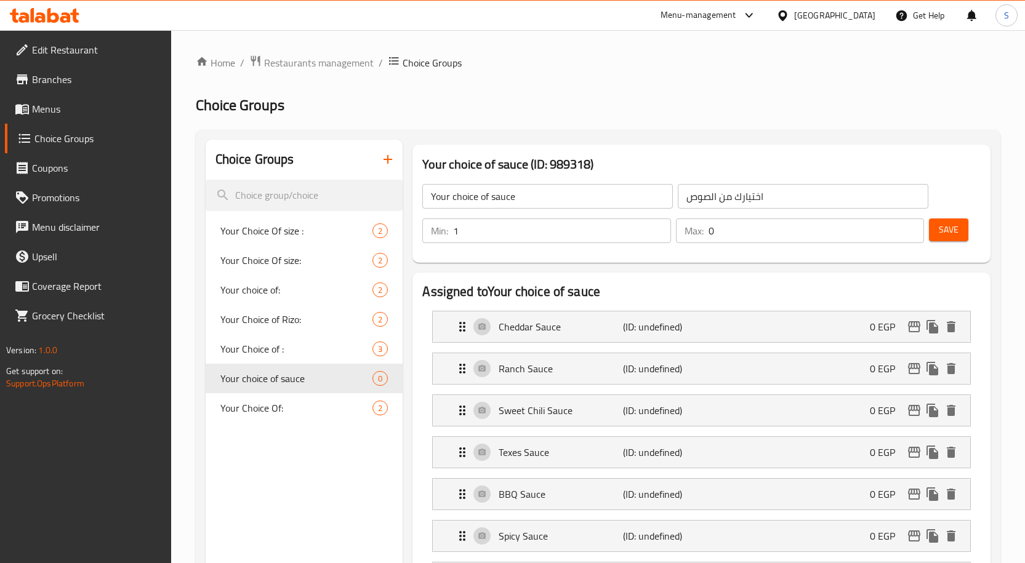
type input "1"
click at [659, 228] on input "1" at bounding box center [562, 231] width 218 height 25
type input "1"
click at [910, 226] on input "1" at bounding box center [816, 231] width 216 height 25
click at [957, 232] on span "Save" at bounding box center [949, 229] width 20 height 15
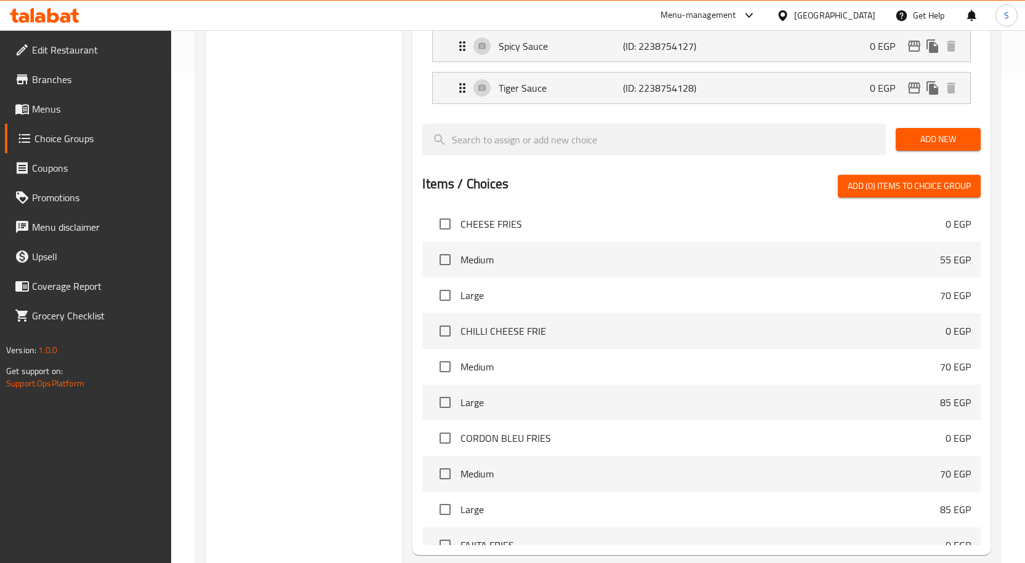
scroll to position [608, 0]
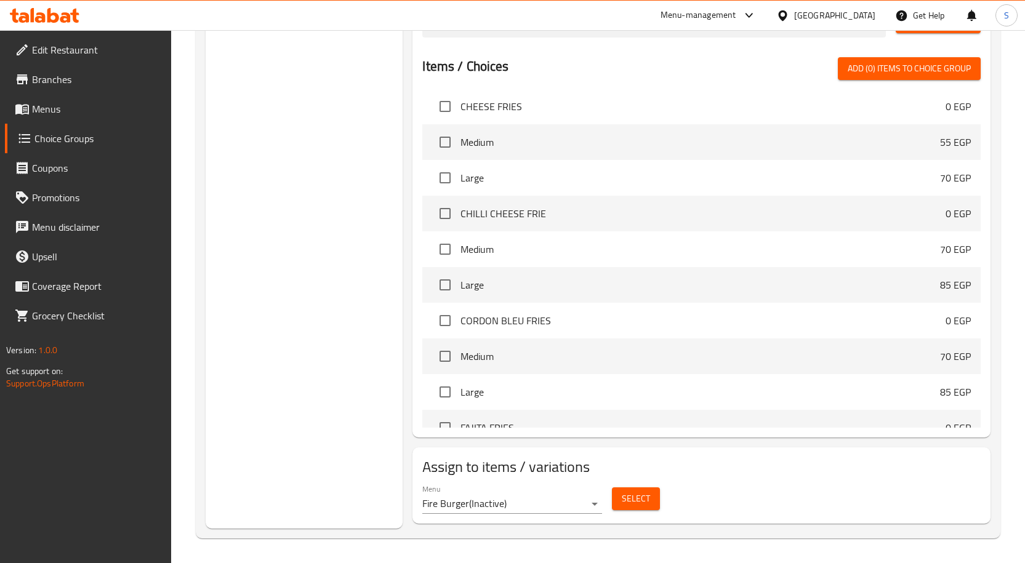
click at [644, 512] on div "Select" at bounding box center [636, 499] width 58 height 33
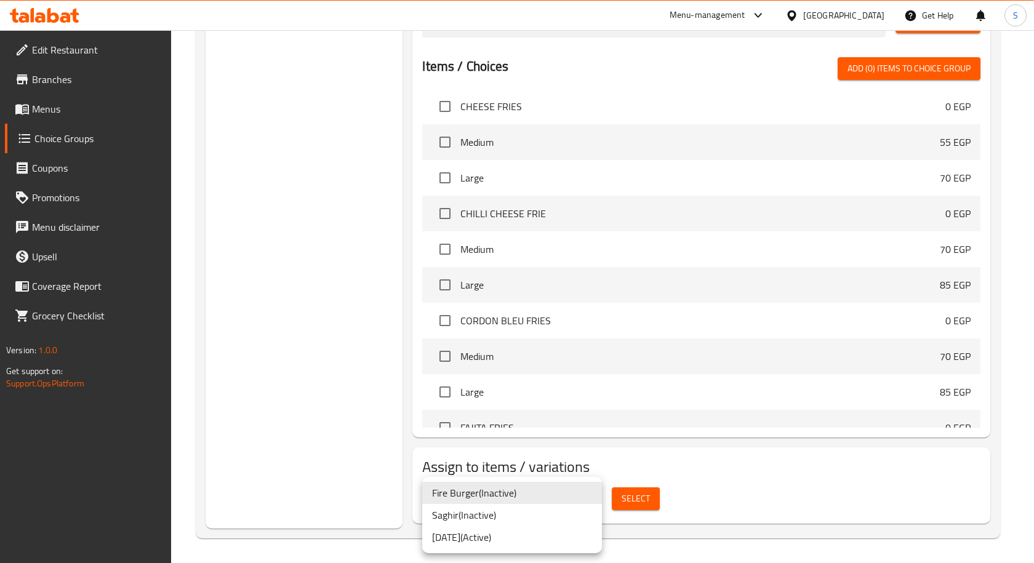
click at [519, 531] on li "09/09/2024 ( Active )" at bounding box center [512, 537] width 180 height 22
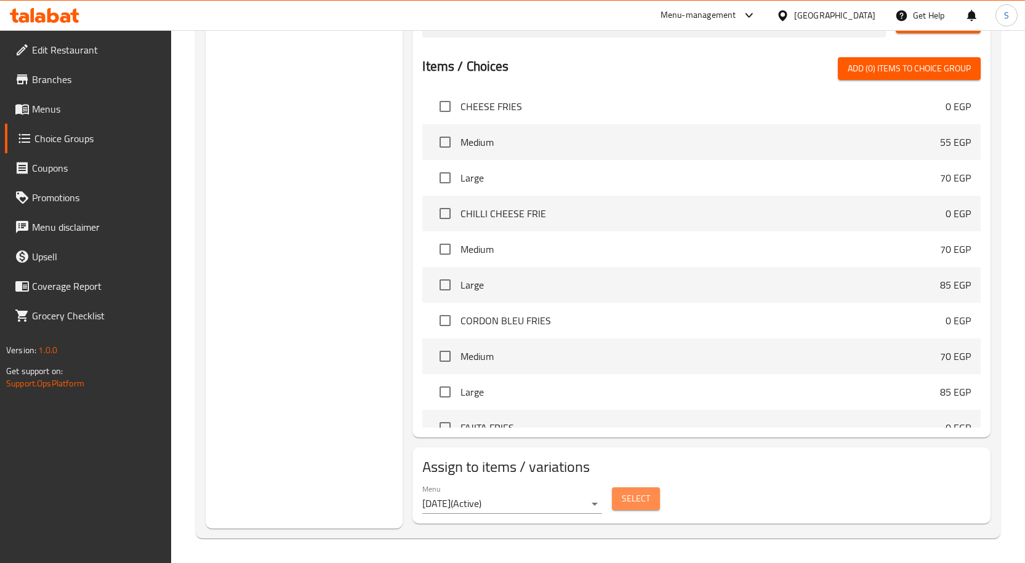
click at [620, 506] on button "Select" at bounding box center [636, 499] width 48 height 23
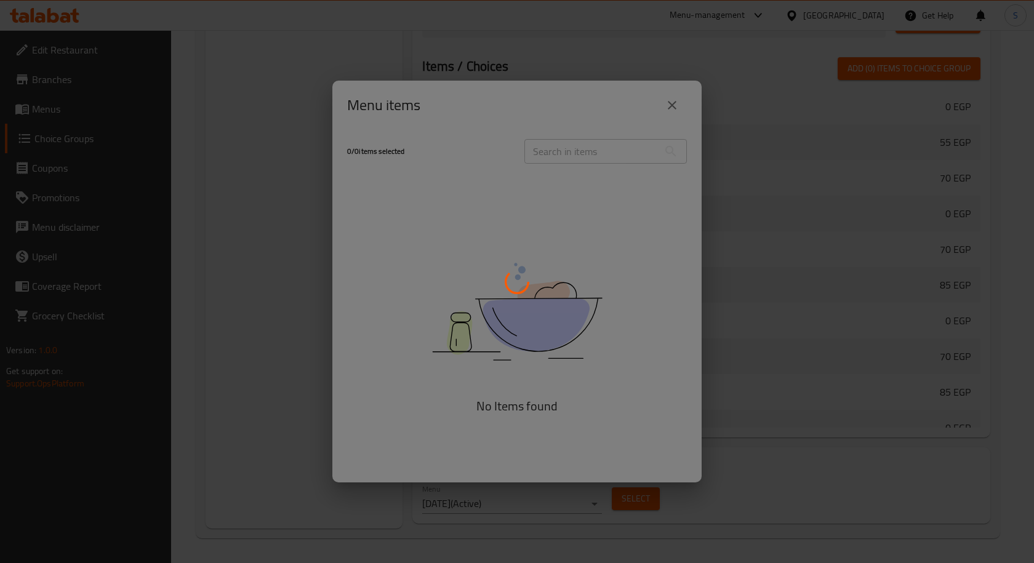
click at [624, 155] on div at bounding box center [517, 281] width 1034 height 563
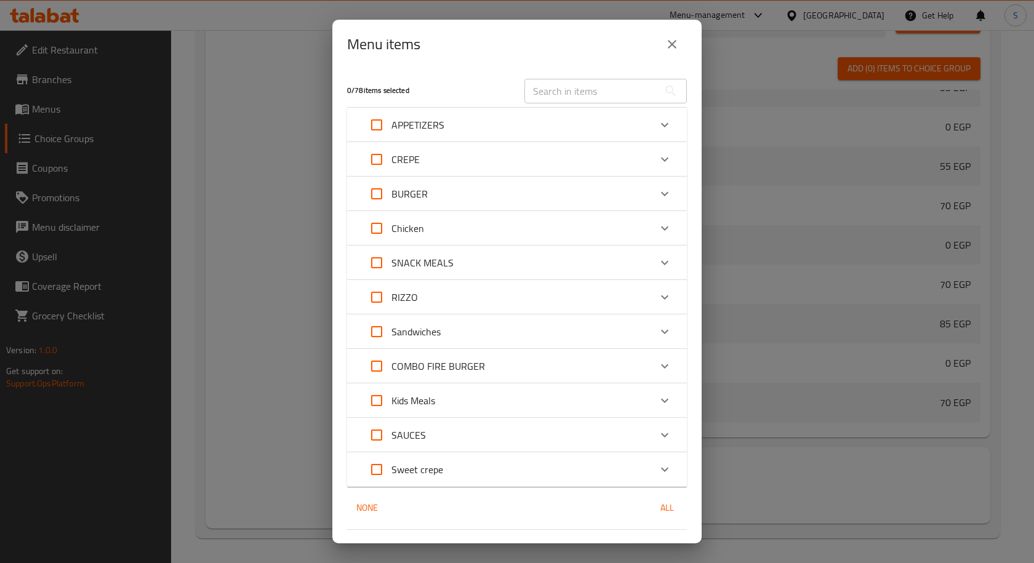
click at [583, 87] on input "text" at bounding box center [591, 91] width 134 height 25
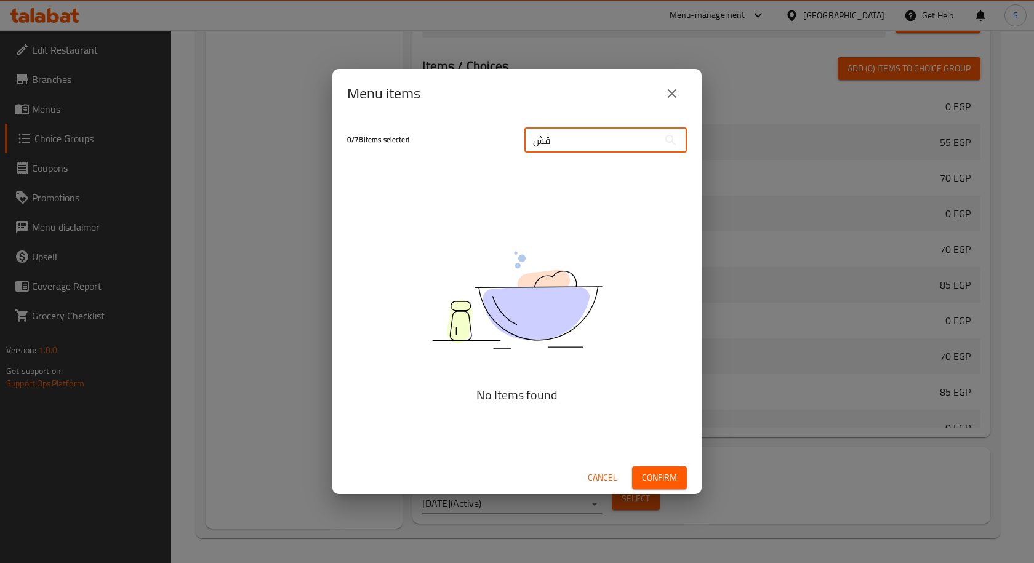
type input "ق"
click at [580, 136] on input "قش" at bounding box center [591, 140] width 134 height 25
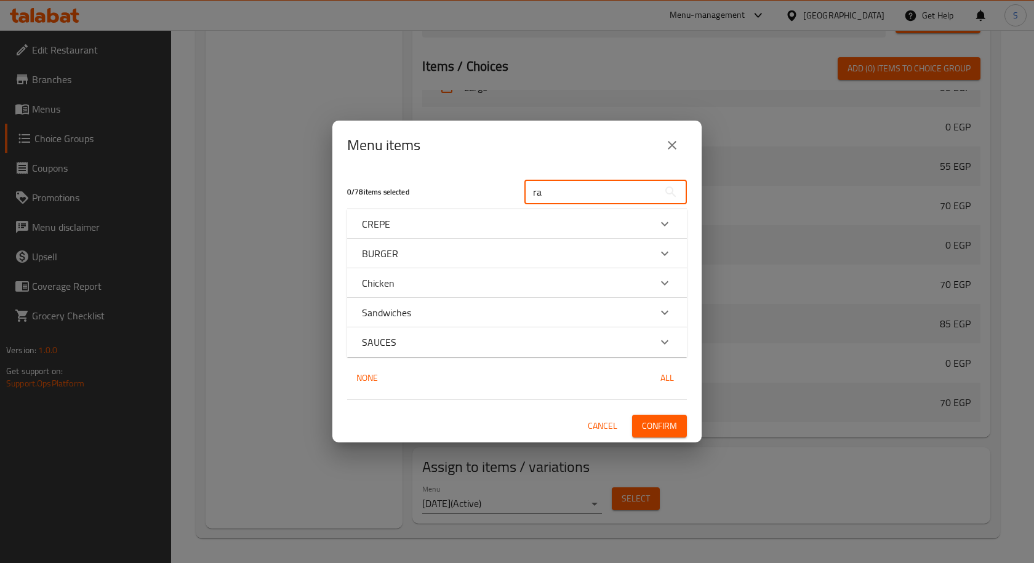
type input "ra"
click at [532, 284] on div "Chicken" at bounding box center [506, 283] width 288 height 15
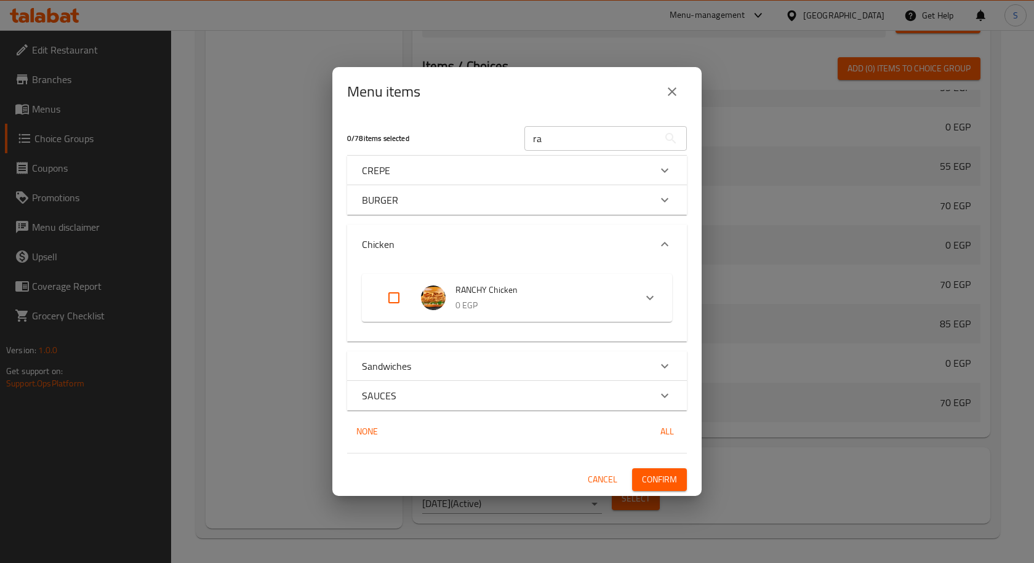
click at [539, 225] on div "Chicken" at bounding box center [517, 244] width 340 height 39
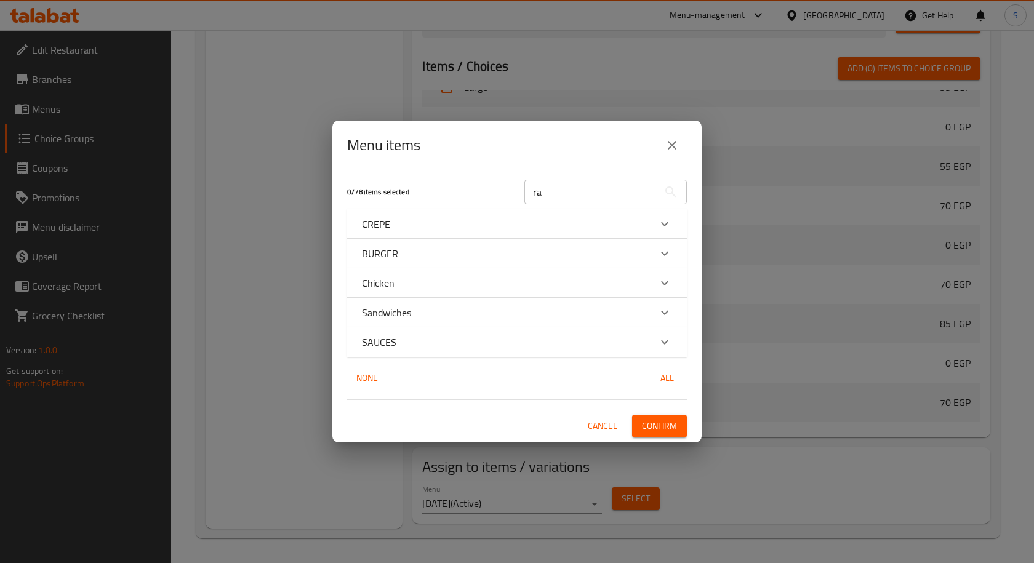
click at [539, 219] on div "CREPE" at bounding box center [506, 224] width 288 height 15
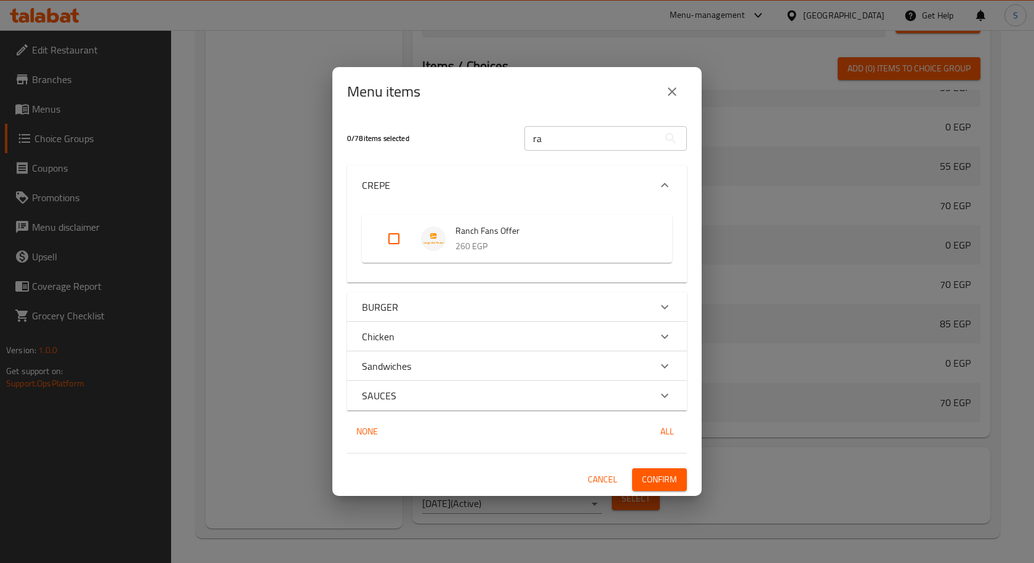
click at [401, 233] on input "Expand" at bounding box center [394, 239] width 30 height 30
checkbox input "true"
click at [647, 478] on span "Confirm" at bounding box center [659, 479] width 35 height 15
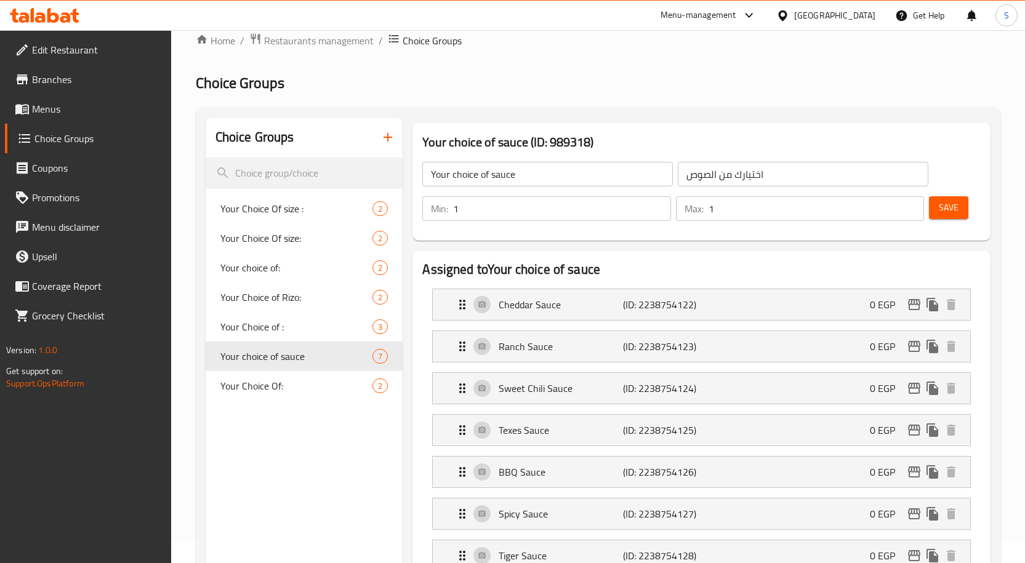
scroll to position [0, 0]
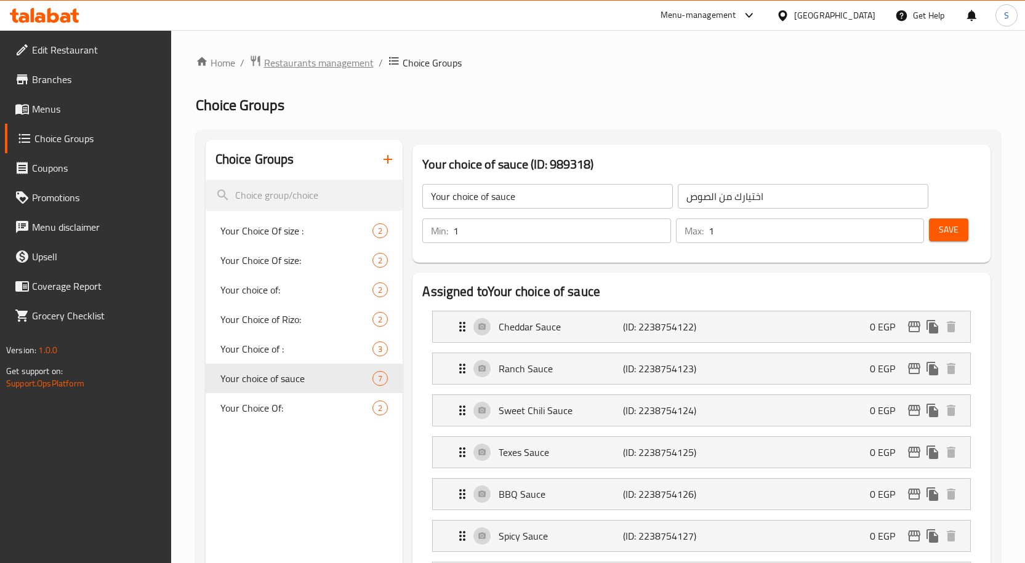
click at [342, 61] on span "Restaurants management" at bounding box center [319, 62] width 110 height 15
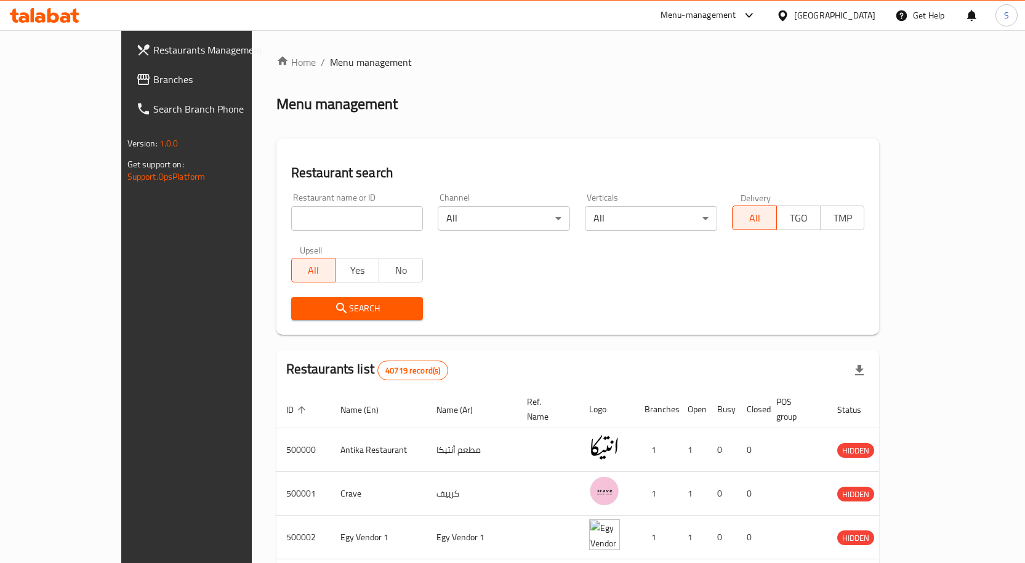
click at [291, 215] on input "search" at bounding box center [357, 218] width 132 height 25
paste input "701793"
type input "701793"
click at [301, 307] on span "Search" at bounding box center [357, 308] width 113 height 15
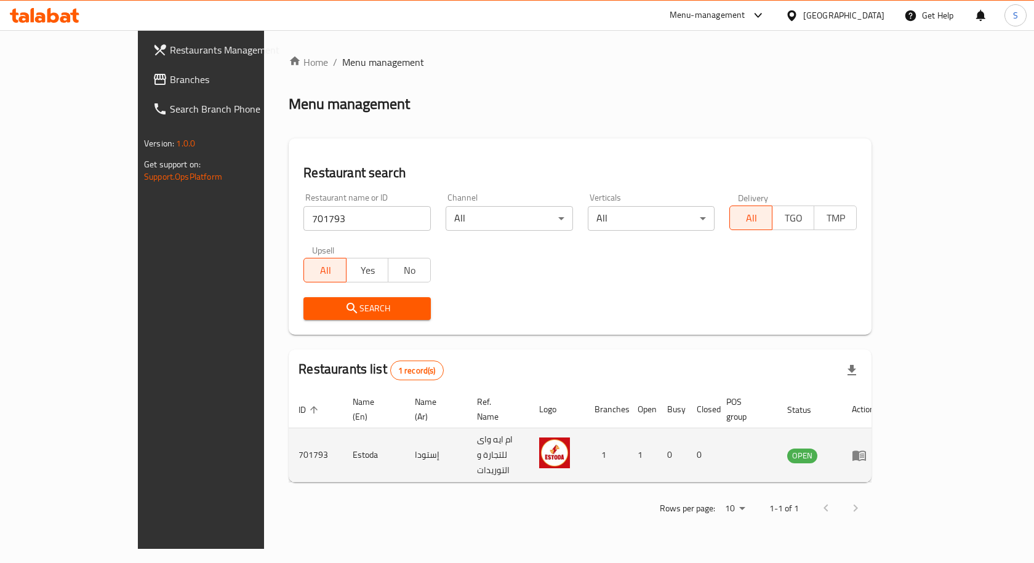
click at [867, 448] on icon "enhanced table" at bounding box center [859, 455] width 15 height 15
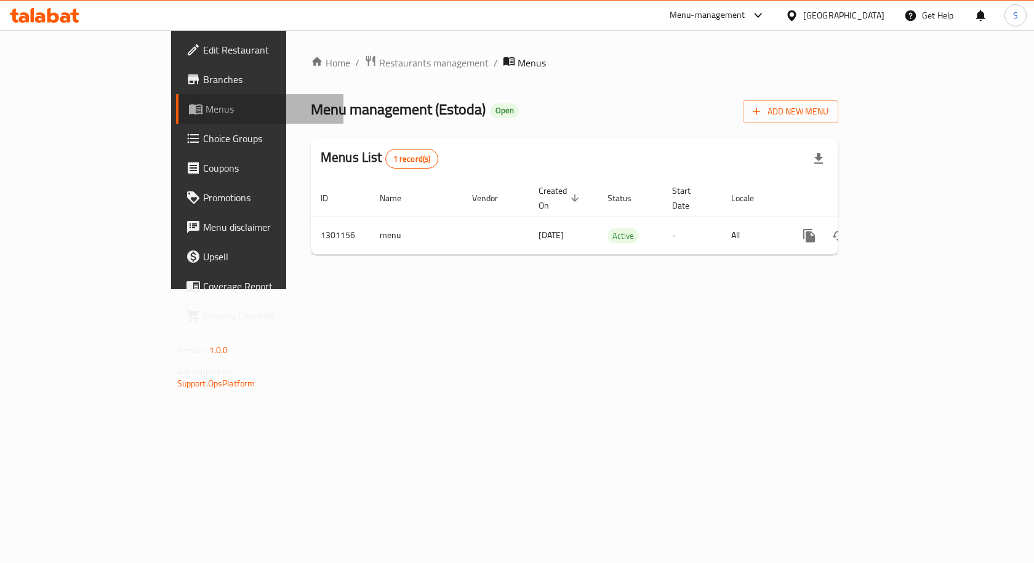
click at [206, 113] on span "Menus" at bounding box center [270, 109] width 129 height 15
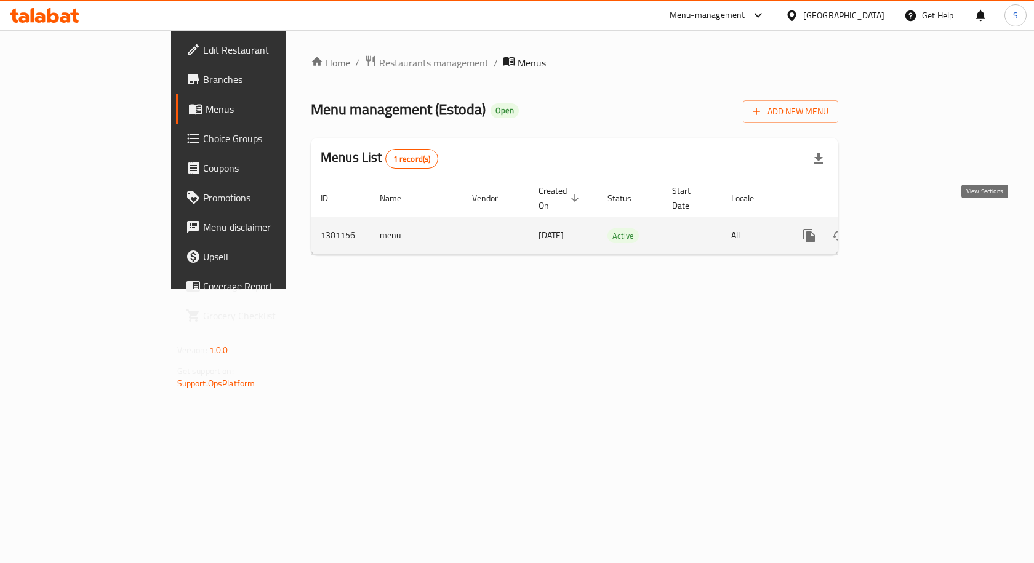
click at [905, 228] on icon "enhanced table" at bounding box center [898, 235] width 15 height 15
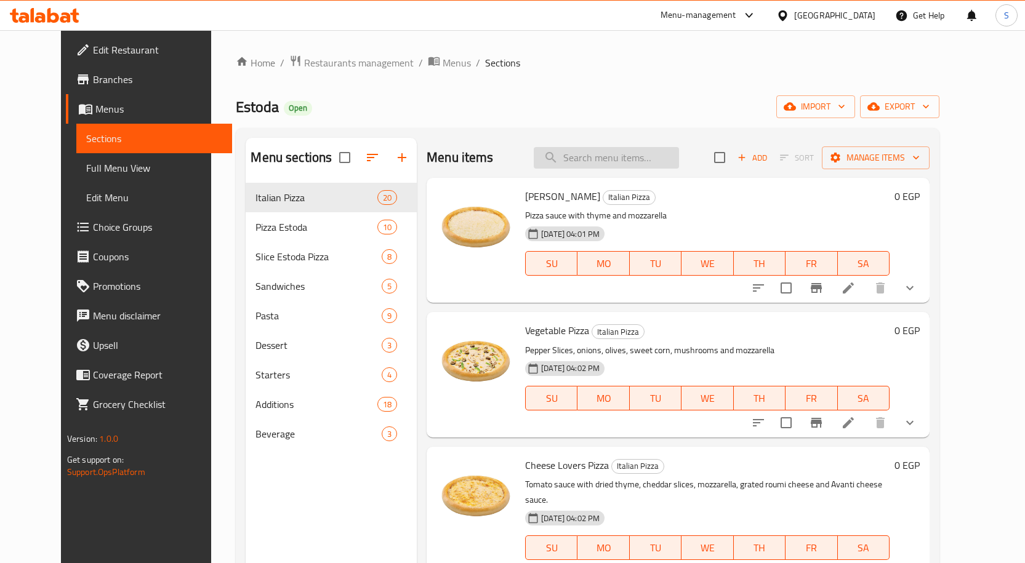
click at [604, 159] on input "search" at bounding box center [606, 158] width 145 height 22
paste input "مارجريتا استود"
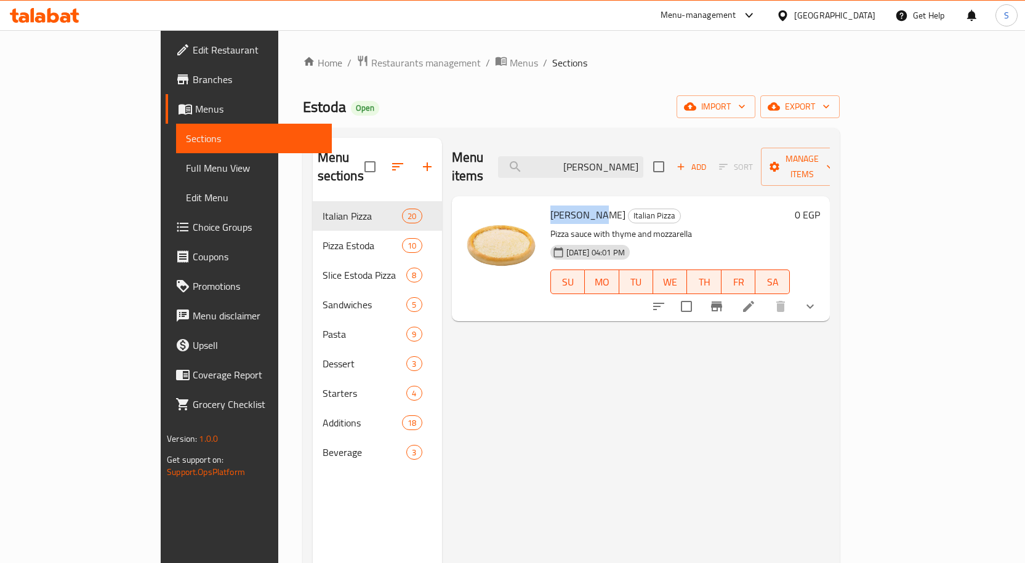
drag, startPoint x: 553, startPoint y: 199, endPoint x: 506, endPoint y: 200, distance: 47.4
click at [545, 201] on div "Margherita Pizza Italian Pizza Pizza sauce with thyme and mozzarella 22-07-2025…" at bounding box center [669, 258] width 249 height 115
copy span "Margherita"
click at [643, 159] on input "مارجريتا" at bounding box center [570, 167] width 145 height 22
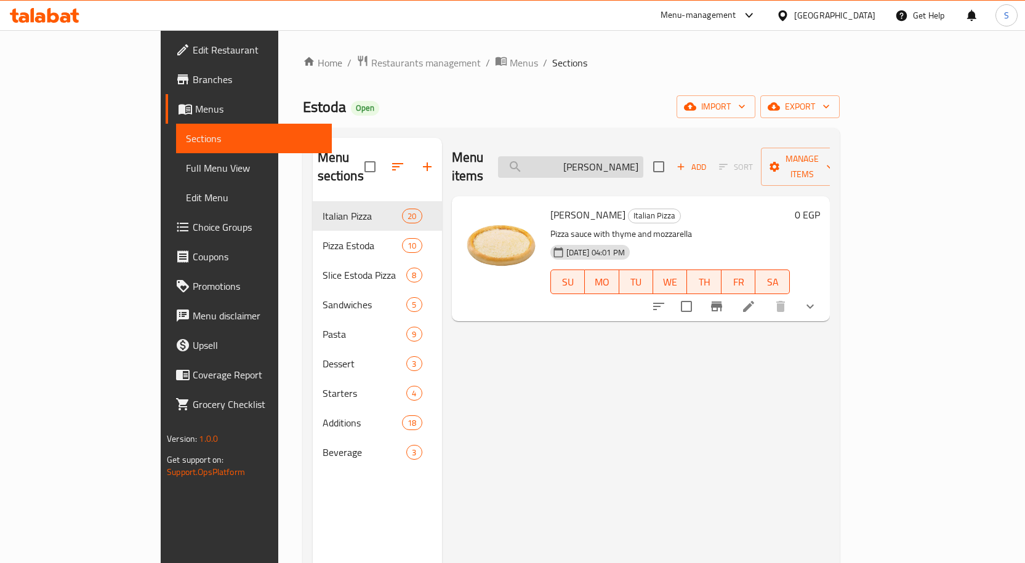
click at [643, 159] on input "مارجريتا" at bounding box center [570, 167] width 145 height 22
paste input "Margherita"
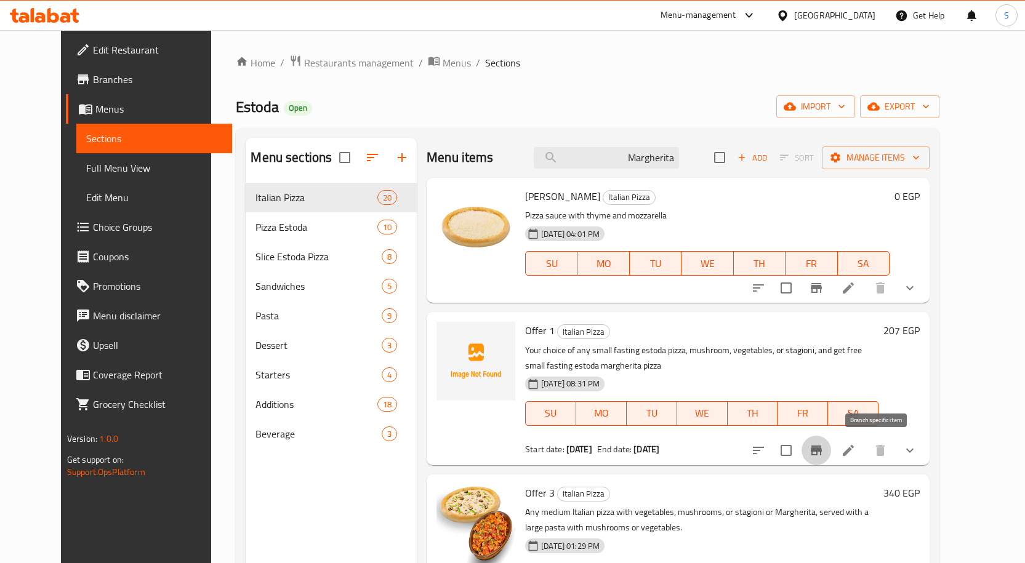
click at [822, 455] on icon "Branch-specific-item" at bounding box center [816, 451] width 11 height 10
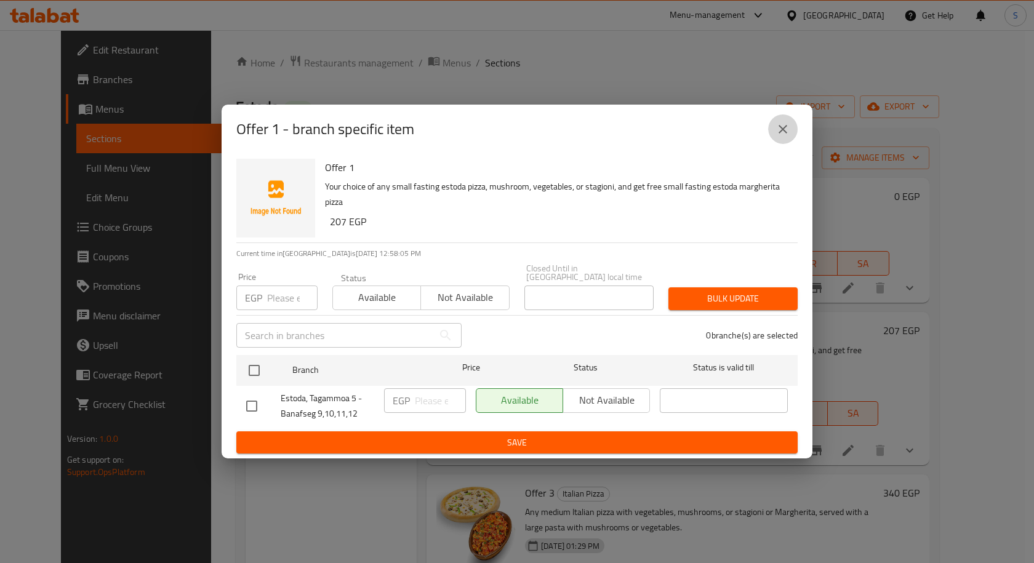
click at [780, 135] on icon "close" at bounding box center [783, 129] width 15 height 15
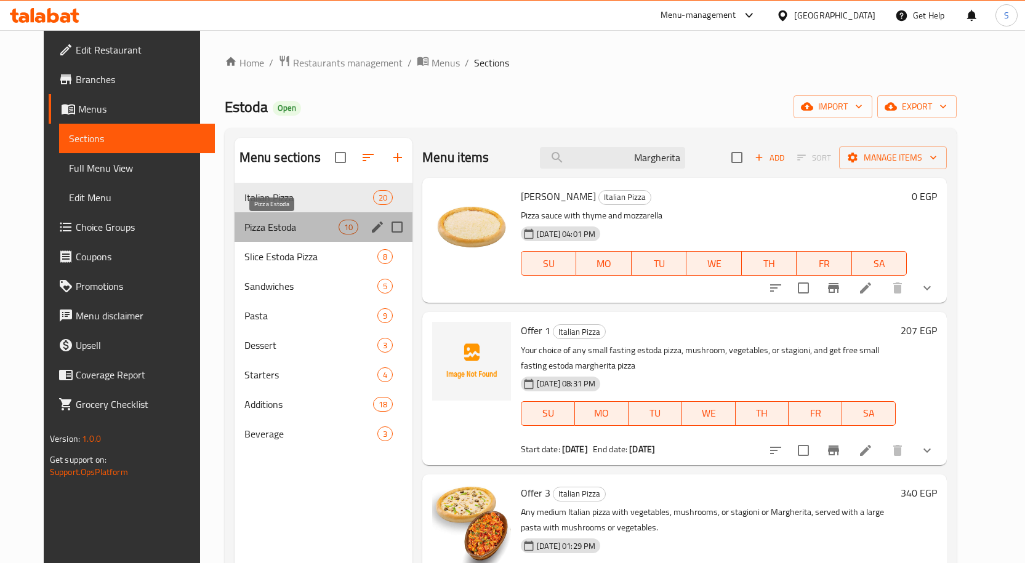
click at [280, 229] on span "Pizza Estoda" at bounding box center [291, 227] width 94 height 15
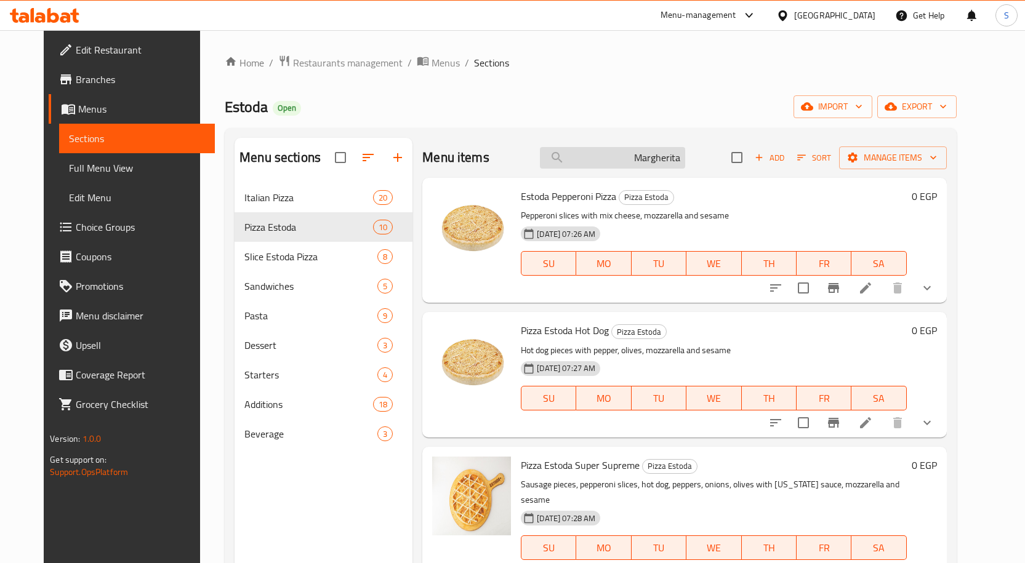
click at [635, 163] on input "Margherita" at bounding box center [612, 158] width 145 height 22
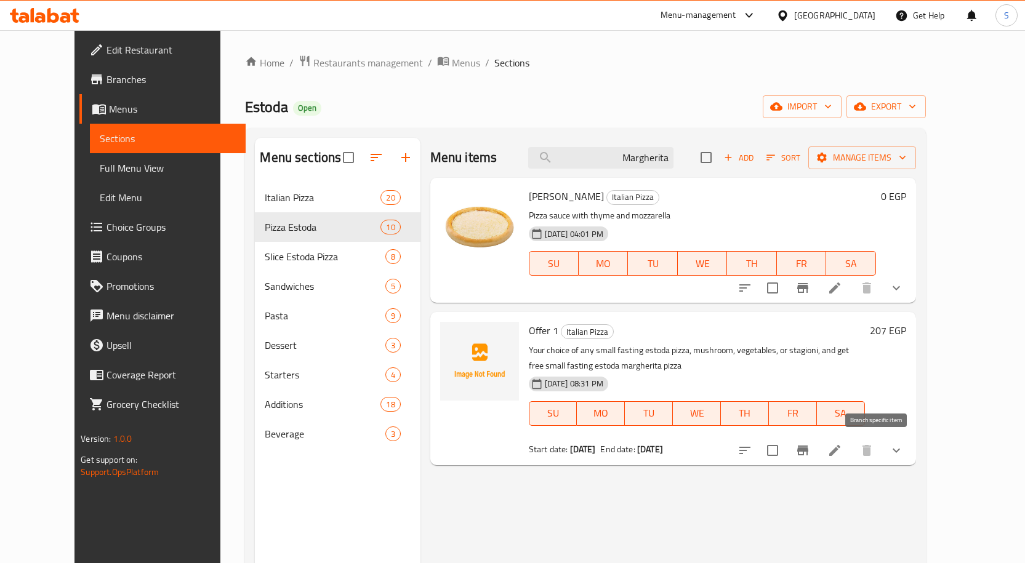
type input "Margherita"
click at [817, 451] on button "Branch-specific-item" at bounding box center [803, 451] width 30 height 30
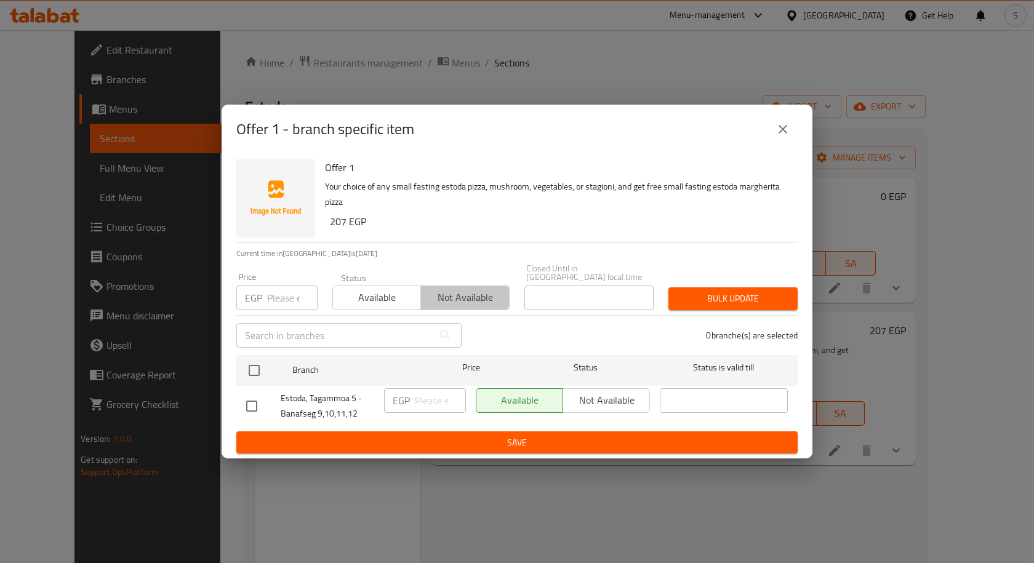
click at [457, 294] on span "Not available" at bounding box center [465, 298] width 78 height 18
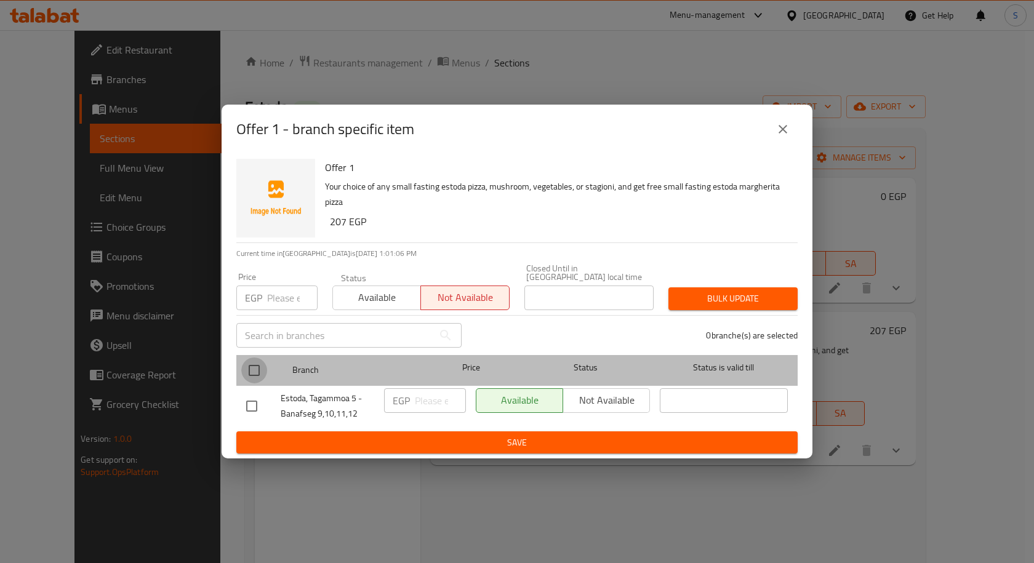
click at [249, 364] on input "checkbox" at bounding box center [254, 371] width 26 height 26
checkbox input "true"
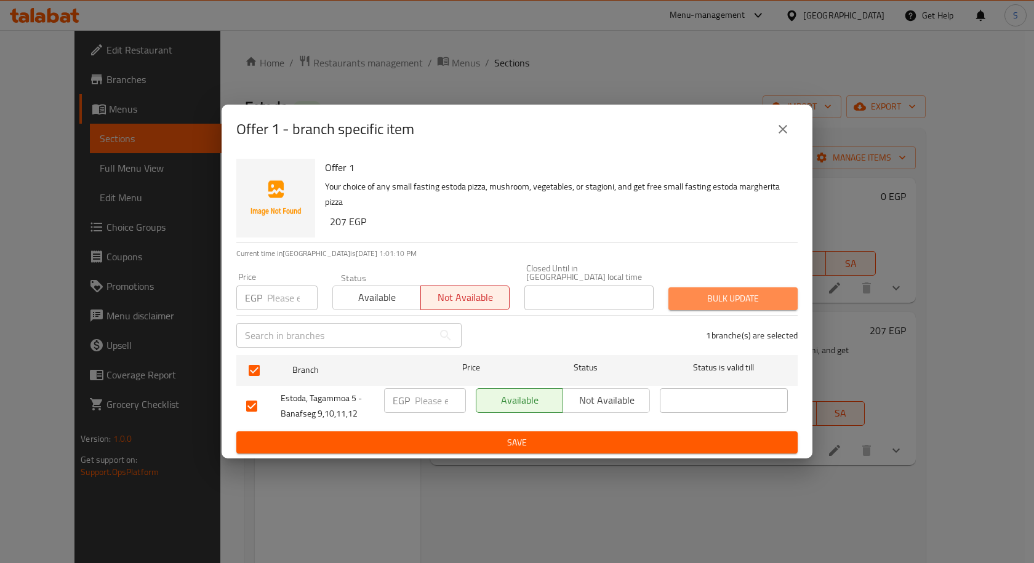
click at [724, 300] on span "Bulk update" at bounding box center [733, 298] width 110 height 15
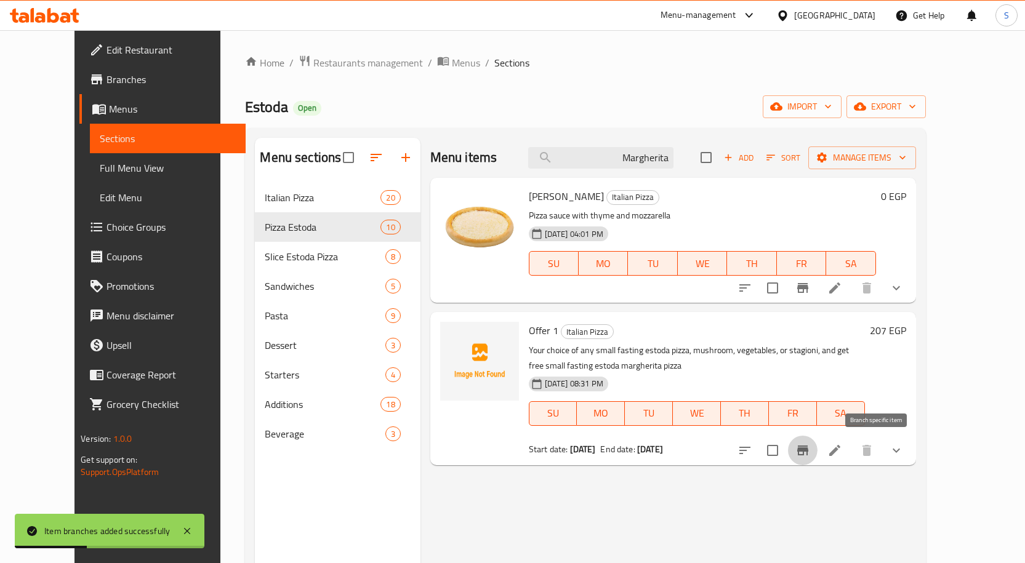
click at [817, 444] on button "Branch-specific-item" at bounding box center [803, 451] width 30 height 30
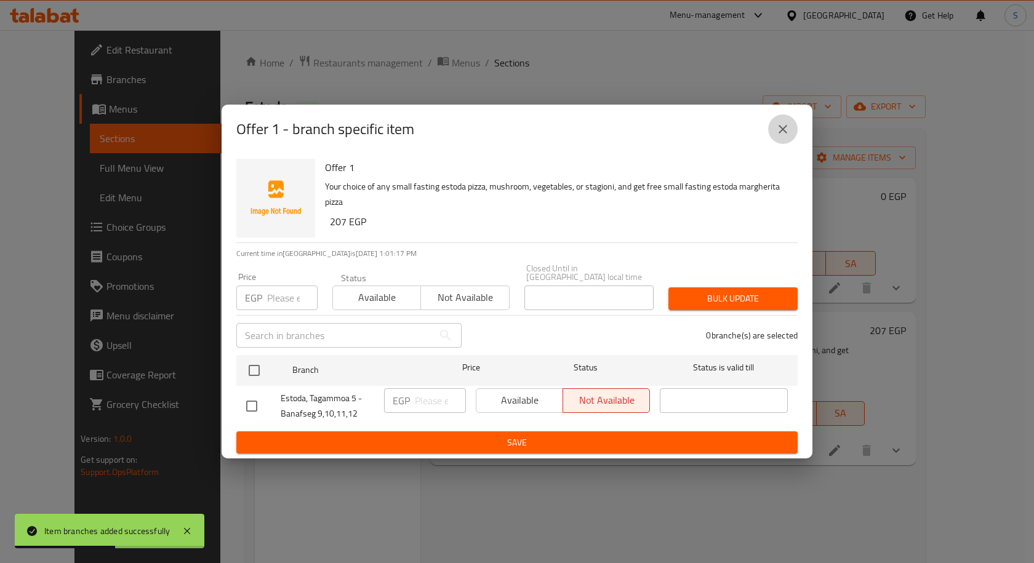
click at [771, 135] on button "close" at bounding box center [783, 129] width 30 height 30
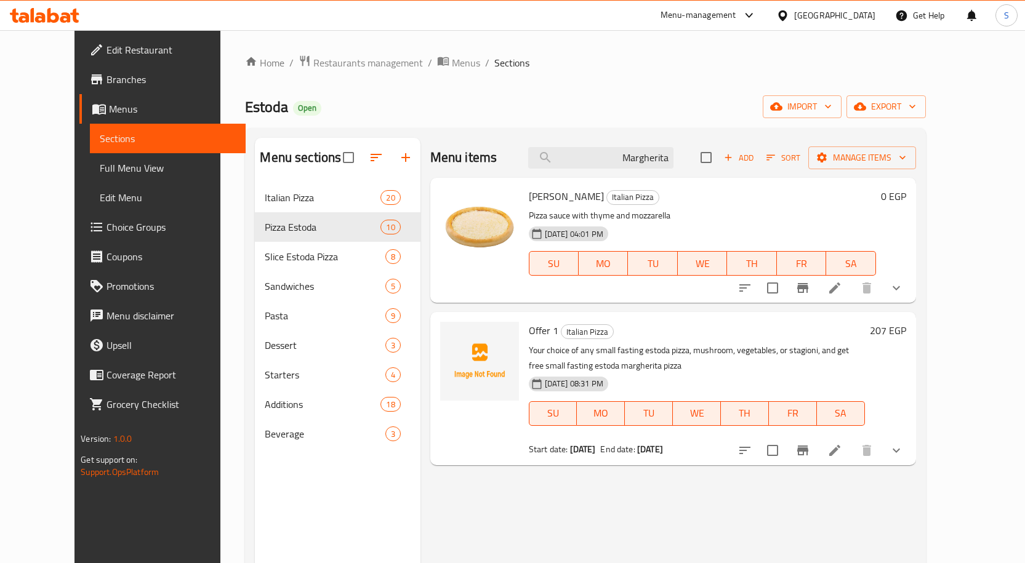
click at [794, 21] on div at bounding box center [785, 16] width 18 height 14
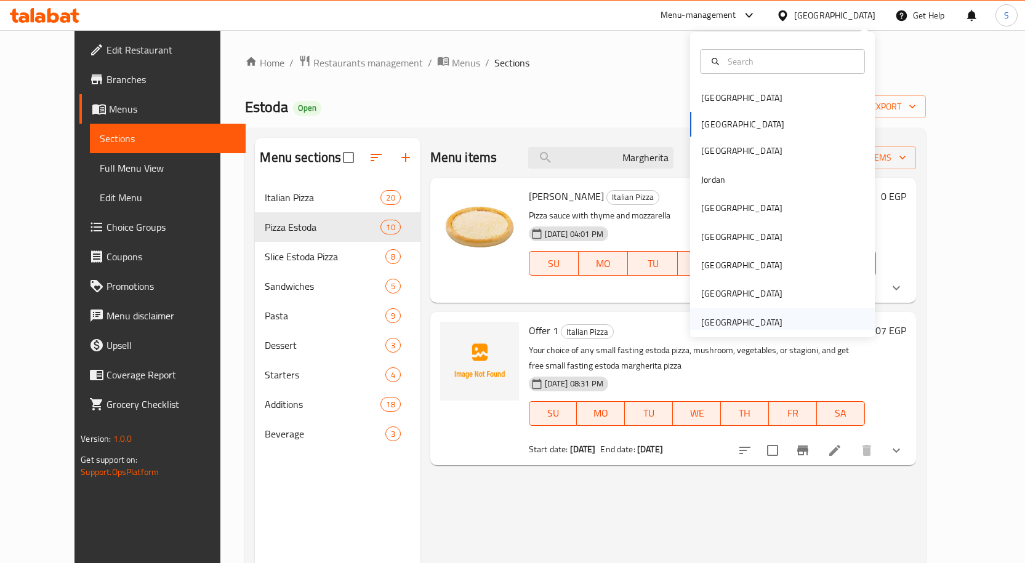
click at [729, 316] on div "[GEOGRAPHIC_DATA]" at bounding box center [741, 323] width 81 height 14
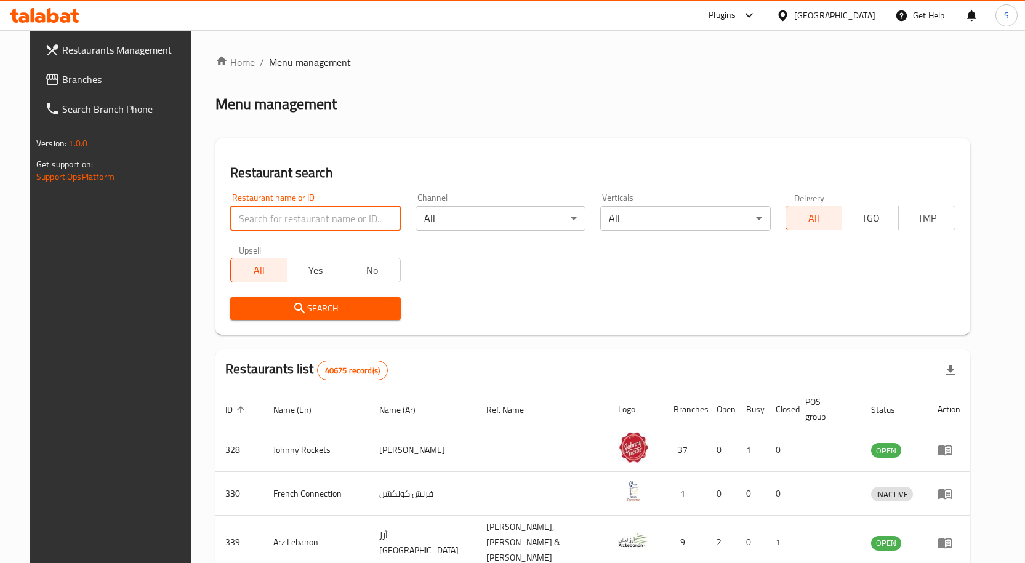
click at [352, 218] on input "search" at bounding box center [315, 218] width 170 height 25
paste input "759136"
type input "759136"
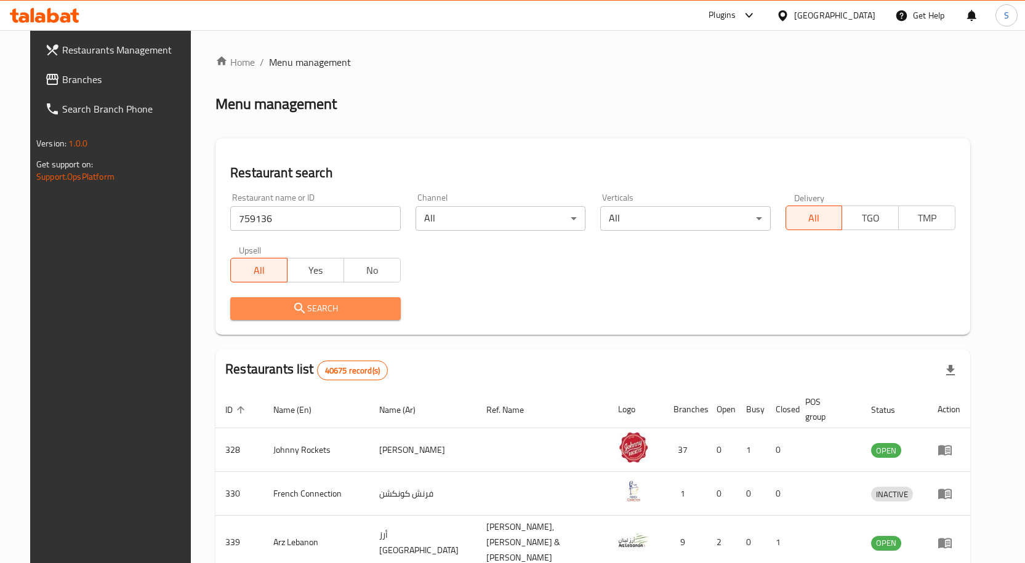
click at [294, 310] on span "Search" at bounding box center [315, 308] width 150 height 15
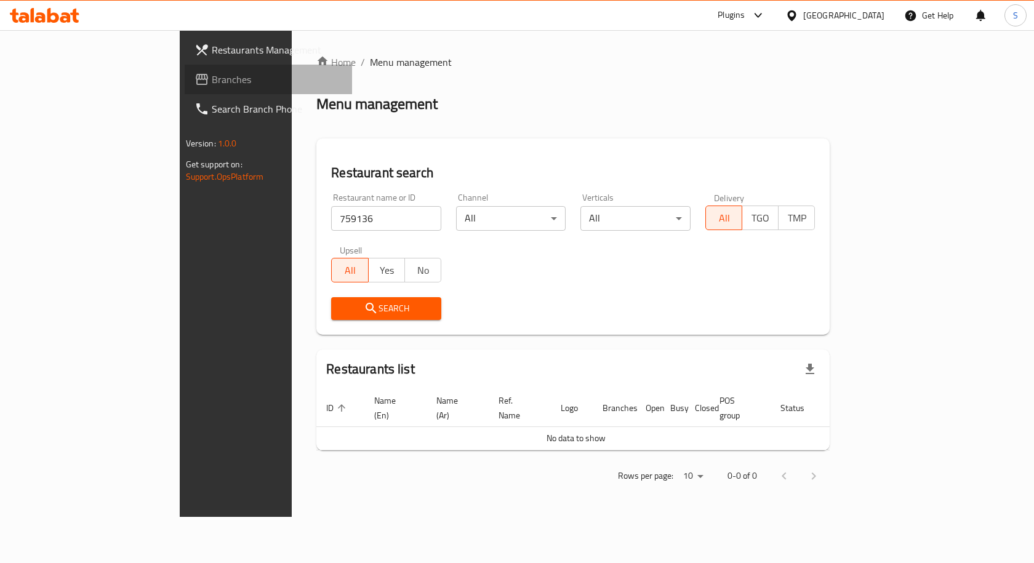
click at [212, 82] on span "Branches" at bounding box center [277, 79] width 131 height 15
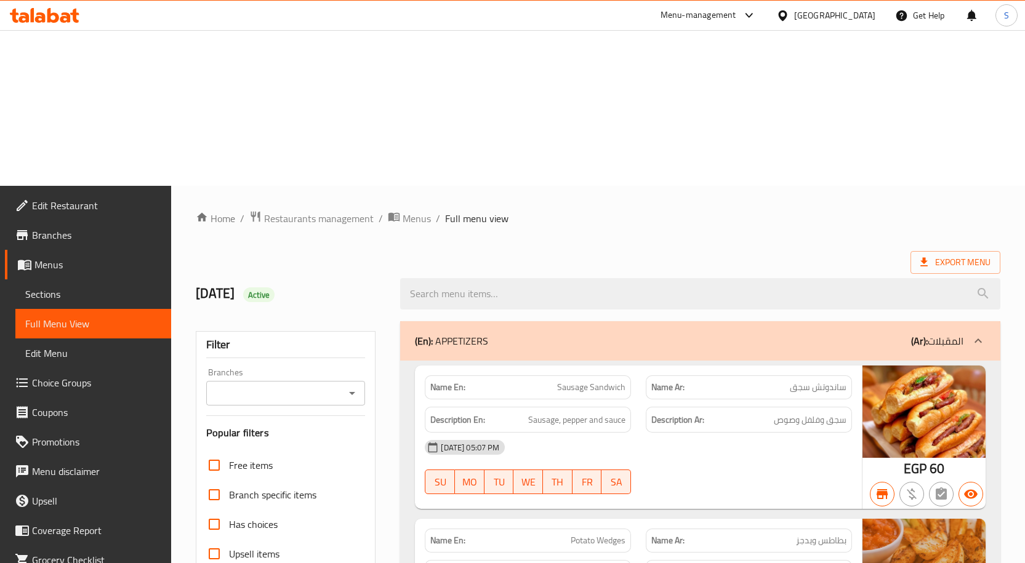
scroll to position [13726, 0]
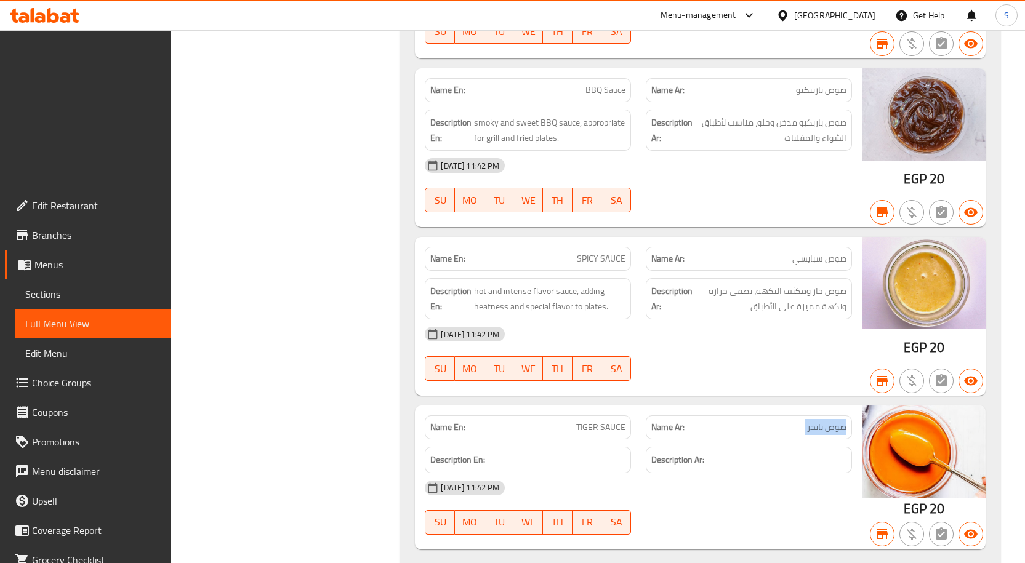
click at [787, 13] on icon at bounding box center [782, 15] width 9 height 10
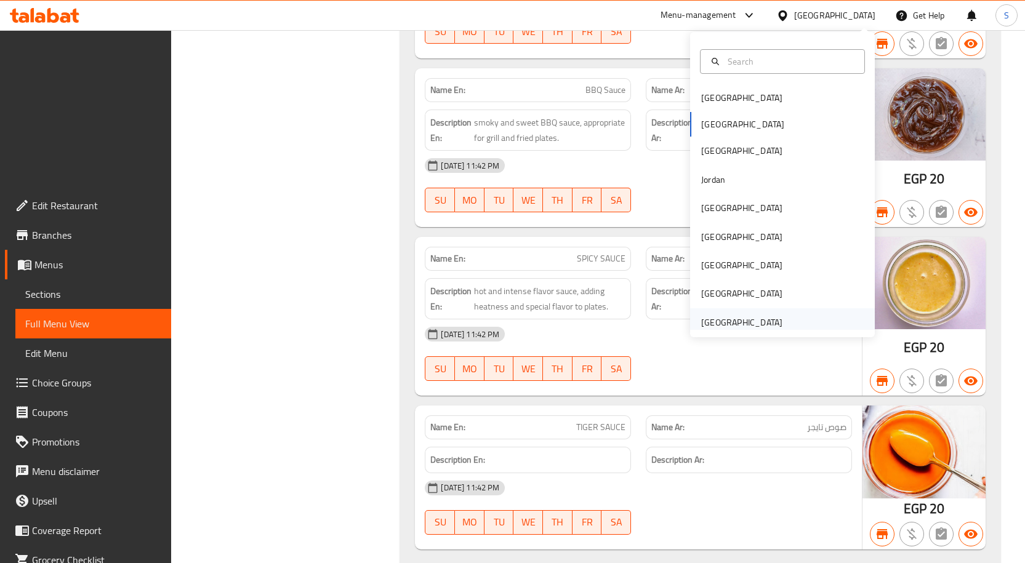
click at [774, 321] on div "[GEOGRAPHIC_DATA]" at bounding box center [741, 322] width 101 height 28
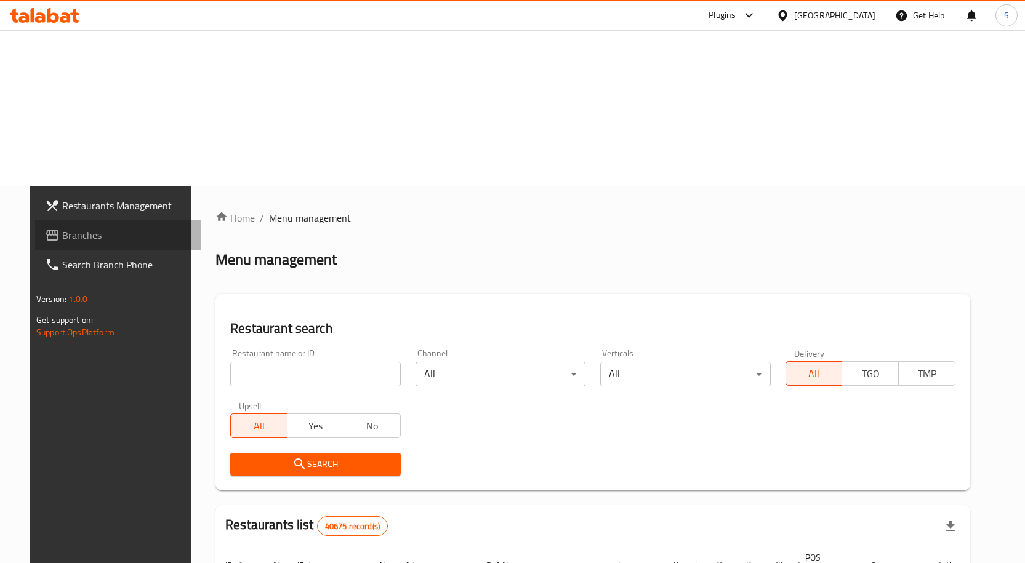
click at [83, 228] on span "Branches" at bounding box center [126, 235] width 129 height 15
